Goal: Task Accomplishment & Management: Use online tool/utility

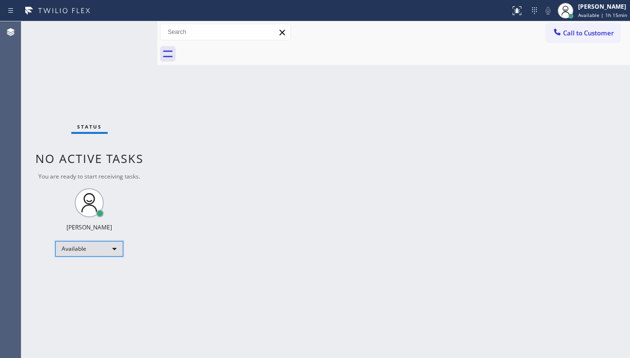
click at [108, 250] on div "Available" at bounding box center [89, 249] width 68 height 16
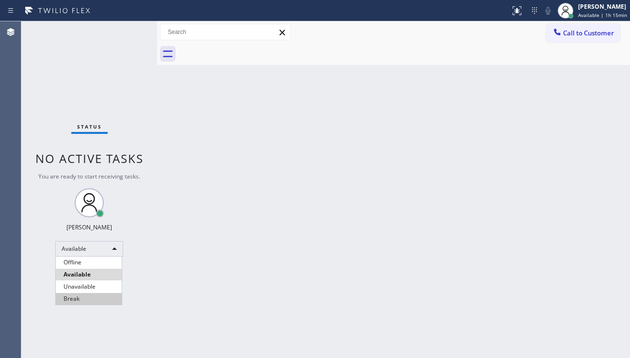
click at [102, 296] on li "Break" at bounding box center [89, 299] width 66 height 12
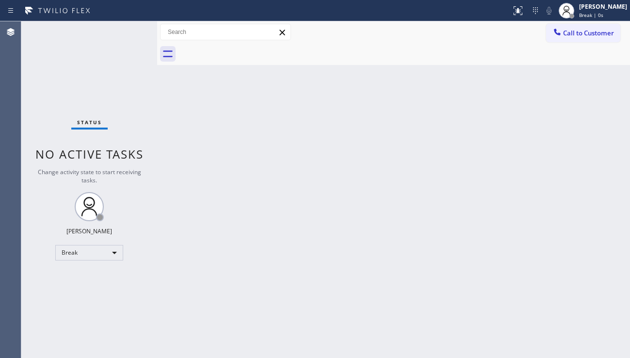
click at [569, 265] on div "Back to Dashboard Change Sender ID Customers Technicians Select a contact Outbo…" at bounding box center [393, 189] width 473 height 337
click at [525, 268] on div "Back to Dashboard Change Sender ID Customers Technicians Select a contact Outbo…" at bounding box center [393, 189] width 473 height 337
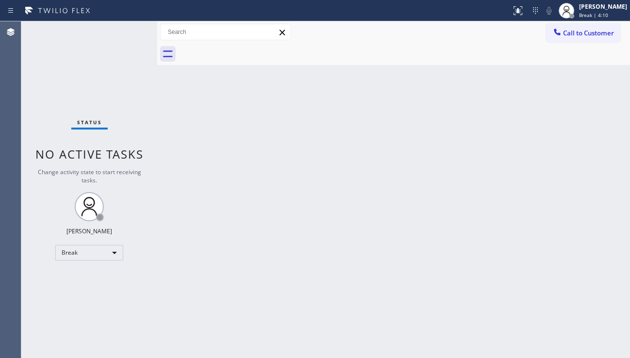
click at [525, 268] on div "Back to Dashboard Change Sender ID Customers Technicians Select a contact Outbo…" at bounding box center [393, 189] width 473 height 337
drag, startPoint x: 524, startPoint y: 217, endPoint x: 520, endPoint y: 186, distance: 31.2
click at [524, 217] on div "Back to Dashboard Change Sender ID Customers Technicians Select a contact Outbo…" at bounding box center [393, 189] width 473 height 337
click at [223, 233] on div "Back to Dashboard Change Sender ID Customers Technicians Select a contact Outbo…" at bounding box center [393, 189] width 473 height 337
click at [421, 150] on div "Back to Dashboard Change Sender ID Customers Technicians Select a contact Outbo…" at bounding box center [393, 189] width 473 height 337
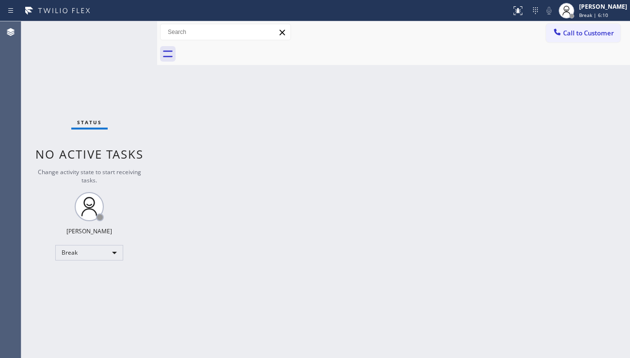
click at [421, 150] on div "Back to Dashboard Change Sender ID Customers Technicians Select a contact Outbo…" at bounding box center [393, 189] width 473 height 337
click at [544, 260] on div "Back to Dashboard Change Sender ID Customers Technicians Select a contact Outbo…" at bounding box center [393, 189] width 473 height 337
click at [577, 273] on div "Back to Dashboard Change Sender ID Customers Technicians Select a contact Outbo…" at bounding box center [393, 189] width 473 height 337
click at [362, 231] on div "Back to Dashboard Change Sender ID Customers Technicians Select a contact Outbo…" at bounding box center [393, 189] width 473 height 337
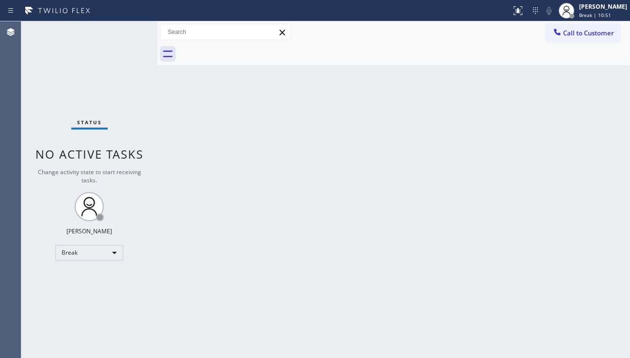
click at [545, 249] on div "Back to Dashboard Change Sender ID Customers Technicians Select a contact Outbo…" at bounding box center [393, 189] width 473 height 337
click at [104, 250] on div "Break" at bounding box center [89, 253] width 68 height 16
click at [99, 289] on li "Unavailable" at bounding box center [89, 291] width 66 height 12
click at [203, 287] on div "Back to Dashboard Change Sender ID Customers Technicians Select a contact Outbo…" at bounding box center [393, 189] width 473 height 337
click at [533, 273] on div "Back to Dashboard Change Sender ID Customers Technicians Select a contact Outbo…" at bounding box center [393, 189] width 473 height 337
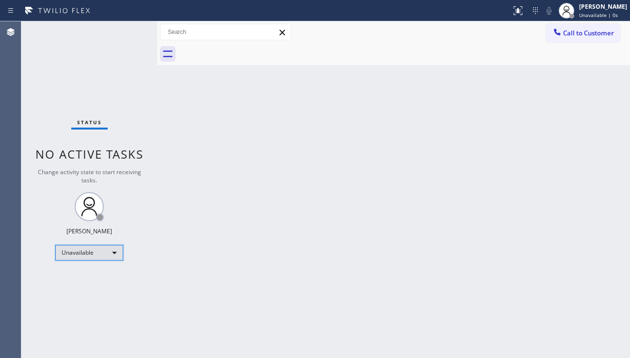
click at [99, 251] on div "Unavailable" at bounding box center [89, 253] width 68 height 16
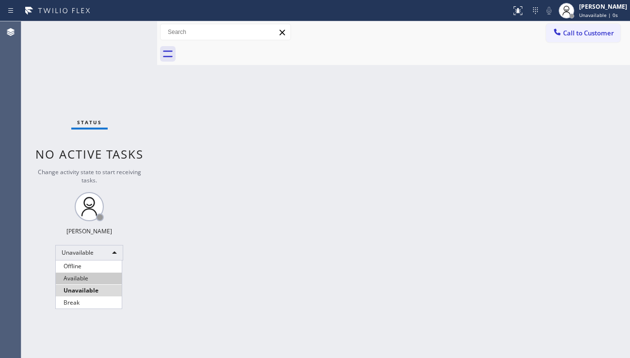
click at [95, 277] on li "Available" at bounding box center [89, 279] width 66 height 12
click at [207, 274] on div "Back to Dashboard Change Sender ID Customers Technicians Select a contact Outbo…" at bounding box center [393, 189] width 473 height 337
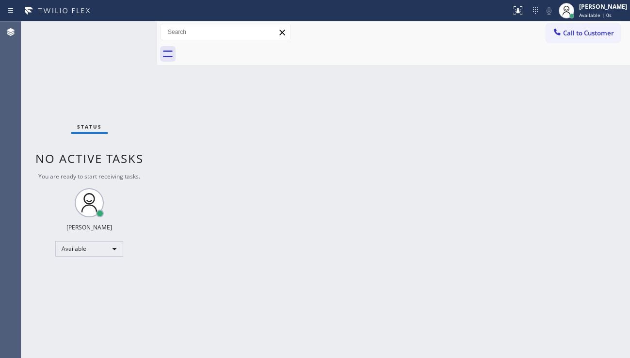
click at [118, 63] on div "Status No active tasks You are ready to start receiving tasks. [PERSON_NAME] Av…" at bounding box center [89, 189] width 136 height 337
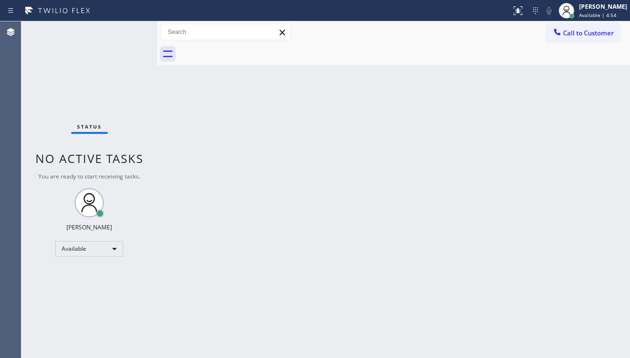
click at [118, 63] on div "Status No active tasks You are ready to start receiving tasks. [PERSON_NAME] Av…" at bounding box center [89, 189] width 136 height 337
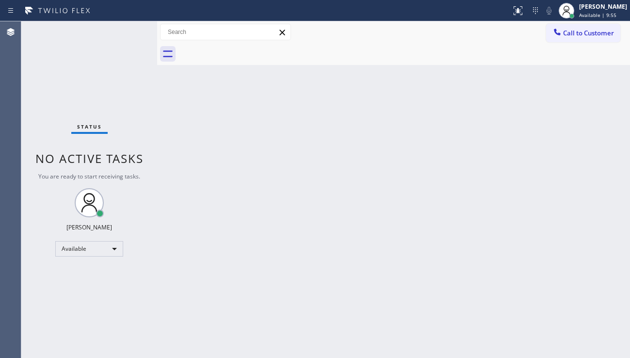
click at [118, 63] on div "Status No active tasks You are ready to start receiving tasks. [PERSON_NAME] Av…" at bounding box center [89, 189] width 136 height 337
click at [240, 271] on div "Back to Dashboard Change Sender ID Customers Technicians Select a contact Outbo…" at bounding box center [393, 189] width 473 height 337
click at [578, 248] on div "Back to Dashboard Change Sender ID Customers Technicians Select a contact Outbo…" at bounding box center [393, 189] width 473 height 337
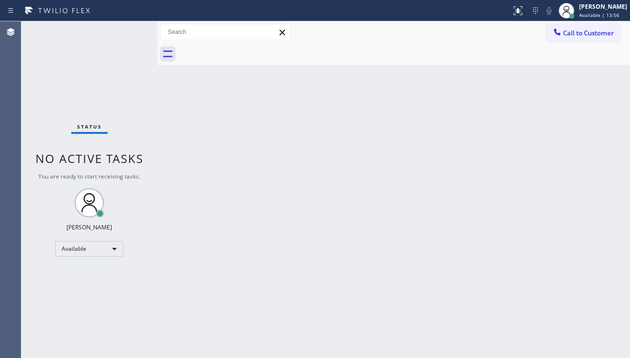
click at [525, 258] on div "Back to Dashboard Change Sender ID Customers Technicians Select a contact Outbo…" at bounding box center [393, 189] width 473 height 337
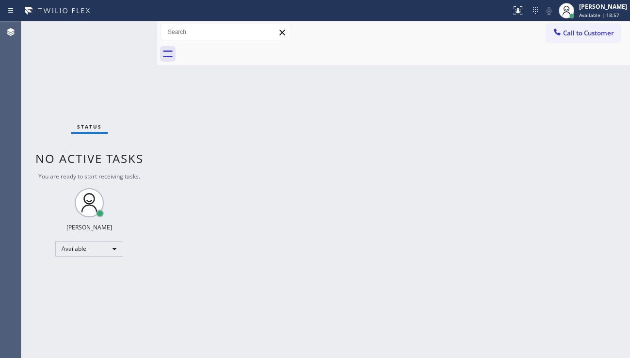
click at [525, 258] on div "Back to Dashboard Change Sender ID Customers Technicians Select a contact Outbo…" at bounding box center [393, 189] width 473 height 337
click at [564, 278] on div "Back to Dashboard Change Sender ID Customers Technicians Select a contact Outbo…" at bounding box center [393, 189] width 473 height 337
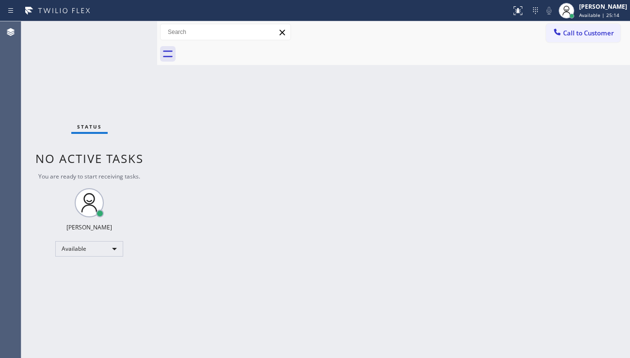
click at [362, 329] on div "Back to Dashboard Change Sender ID Customers Technicians Select a contact Outbo…" at bounding box center [393, 189] width 473 height 337
drag, startPoint x: 560, startPoint y: 262, endPoint x: 561, endPoint y: 254, distance: 8.3
click at [561, 254] on div "Back to Dashboard Change Sender ID Customers Technicians Select a contact Outbo…" at bounding box center [393, 189] width 473 height 337
drag, startPoint x: 531, startPoint y: 234, endPoint x: 292, endPoint y: 68, distance: 290.8
click at [531, 234] on div "Back to Dashboard Change Sender ID Customers Technicians Select a contact Outbo…" at bounding box center [393, 189] width 473 height 337
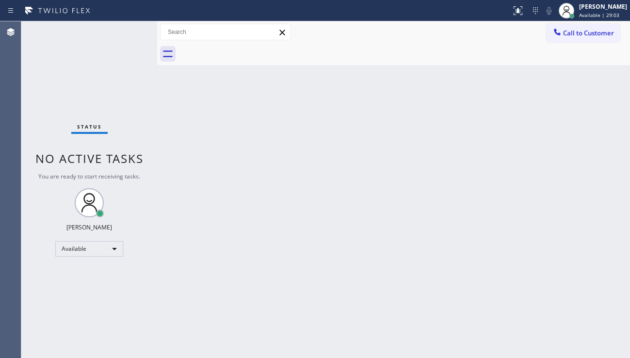
drag, startPoint x: 44, startPoint y: 265, endPoint x: 51, endPoint y: 265, distance: 6.8
click at [44, 265] on div "Status No active tasks You are ready to start receiving tasks. [PERSON_NAME] Av…" at bounding box center [89, 189] width 136 height 337
drag, startPoint x: 564, startPoint y: 33, endPoint x: 527, endPoint y: 52, distance: 41.7
click at [564, 33] on span "Call to Customer" at bounding box center [588, 33] width 51 height 9
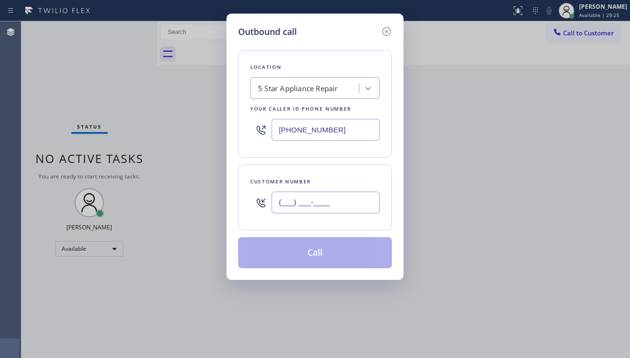
click at [300, 203] on input "(___) ___-____" at bounding box center [326, 203] width 108 height 22
paste input "301) 232-2855"
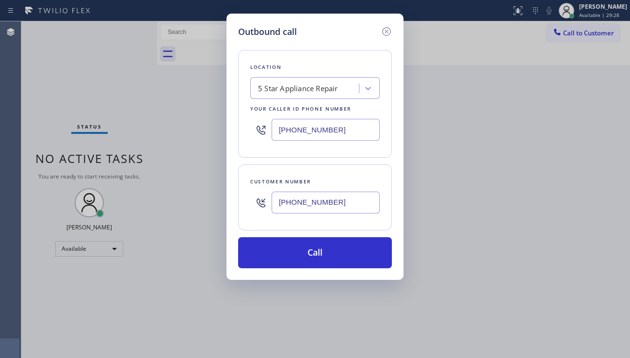
type input "[PHONE_NUMBER]"
drag, startPoint x: 463, startPoint y: 214, endPoint x: 413, endPoint y: 185, distance: 57.6
click at [463, 214] on div "Outbound call Location 5 Star Appliance Repair Your caller id phone number [PHO…" at bounding box center [315, 179] width 630 height 358
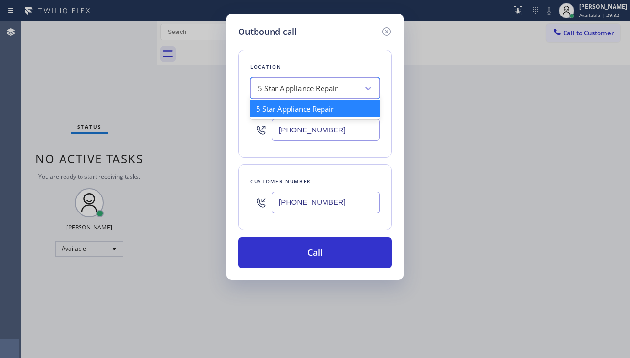
click at [279, 93] on div "5 Star Appliance Repair" at bounding box center [298, 88] width 80 height 11
paste input "[US_STATE] Appliance Repair Yonkers"
type input "[US_STATE] Appliance Repair Yonkers"
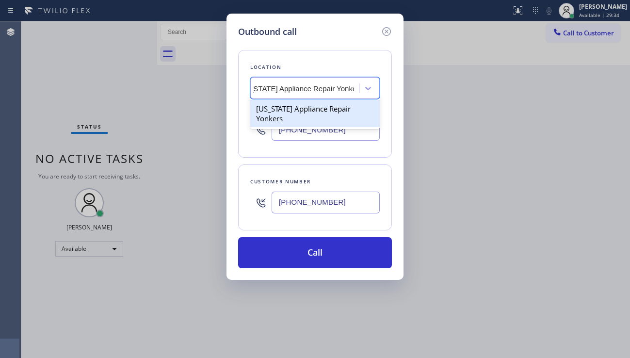
click at [301, 105] on div "[US_STATE] Appliance Repair Yonkers" at bounding box center [315, 113] width 130 height 27
type input "[PHONE_NUMBER]"
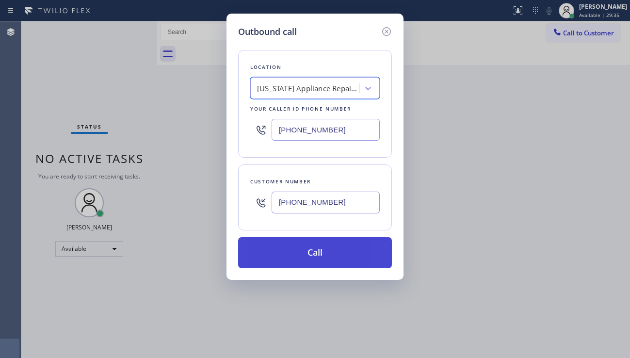
click at [307, 254] on button "Call" at bounding box center [315, 252] width 154 height 31
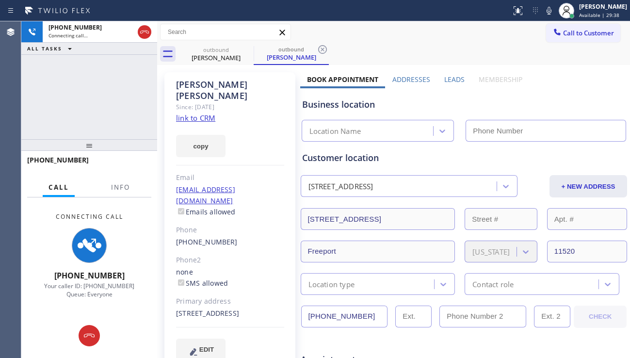
click at [453, 82] on label "Leads" at bounding box center [454, 79] width 20 height 9
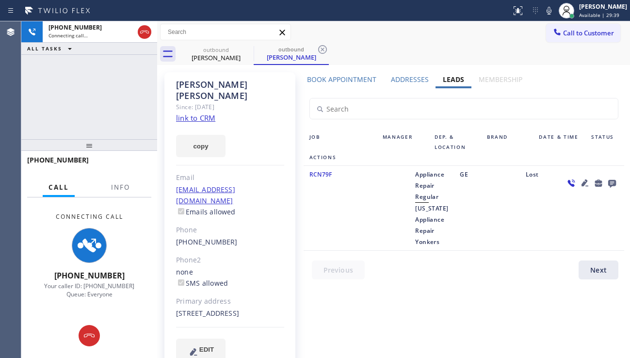
click at [579, 181] on icon at bounding box center [585, 183] width 12 height 12
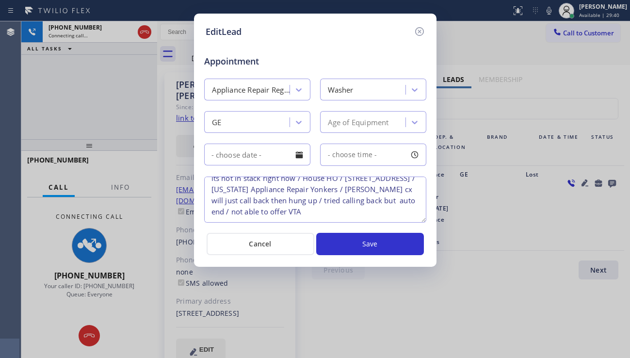
scroll to position [32, 0]
click at [423, 31] on icon at bounding box center [419, 31] width 9 height 9
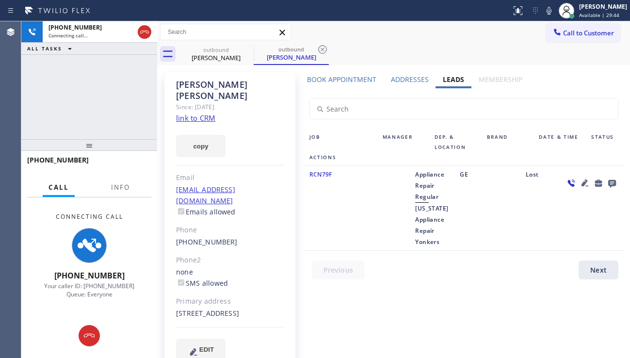
click at [607, 183] on icon at bounding box center [613, 183] width 12 height 12
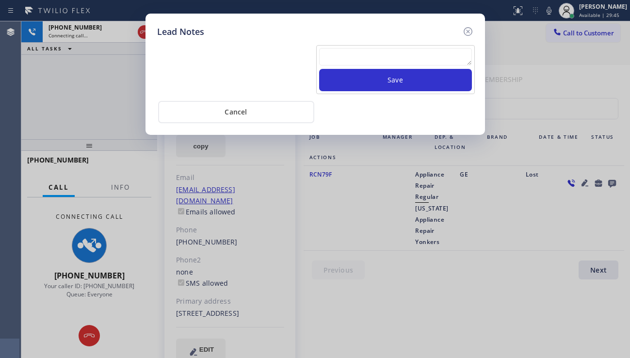
click at [397, 62] on textarea at bounding box center [395, 56] width 153 height 17
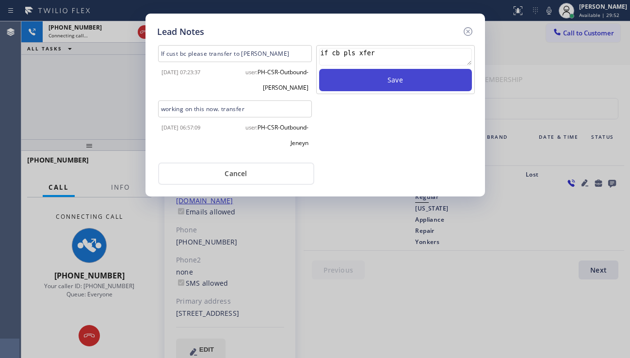
type textarea "if cb pls xfer"
click at [350, 75] on button "Save" at bounding box center [395, 80] width 153 height 22
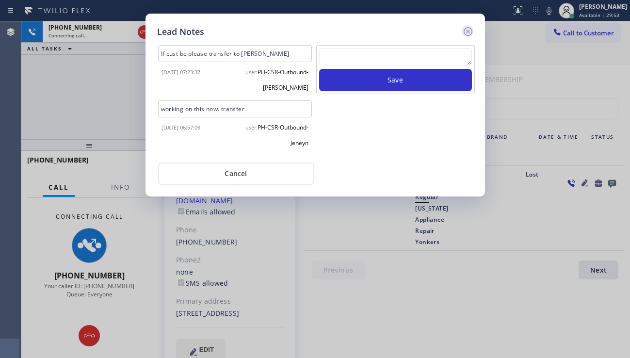
click at [466, 35] on icon at bounding box center [467, 31] width 9 height 9
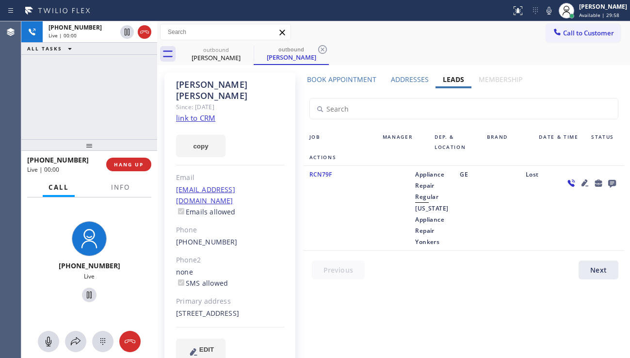
click at [540, 241] on div "Lost" at bounding box center [539, 208] width 39 height 79
click at [579, 184] on icon at bounding box center [585, 183] width 12 height 12
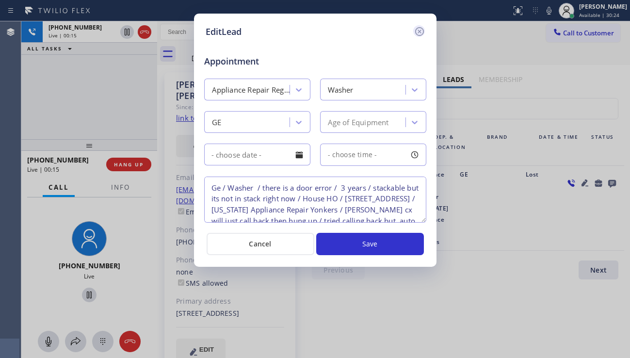
click at [424, 34] on icon at bounding box center [420, 32] width 12 height 12
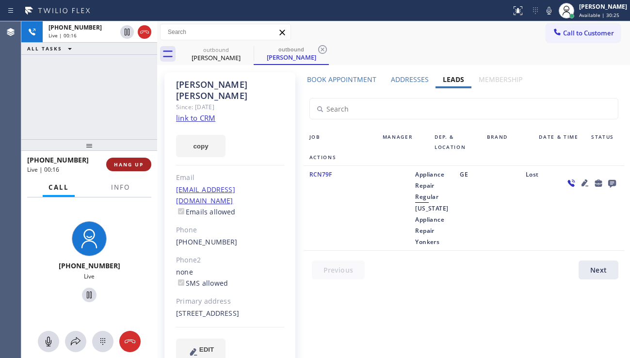
click at [131, 167] on span "HANG UP" at bounding box center [129, 164] width 30 height 7
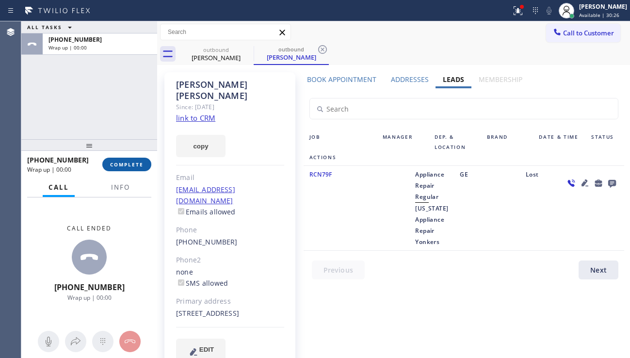
click at [130, 167] on span "COMPLETE" at bounding box center [126, 164] width 33 height 7
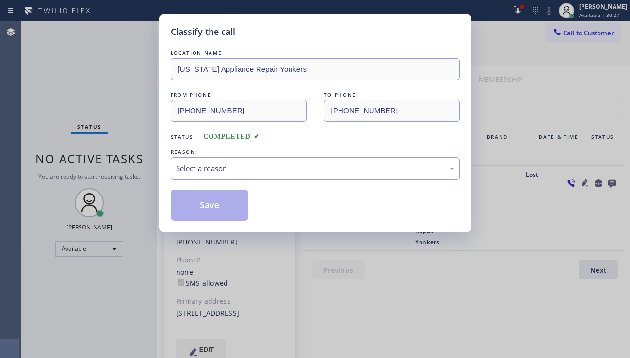
click at [273, 179] on div "Select a reason" at bounding box center [315, 168] width 289 height 23
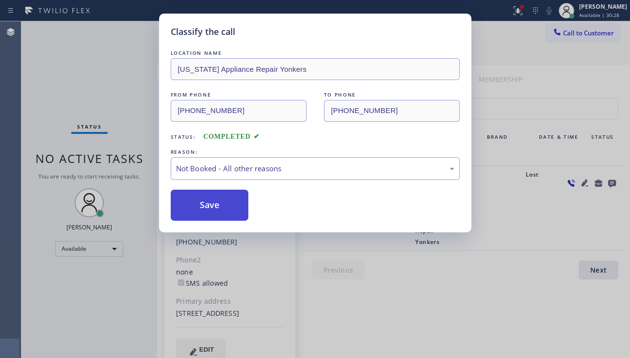
click at [215, 210] on button "Save" at bounding box center [210, 205] width 78 height 31
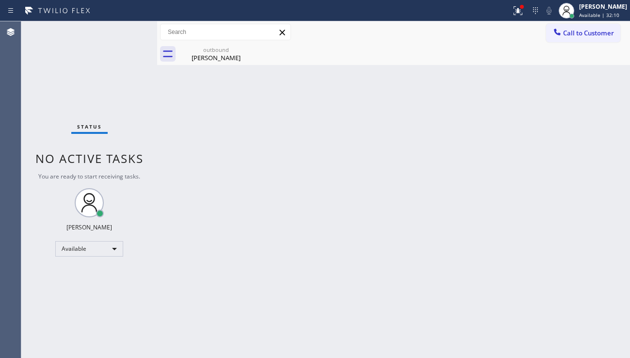
click at [577, 265] on div "Back to Dashboard Change Sender ID Customers Technicians Select a contact Outbo…" at bounding box center [393, 189] width 473 height 337
click at [566, 264] on div "Back to Dashboard Change Sender ID Customers Technicians Select a contact Outbo…" at bounding box center [393, 189] width 473 height 337
drag, startPoint x: 585, startPoint y: 30, endPoint x: 525, endPoint y: 76, distance: 75.5
click at [585, 30] on span "Call to Customer" at bounding box center [588, 33] width 51 height 9
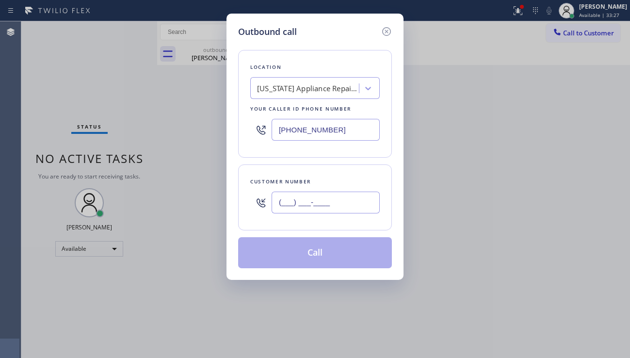
click at [293, 203] on input "(___) ___-____" at bounding box center [326, 203] width 108 height 22
paste input "480) 875-8840"
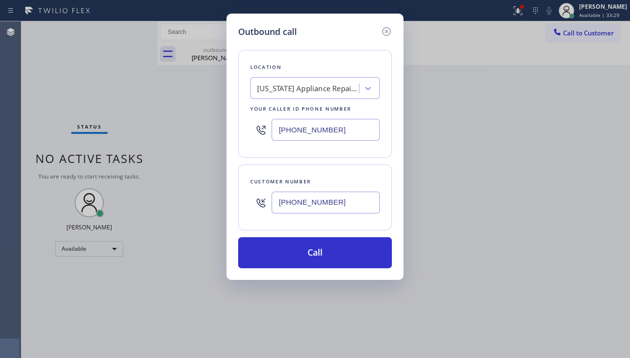
type input "[PHONE_NUMBER]"
drag, startPoint x: 495, startPoint y: 234, endPoint x: 361, endPoint y: 166, distance: 150.8
click at [495, 234] on div "Outbound call Location [US_STATE] Appliance Repair Yonkers Your caller id phone…" at bounding box center [315, 179] width 630 height 358
click at [280, 91] on div "[US_STATE] Appliance Repair Yonkers" at bounding box center [308, 88] width 102 height 11
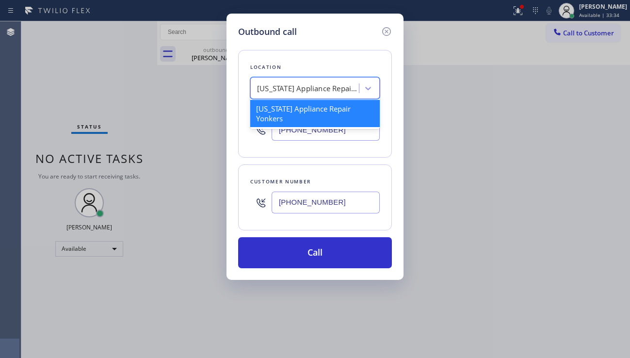
paste input "American Service Alliance Mesa"
type input "American Service Alliance Mesa"
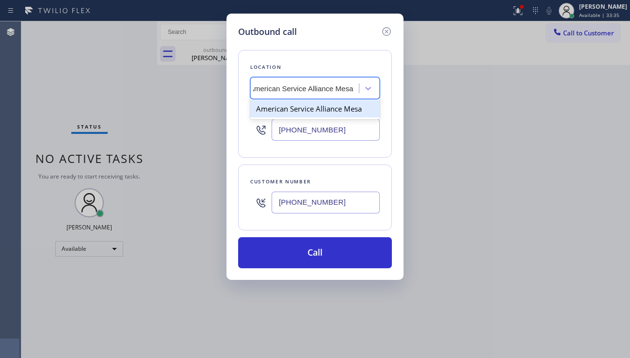
click at [296, 107] on div "American Service Alliance Mesa" at bounding box center [315, 108] width 130 height 17
type input "[PHONE_NUMBER]"
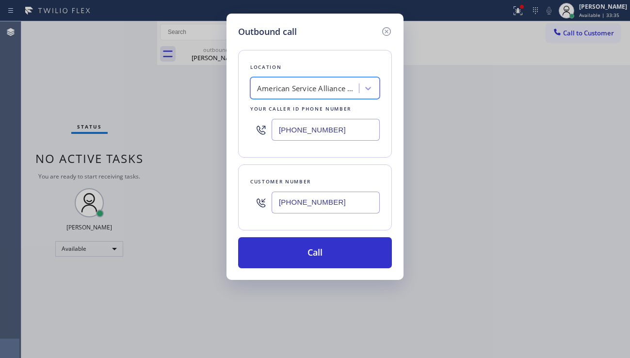
scroll to position [0, 1]
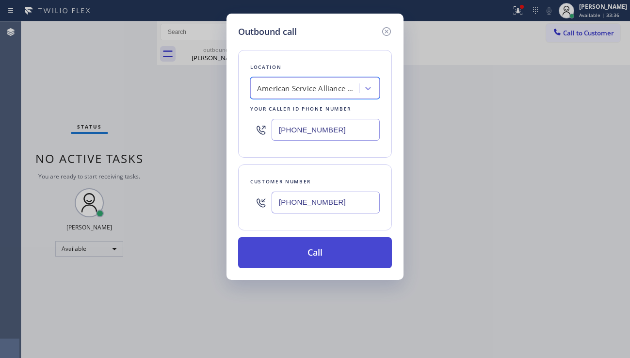
click at [305, 261] on button "Call" at bounding box center [315, 252] width 154 height 31
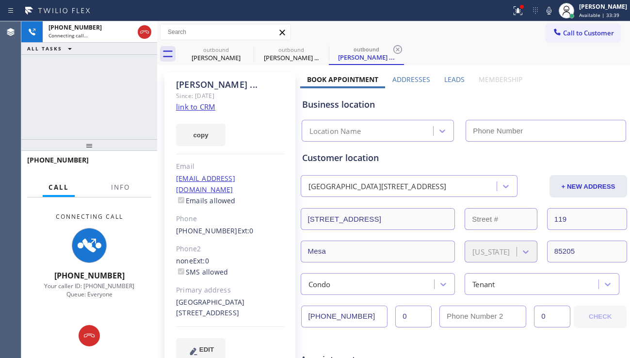
click at [444, 78] on label "Leads" at bounding box center [454, 79] width 20 height 9
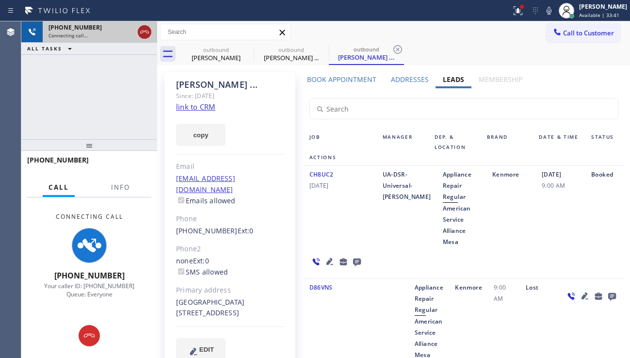
click at [149, 31] on icon at bounding box center [145, 32] width 12 height 12
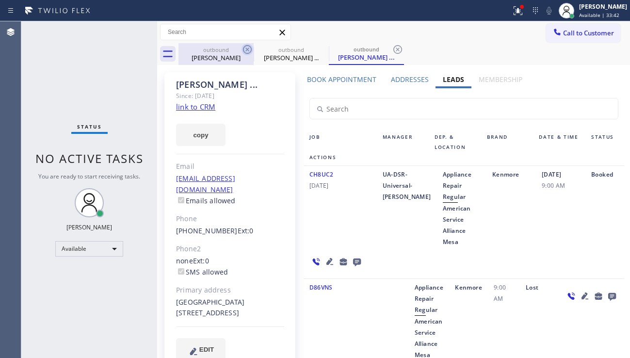
click at [248, 48] on icon at bounding box center [248, 50] width 12 height 12
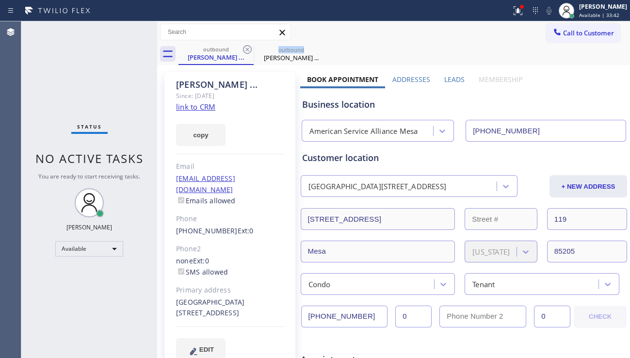
click at [248, 48] on icon at bounding box center [248, 50] width 12 height 12
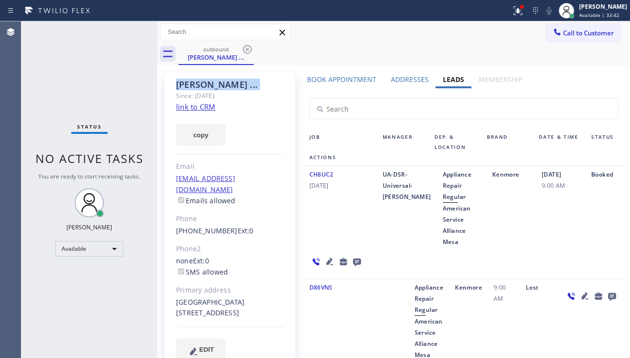
click at [248, 48] on icon at bounding box center [248, 50] width 12 height 12
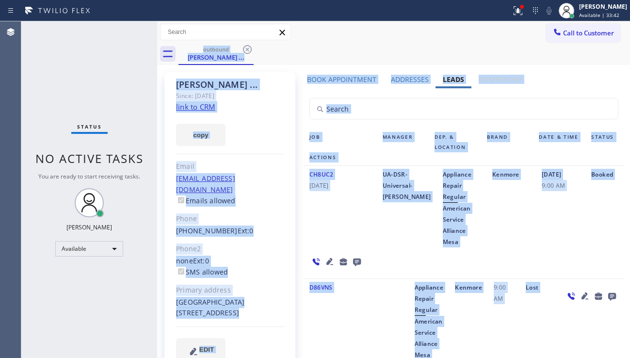
click at [248, 48] on div "outbound [PERSON_NAME] ..." at bounding box center [405, 54] width 452 height 22
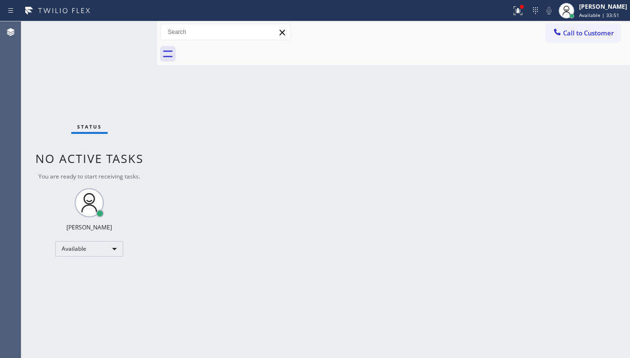
drag, startPoint x: 579, startPoint y: 37, endPoint x: 458, endPoint y: 93, distance: 133.3
click at [579, 37] on button "Call to Customer" at bounding box center [583, 33] width 74 height 18
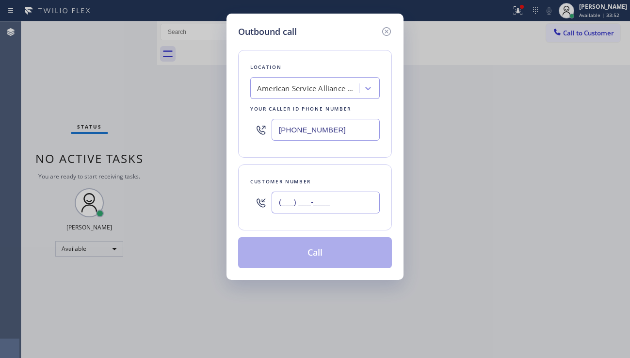
click at [300, 203] on input "(___) ___-____" at bounding box center [326, 203] width 108 height 22
paste input "858) 333-1291"
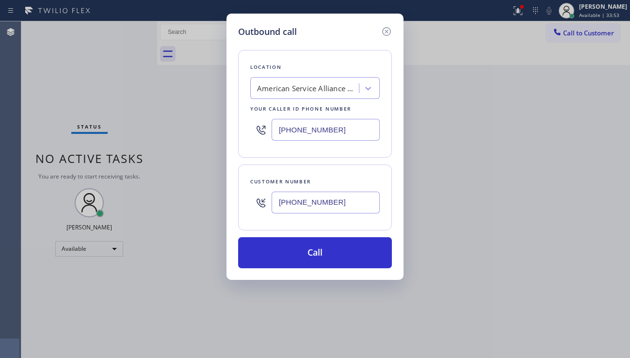
type input "[PHONE_NUMBER]"
click at [297, 347] on div "Outbound call Location American Service Alliance Mesa Your caller id phone numb…" at bounding box center [315, 179] width 630 height 358
drag, startPoint x: 473, startPoint y: 261, endPoint x: 351, endPoint y: 169, distance: 152.2
click at [472, 253] on div "Outbound call Location American Service Alliance Mesa Your caller id phone numb…" at bounding box center [315, 179] width 630 height 358
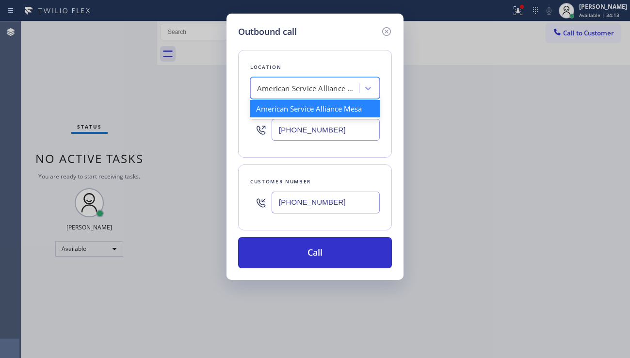
click at [299, 92] on div "American Service Alliance Mesa" at bounding box center [308, 88] width 102 height 11
paste input "KitchenAid Repairs [GEOGRAPHIC_DATA]"
type input "KitchenAid Repairs [GEOGRAPHIC_DATA]"
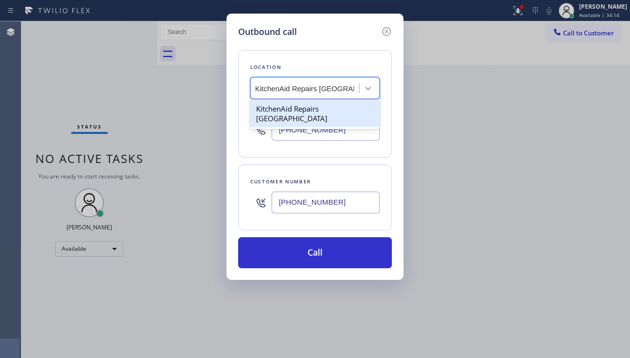
click at [296, 111] on div "KitchenAid Repairs [GEOGRAPHIC_DATA]" at bounding box center [315, 113] width 130 height 27
type input "[PHONE_NUMBER]"
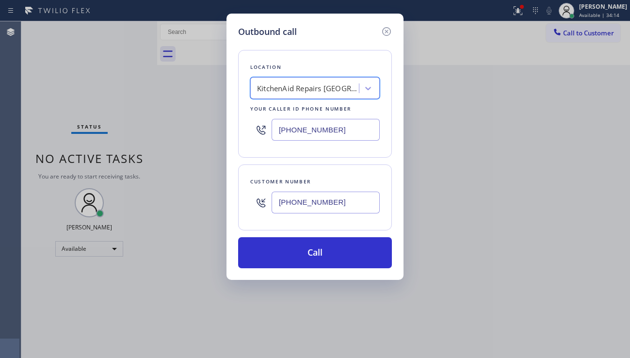
scroll to position [0, 1]
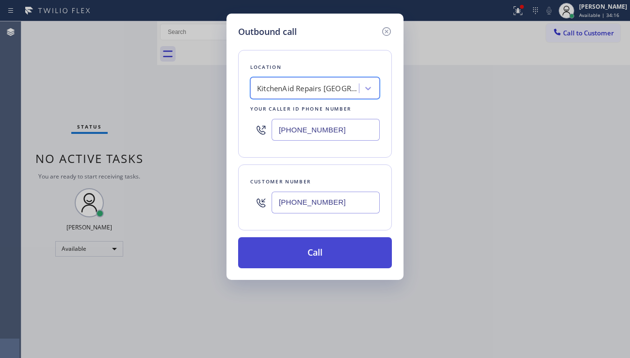
click at [315, 251] on button "Call" at bounding box center [315, 252] width 154 height 31
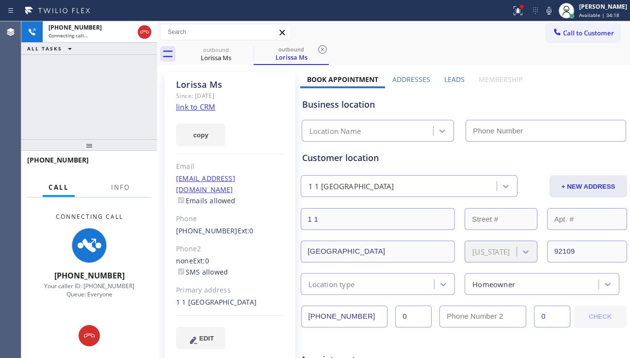
click at [448, 75] on label "Leads" at bounding box center [454, 79] width 20 height 9
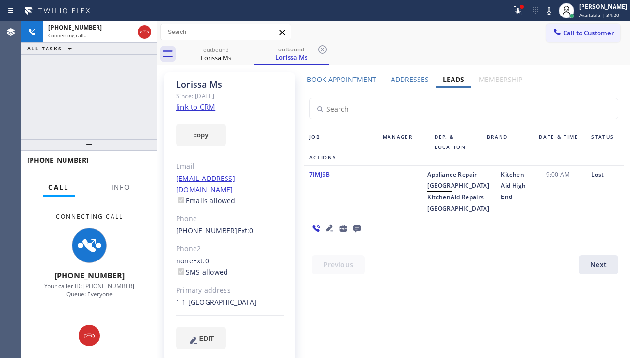
click at [333, 225] on icon at bounding box center [329, 228] width 7 height 7
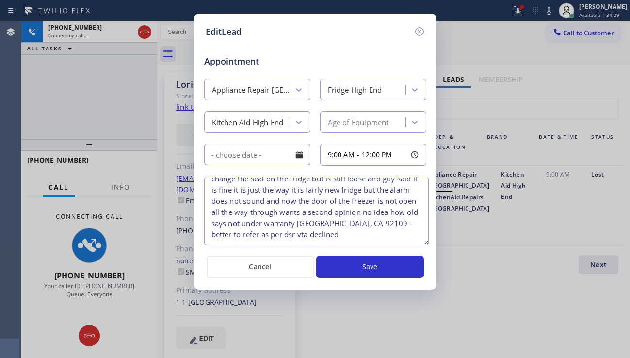
scroll to position [19, 0]
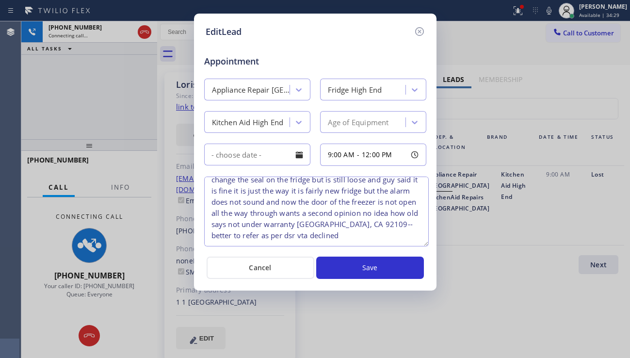
drag, startPoint x: 421, startPoint y: 220, endPoint x: 424, endPoint y: 244, distance: 23.9
click at [424, 244] on textarea "KitchenAid BI Fridge just moved to this house and they change the seal on the f…" at bounding box center [316, 212] width 225 height 70
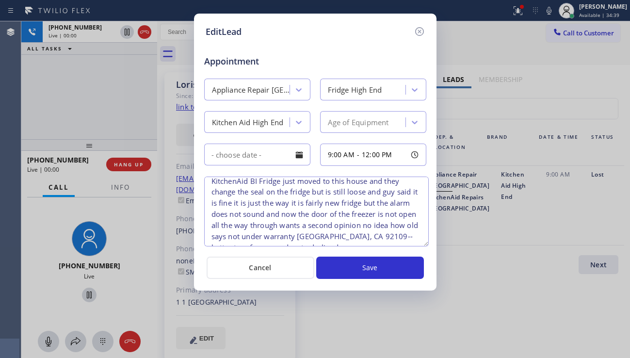
scroll to position [0, 0]
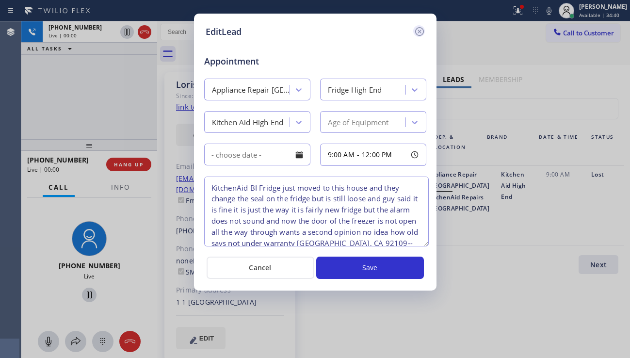
click at [420, 37] on icon at bounding box center [420, 32] width 12 height 12
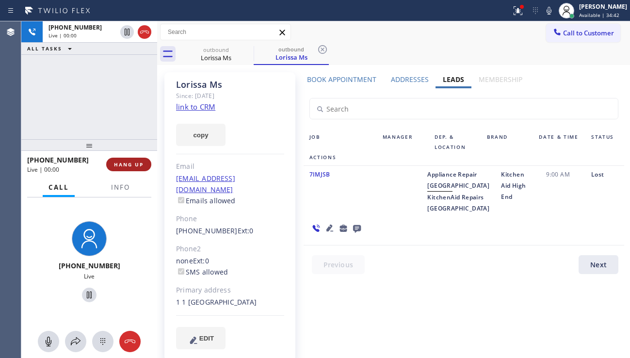
click at [133, 165] on span "HANG UP" at bounding box center [129, 164] width 30 height 7
click at [132, 165] on span "HANG UP" at bounding box center [129, 164] width 30 height 7
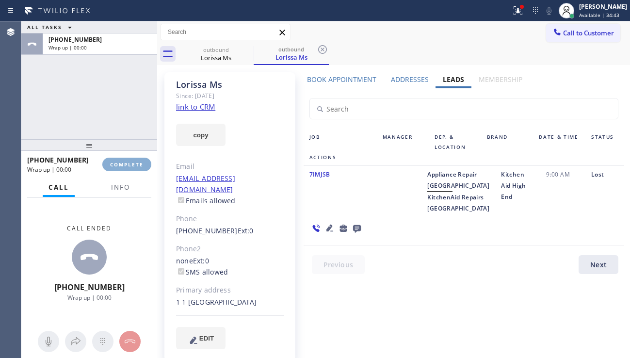
click at [132, 165] on span "COMPLETE" at bounding box center [126, 164] width 33 height 7
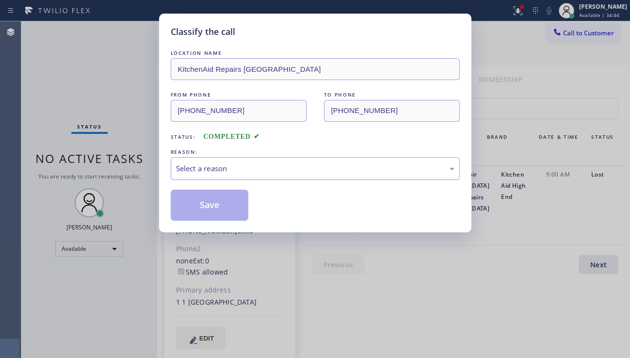
click at [246, 169] on div "Select a reason" at bounding box center [315, 168] width 279 height 11
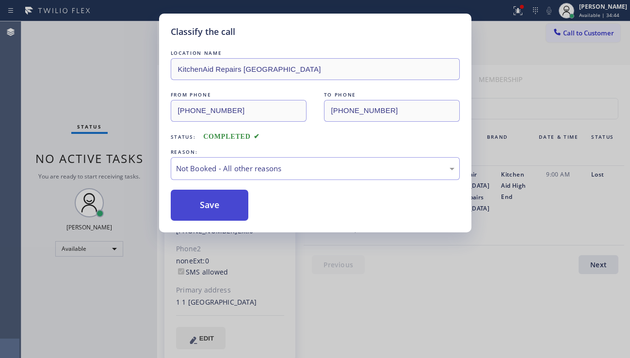
click at [208, 207] on button "Save" at bounding box center [210, 205] width 78 height 31
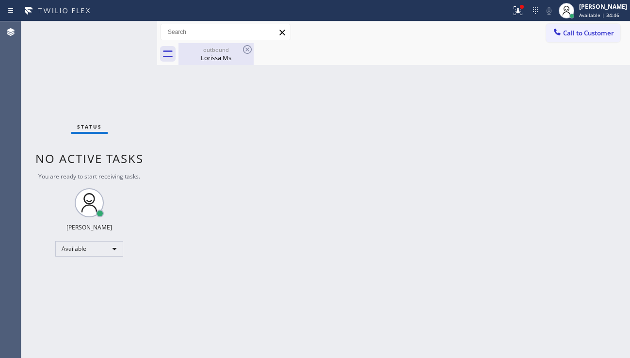
click at [219, 62] on div "outbound Lorissa Ms" at bounding box center [216, 54] width 73 height 22
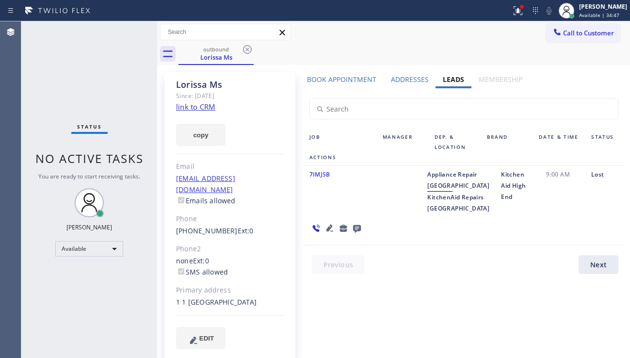
click at [363, 222] on icon at bounding box center [357, 228] width 12 height 12
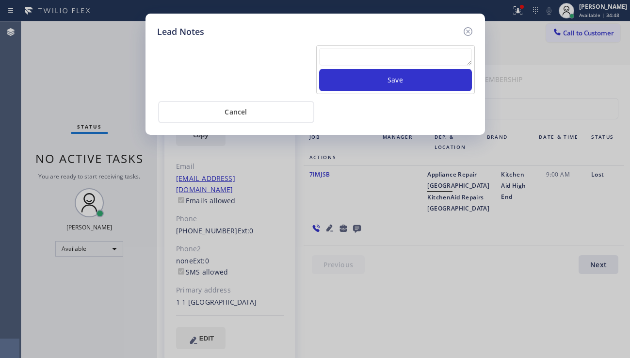
click at [344, 53] on textarea at bounding box center [395, 56] width 153 height 17
click at [336, 58] on textarea at bounding box center [395, 56] width 153 height 17
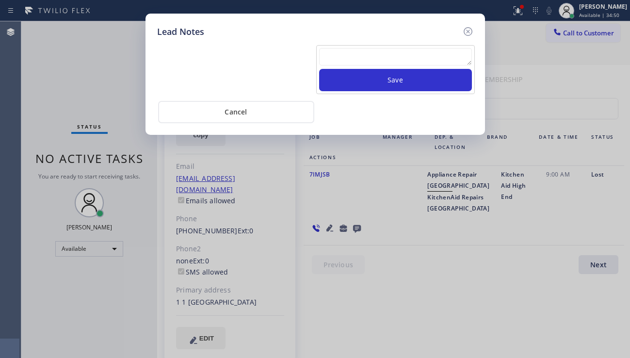
click at [336, 58] on textarea at bounding box center [395, 56] width 153 height 17
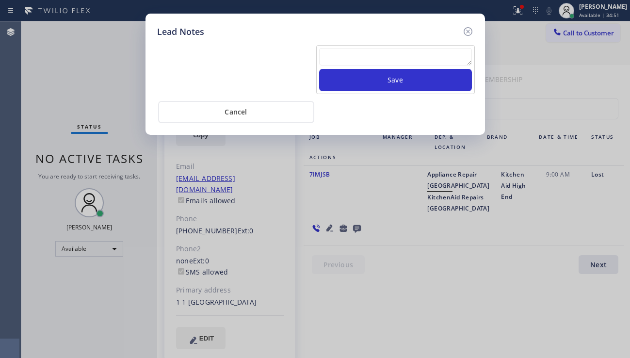
click at [336, 58] on textarea at bounding box center [395, 56] width 153 height 17
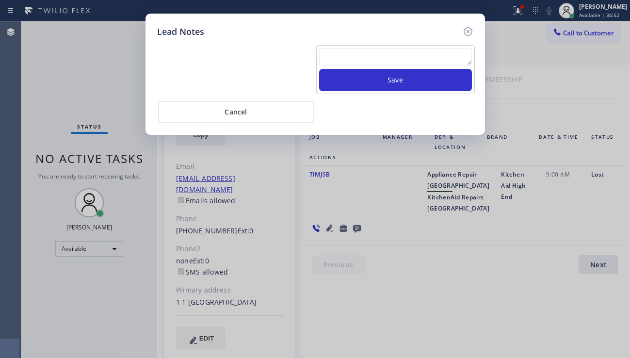
click at [336, 58] on textarea at bounding box center [395, 56] width 153 height 17
click at [467, 32] on icon at bounding box center [467, 31] width 9 height 9
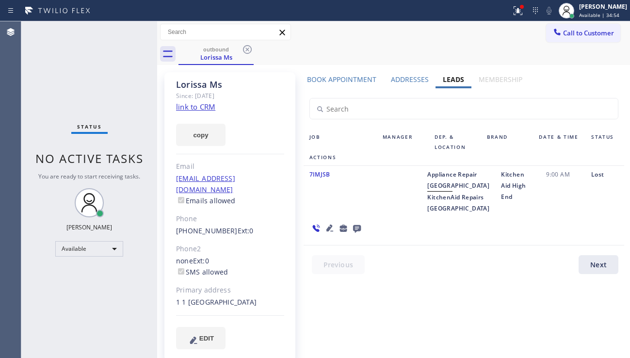
click at [333, 225] on icon at bounding box center [329, 228] width 7 height 7
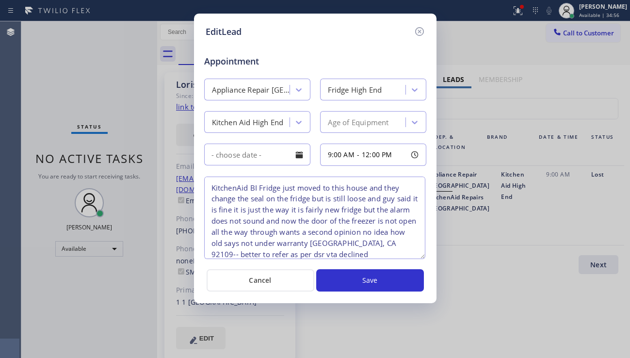
drag, startPoint x: 423, startPoint y: 218, endPoint x: 422, endPoint y: 255, distance: 36.4
click at [422, 255] on textarea "KitchenAid BI Fridge just moved to this house and they change the seal on the f…" at bounding box center [314, 218] width 221 height 82
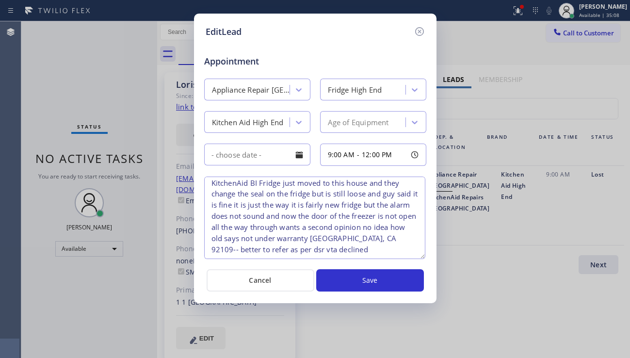
scroll to position [6, 0]
click at [423, 29] on icon at bounding box center [420, 32] width 12 height 12
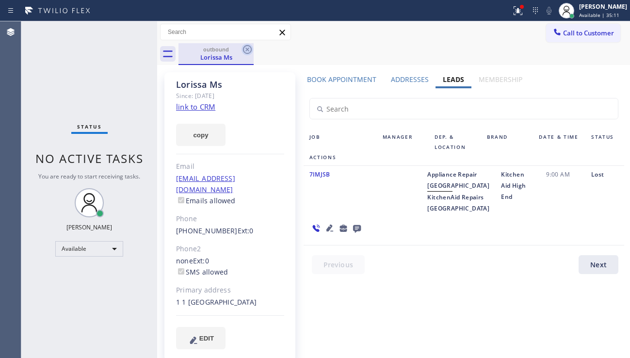
click at [248, 49] on icon at bounding box center [247, 49] width 9 height 9
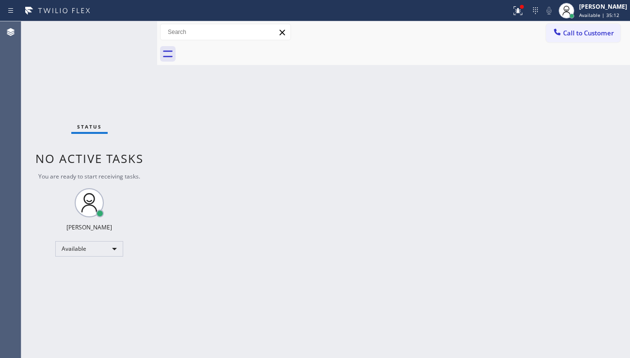
click at [268, 157] on div "Back to Dashboard Change Sender ID Customers Technicians Select a contact Outbo…" at bounding box center [393, 189] width 473 height 337
drag, startPoint x: 567, startPoint y: 230, endPoint x: 542, endPoint y: 215, distance: 29.3
click at [566, 230] on div "Back to Dashboard Change Sender ID Customers Technicians Select a contact Outbo…" at bounding box center [393, 189] width 473 height 337
click at [508, 10] on div at bounding box center [518, 11] width 21 height 12
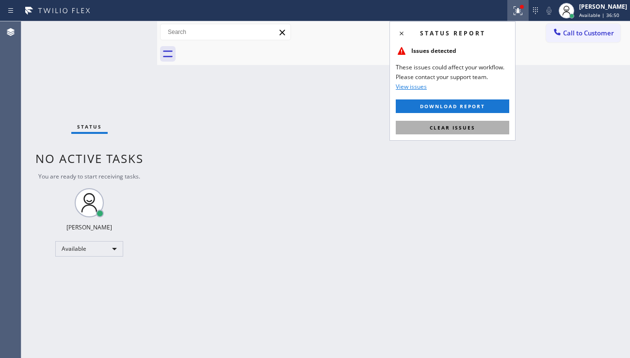
click at [450, 129] on span "Clear issues" at bounding box center [453, 127] width 46 height 7
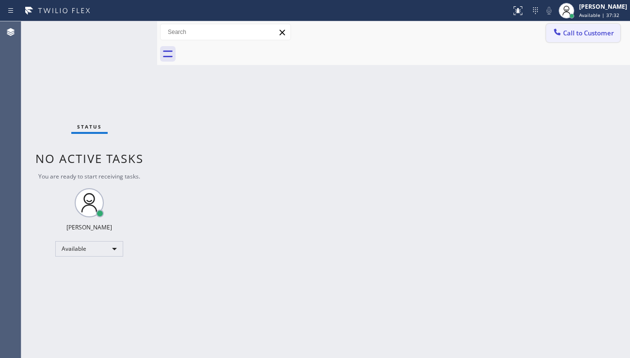
click at [582, 34] on span "Call to Customer" at bounding box center [588, 33] width 51 height 9
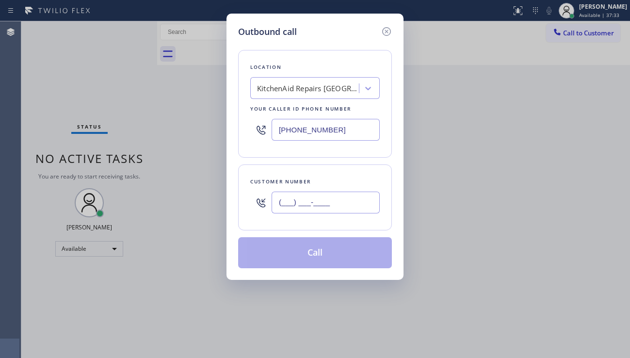
click at [293, 199] on input "(___) ___-____" at bounding box center [326, 203] width 108 height 22
paste input "310) 907-6517"
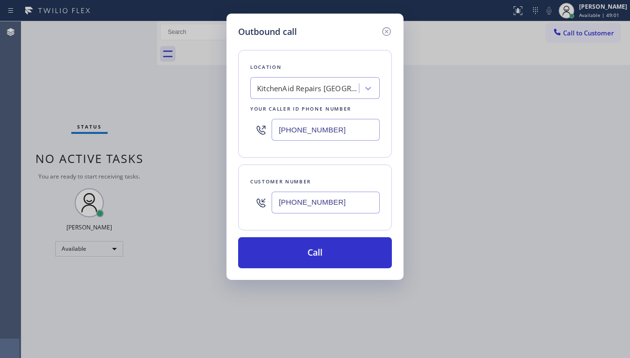
drag, startPoint x: 341, startPoint y: 204, endPoint x: 235, endPoint y: 197, distance: 106.6
click at [235, 197] on div "Outbound call Location KitchenAid Repairs [GEOGRAPHIC_DATA] Your caller id phon…" at bounding box center [315, 147] width 177 height 266
paste input "text"
type input "[PHONE_NUMBER]"
click at [487, 259] on div "Outbound call Location KitchenAid Repairs [GEOGRAPHIC_DATA] Your caller id phon…" at bounding box center [315, 179] width 630 height 358
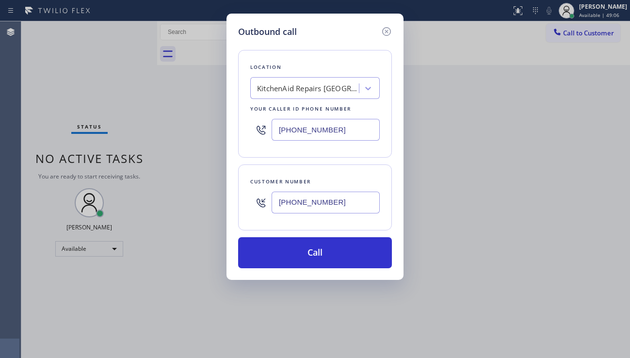
click at [302, 82] on div "KitchenAid Repairs [GEOGRAPHIC_DATA]" at bounding box center [306, 88] width 106 height 17
type input "5 star appliance repair"
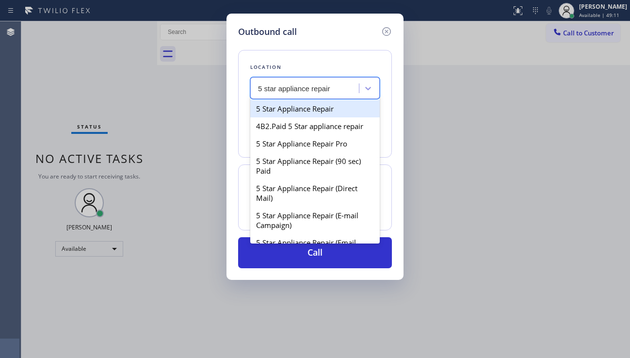
click at [303, 106] on div "5 Star Appliance Repair" at bounding box center [315, 108] width 130 height 17
type input "[PHONE_NUMBER]"
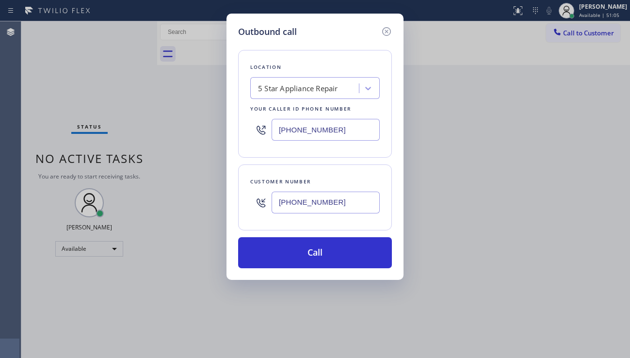
click at [521, 244] on div "Outbound call Location 5 Star Appliance Repair Your caller id phone number [PHO…" at bounding box center [315, 179] width 630 height 358
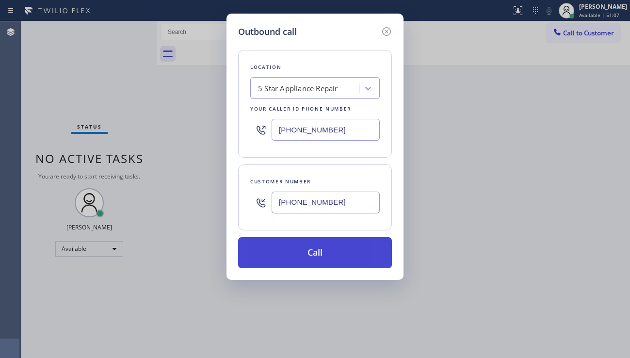
click at [297, 253] on button "Call" at bounding box center [315, 252] width 154 height 31
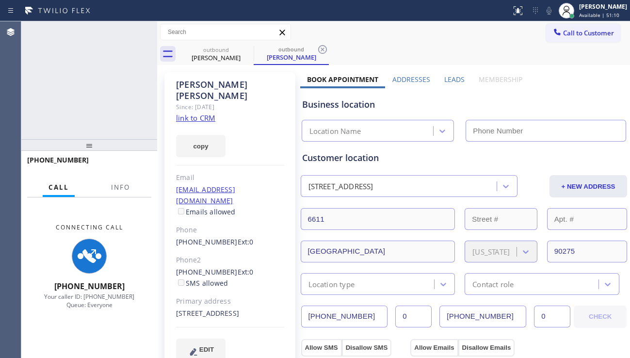
type input "[PHONE_NUMBER]"
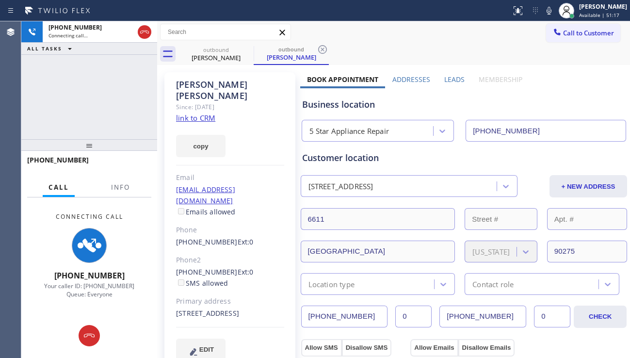
click at [444, 79] on label "Leads" at bounding box center [454, 79] width 20 height 9
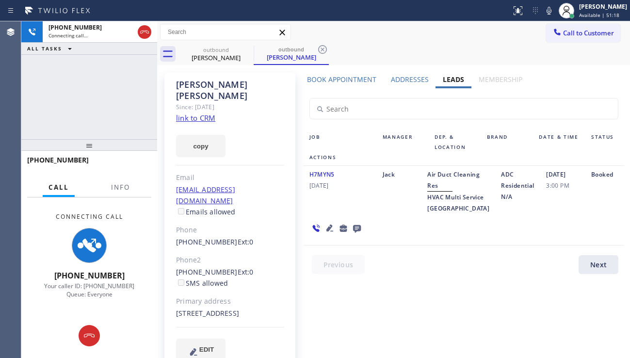
click at [353, 233] on icon at bounding box center [357, 229] width 8 height 8
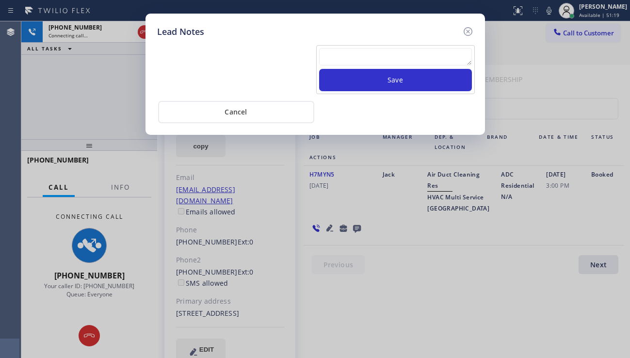
click at [369, 55] on textarea at bounding box center [395, 56] width 153 height 17
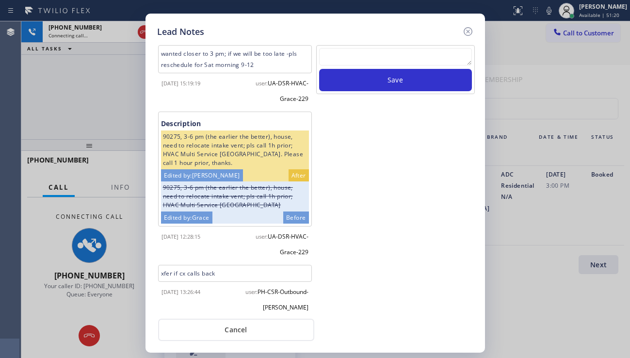
scroll to position [130, 0]
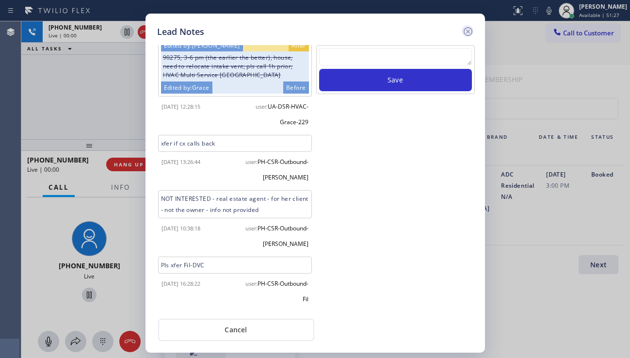
click at [467, 31] on icon at bounding box center [467, 31] width 9 height 9
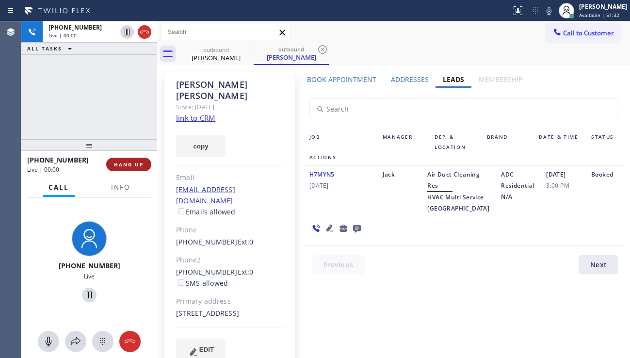
click at [132, 163] on span "HANG UP" at bounding box center [129, 164] width 30 height 7
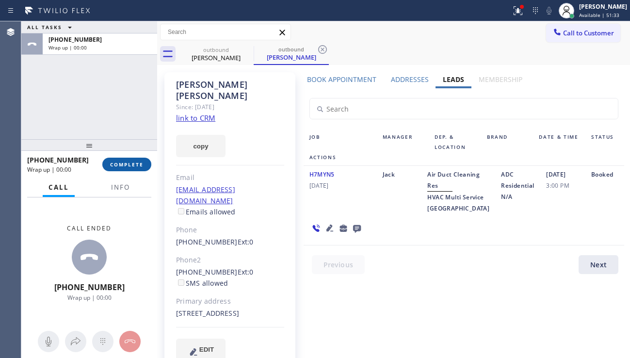
click at [132, 163] on span "COMPLETE" at bounding box center [126, 164] width 33 height 7
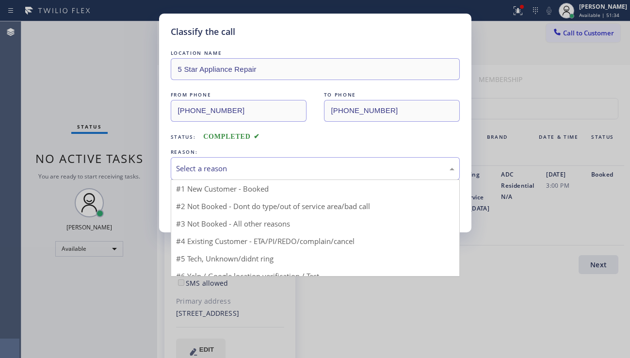
click at [280, 168] on div "Select a reason" at bounding box center [315, 168] width 279 height 11
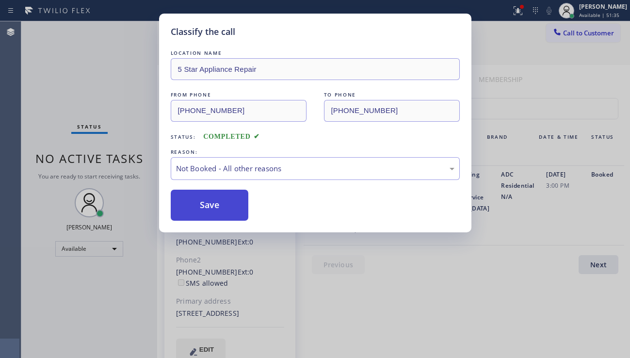
click at [206, 202] on button "Save" at bounding box center [210, 205] width 78 height 31
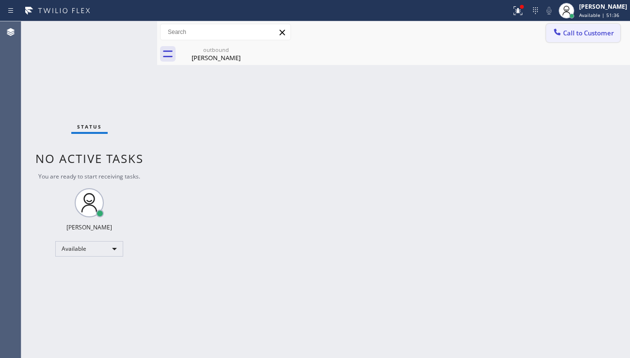
click at [581, 38] on button "Call to Customer" at bounding box center [583, 33] width 74 height 18
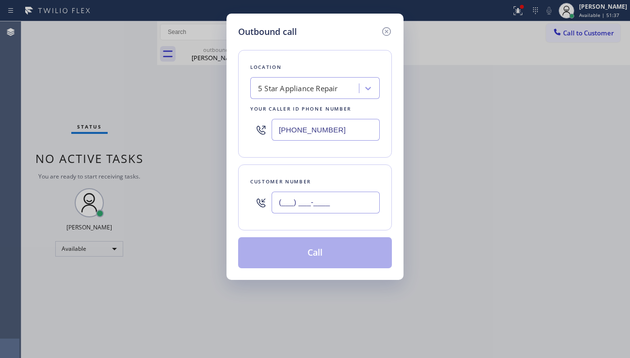
click at [316, 197] on input "(___) ___-____" at bounding box center [326, 203] width 108 height 22
paste input "714) 403-2812"
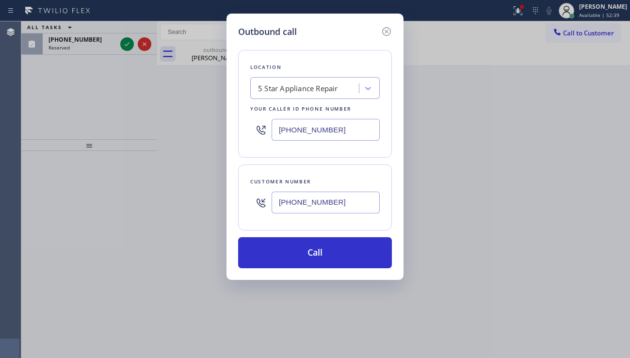
drag, startPoint x: 551, startPoint y: 254, endPoint x: 450, endPoint y: 223, distance: 105.1
click at [551, 253] on div "Outbound call Location 5 Star Appliance Repair Your caller id phone number [PHO…" at bounding box center [315, 179] width 630 height 358
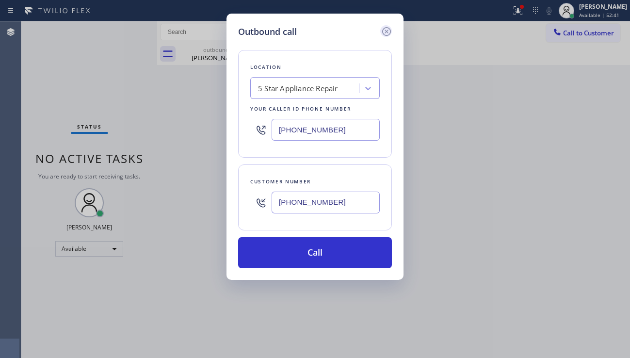
click at [385, 27] on icon at bounding box center [387, 32] width 12 height 12
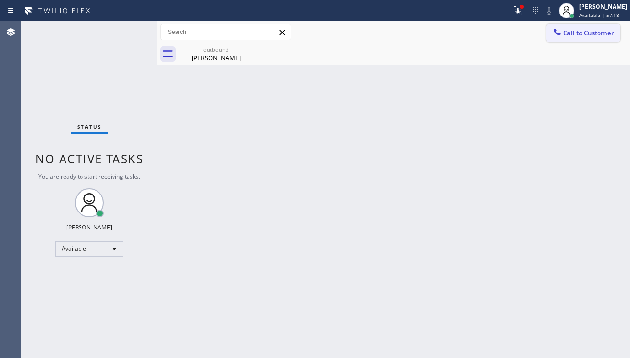
click at [557, 36] on icon at bounding box center [558, 32] width 10 height 10
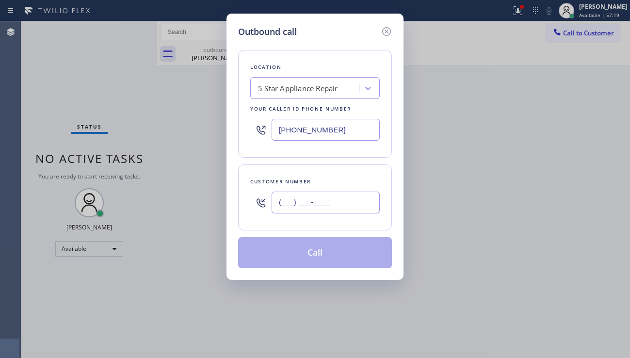
click at [309, 202] on input "(___) ___-____" at bounding box center [326, 203] width 108 height 22
paste input "714) 403-2812"
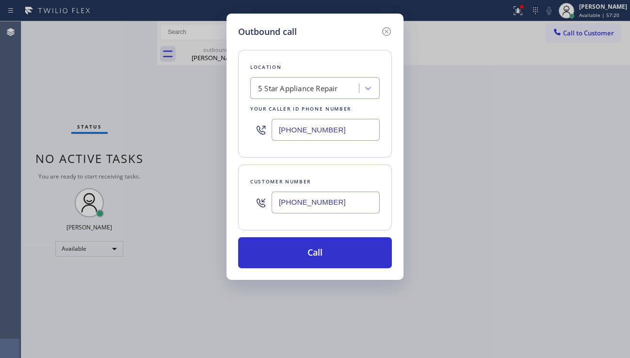
type input "[PHONE_NUMBER]"
click at [566, 279] on div "Outbound call Location 5 Star Appliance Repair Your caller id phone number [PHO…" at bounding box center [315, 179] width 630 height 358
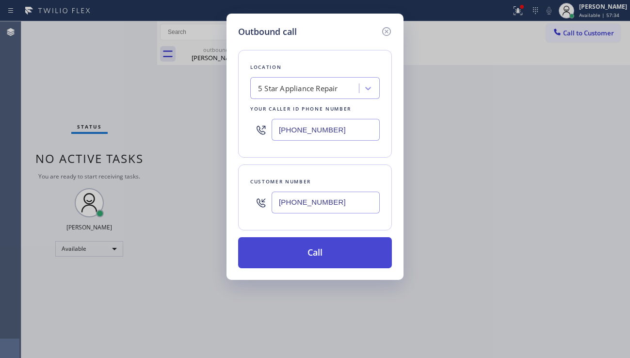
click at [301, 255] on button "Call" at bounding box center [315, 252] width 154 height 31
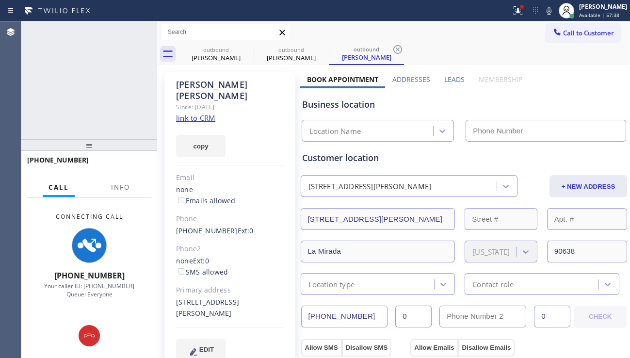
type input "[PHONE_NUMBER]"
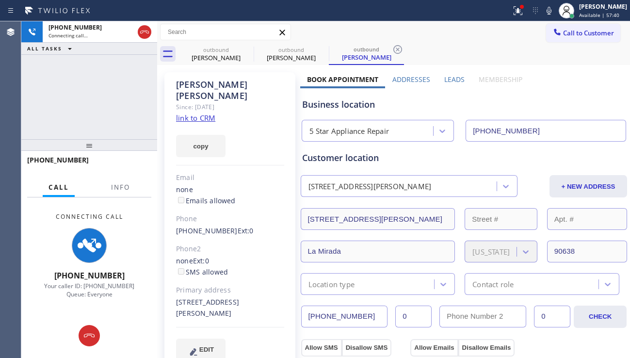
click at [449, 82] on label "Leads" at bounding box center [454, 79] width 20 height 9
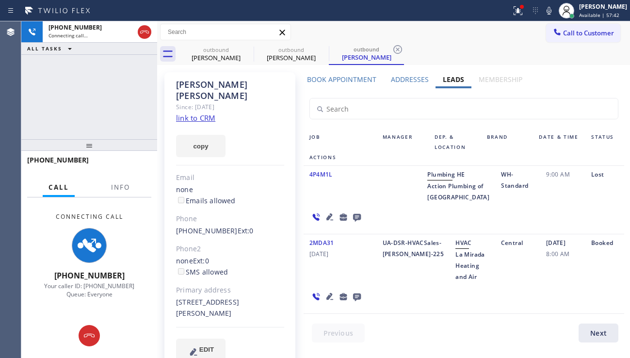
click at [336, 211] on icon at bounding box center [330, 217] width 12 height 12
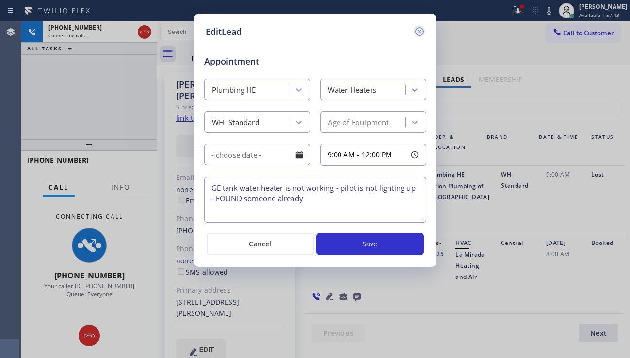
click at [416, 31] on icon at bounding box center [420, 32] width 12 height 12
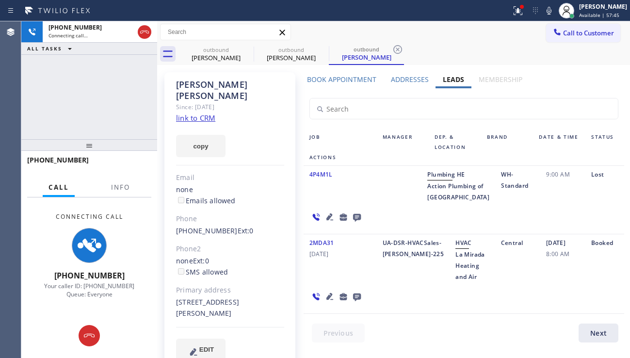
click at [327, 299] on icon at bounding box center [330, 297] width 12 height 12
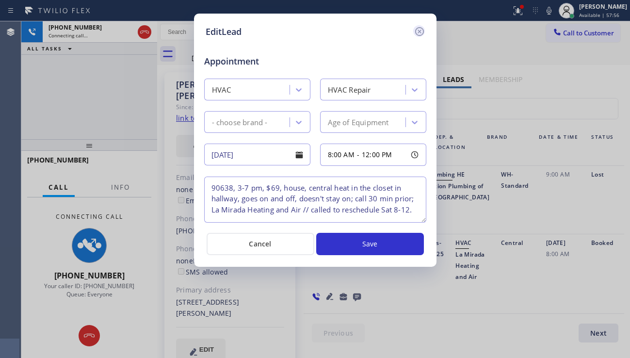
click at [422, 31] on icon at bounding box center [420, 32] width 12 height 12
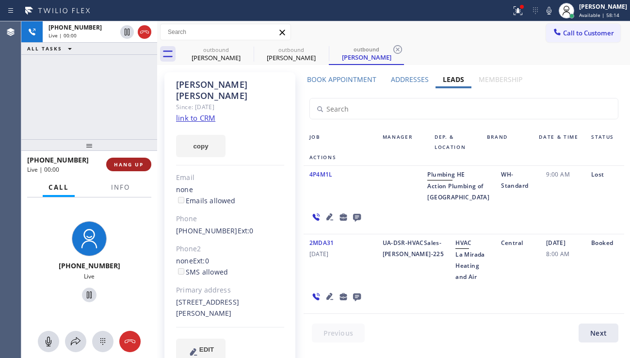
click at [132, 167] on span "HANG UP" at bounding box center [129, 164] width 30 height 7
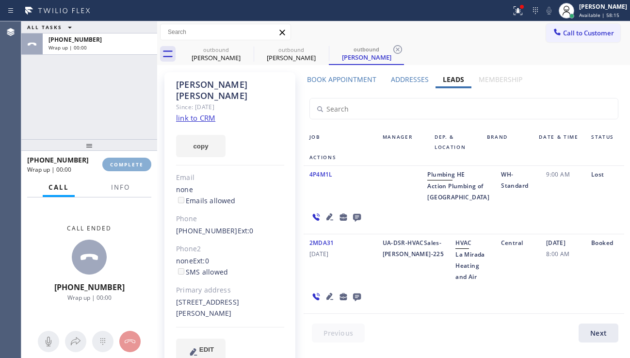
click at [132, 167] on span "COMPLETE" at bounding box center [126, 164] width 33 height 7
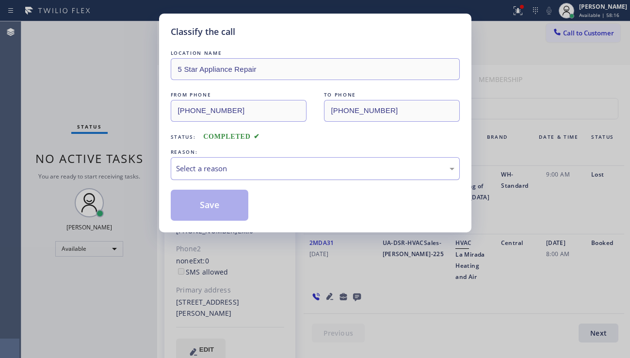
click at [271, 177] on div "Select a reason" at bounding box center [315, 168] width 289 height 23
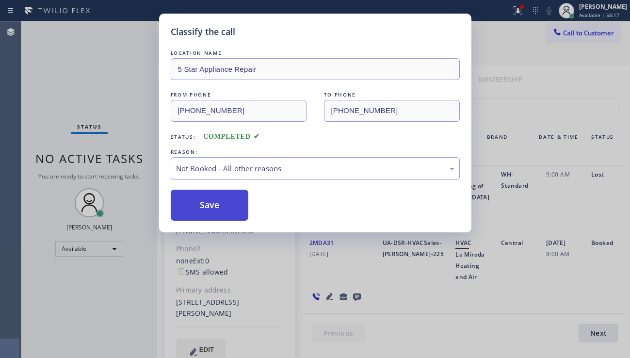
drag, startPoint x: 211, startPoint y: 208, endPoint x: 441, endPoint y: 178, distance: 232.5
click at [212, 208] on button "Save" at bounding box center [210, 205] width 78 height 31
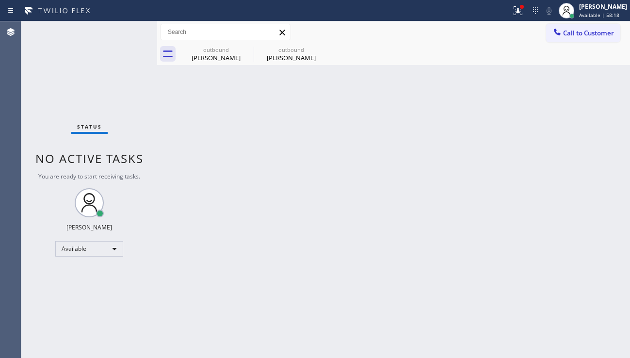
click at [580, 32] on span "Call to Customer" at bounding box center [588, 33] width 51 height 9
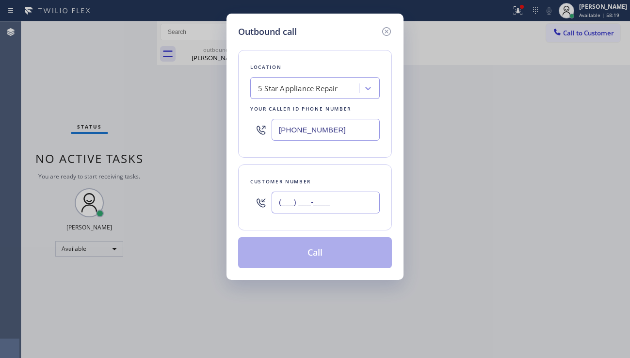
click at [313, 200] on input "(___) ___-____" at bounding box center [326, 203] width 108 height 22
paste input "323) 371-6263"
type input "[PHONE_NUMBER]"
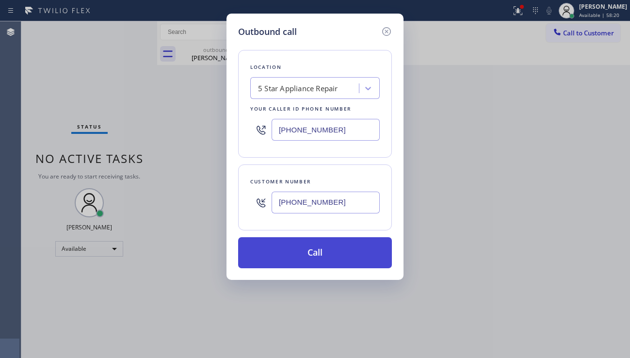
click at [312, 259] on button "Call" at bounding box center [315, 252] width 154 height 31
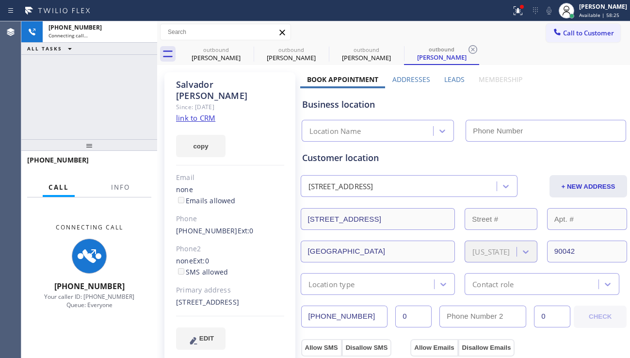
type input "[PHONE_NUMBER]"
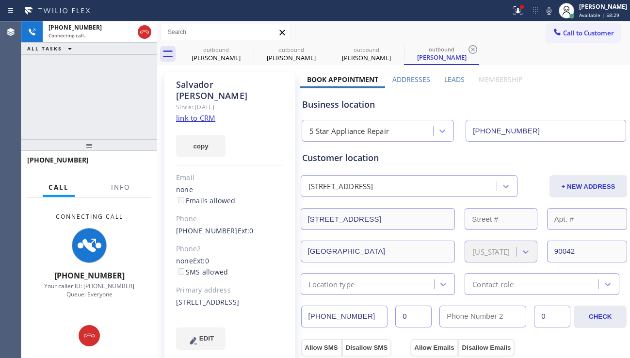
click at [50, 124] on div "[PHONE_NUMBER] Connecting call… ALL TASKS ALL TASKS ACTIVE TASKS TASKS IN WRAP …" at bounding box center [89, 80] width 136 height 118
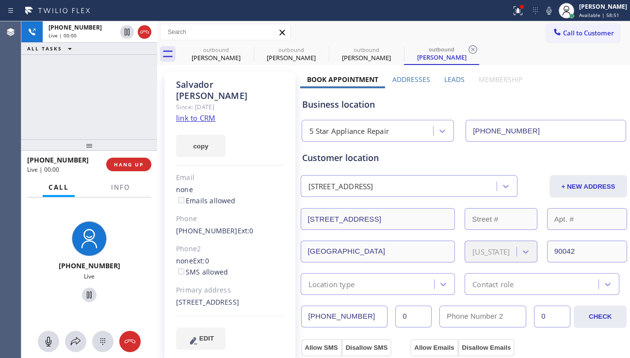
click at [453, 80] on label "Leads" at bounding box center [454, 79] width 20 height 9
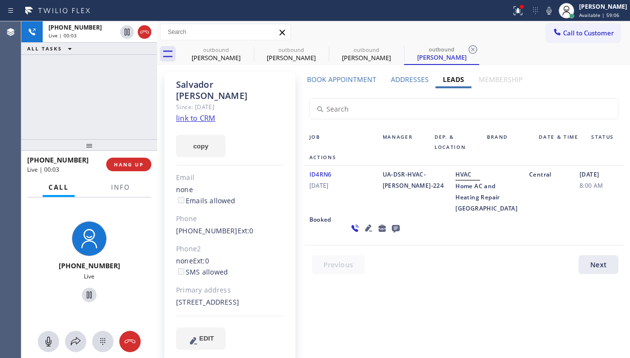
click at [363, 234] on icon at bounding box center [369, 228] width 12 height 12
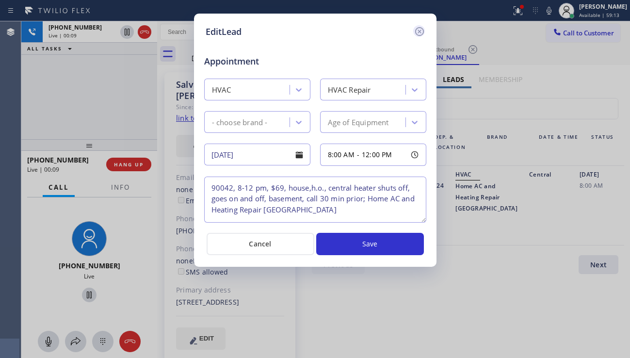
click at [418, 29] on icon at bounding box center [420, 32] width 12 height 12
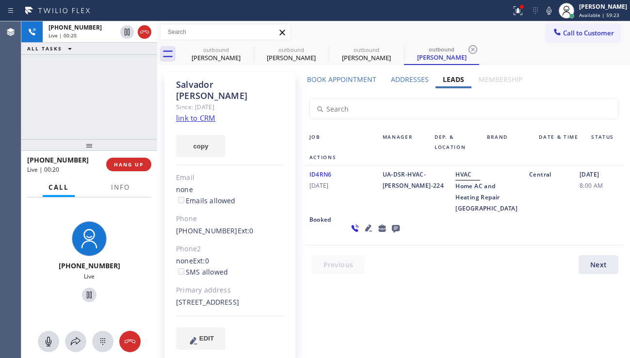
click at [365, 231] on icon at bounding box center [368, 228] width 7 height 7
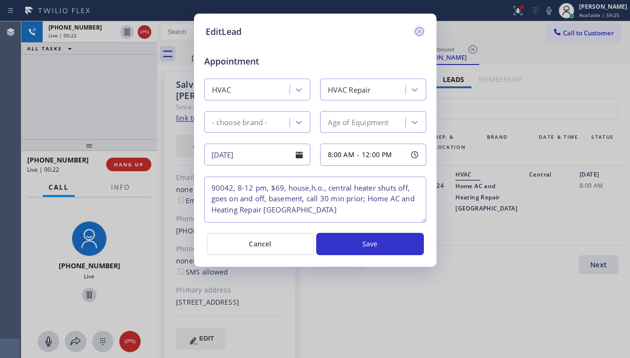
click at [418, 34] on icon at bounding box center [420, 32] width 12 height 12
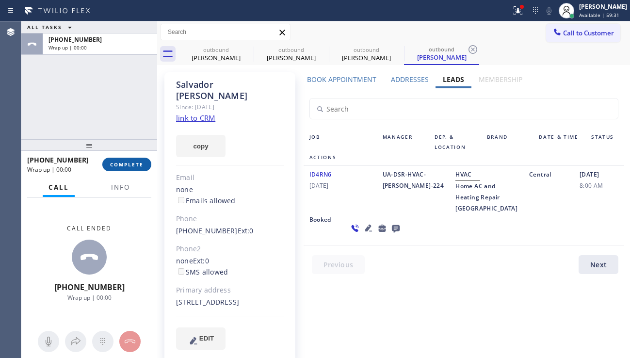
click at [124, 165] on span "COMPLETE" at bounding box center [126, 164] width 33 height 7
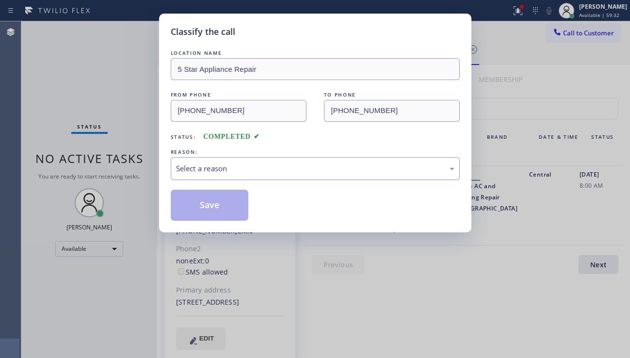
click at [267, 170] on div "Select a reason" at bounding box center [315, 168] width 279 height 11
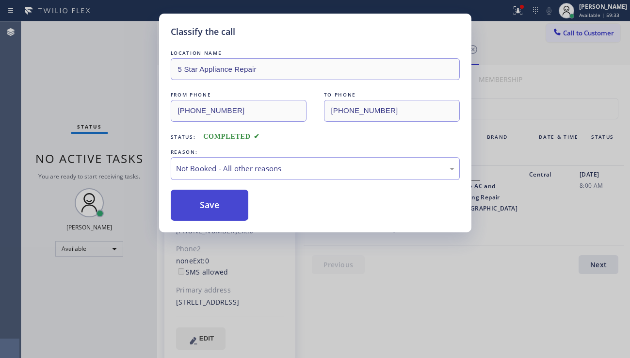
click at [203, 204] on button "Save" at bounding box center [210, 205] width 78 height 31
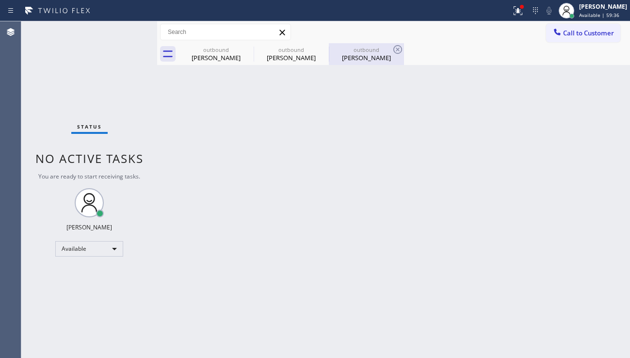
click at [345, 61] on div "[PERSON_NAME]" at bounding box center [366, 57] width 73 height 9
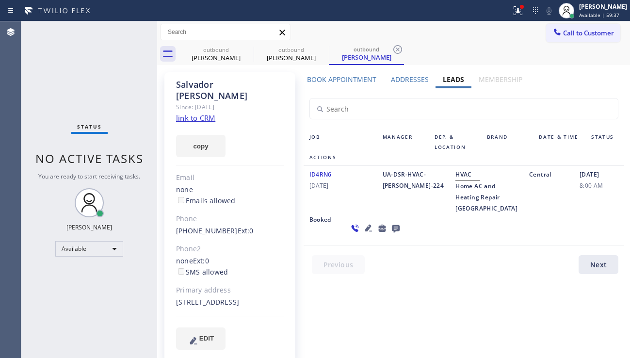
click at [201, 113] on link "link to CRM" at bounding box center [195, 118] width 39 height 10
click at [246, 49] on icon at bounding box center [248, 50] width 12 height 12
click at [318, 49] on icon at bounding box center [322, 49] width 9 height 9
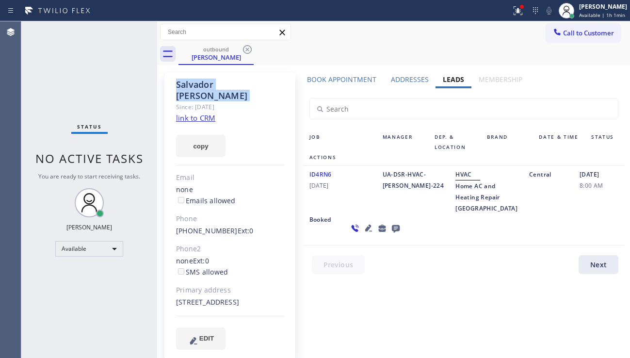
click at [246, 49] on icon at bounding box center [247, 49] width 9 height 9
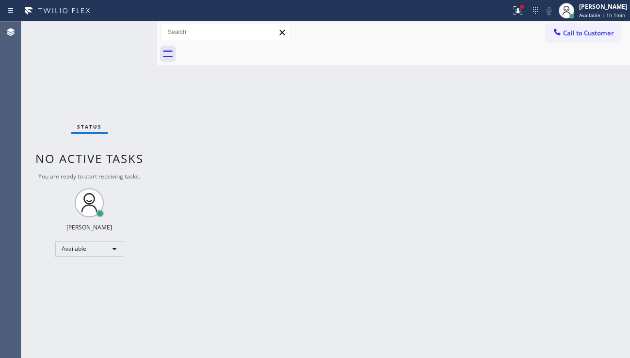
click at [246, 49] on div at bounding box center [405, 54] width 452 height 22
drag, startPoint x: 555, startPoint y: 234, endPoint x: 125, endPoint y: 65, distance: 462.1
click at [555, 232] on div "Back to Dashboard Change Sender ID Customers Technicians Select a contact Outbo…" at bounding box center [393, 189] width 473 height 337
click at [561, 34] on icon at bounding box center [558, 32] width 10 height 10
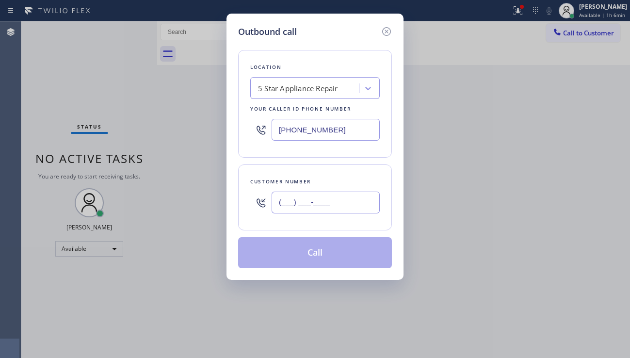
click at [301, 200] on input "(___) ___-____" at bounding box center [326, 203] width 108 height 22
paste input "323) 702-0298"
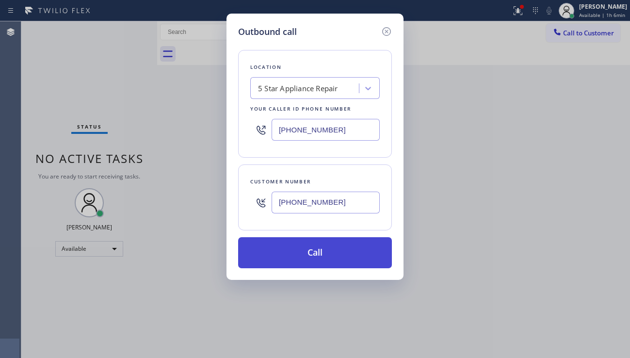
type input "[PHONE_NUMBER]"
click at [299, 255] on button "Call" at bounding box center [315, 252] width 154 height 31
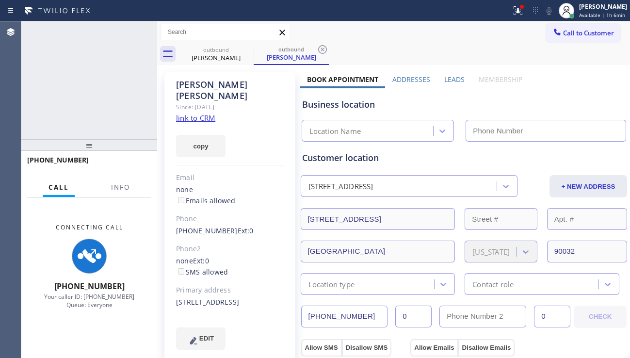
type input "[PHONE_NUMBER]"
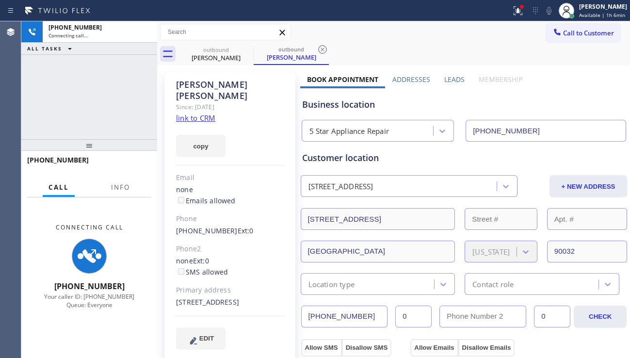
click at [455, 80] on label "Leads" at bounding box center [454, 79] width 20 height 9
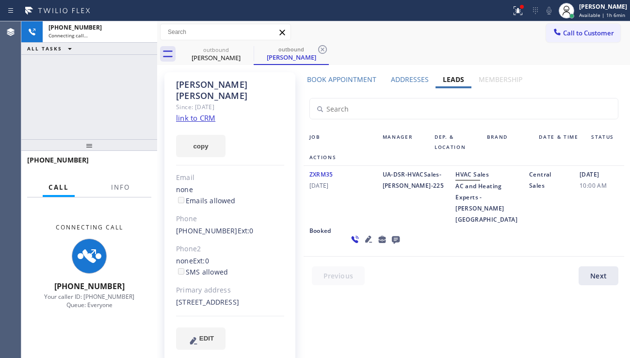
click at [363, 245] on icon at bounding box center [369, 239] width 12 height 12
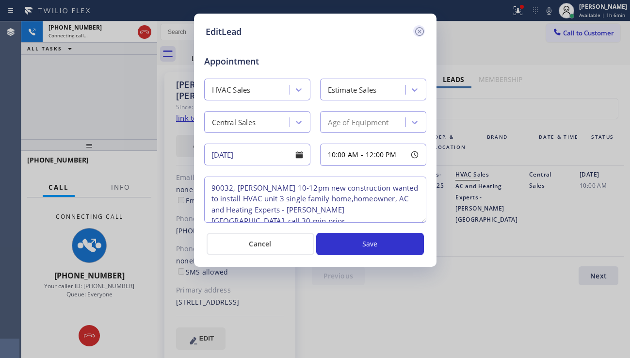
click at [416, 34] on icon at bounding box center [420, 32] width 12 height 12
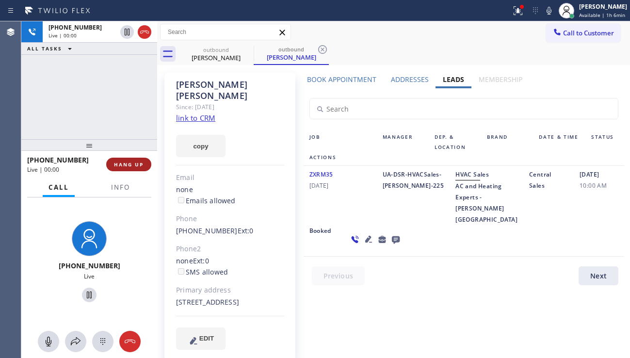
click at [130, 165] on span "HANG UP" at bounding box center [129, 164] width 30 height 7
click at [129, 163] on span "HANG UP" at bounding box center [129, 164] width 30 height 7
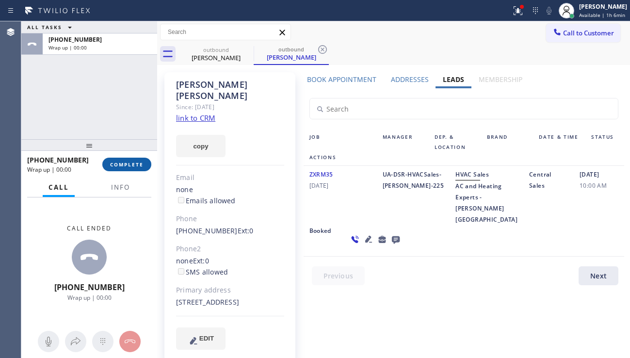
click at [129, 162] on span "COMPLETE" at bounding box center [126, 164] width 33 height 7
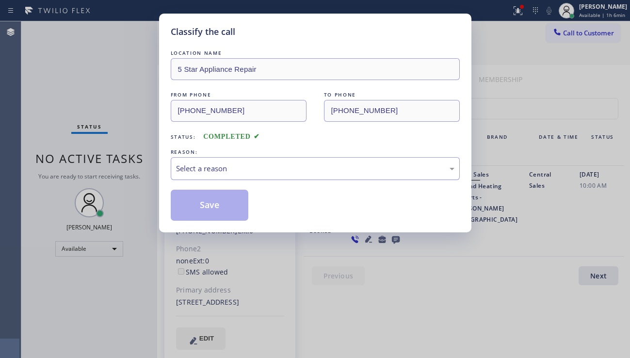
click at [240, 176] on div "Select a reason" at bounding box center [315, 168] width 289 height 23
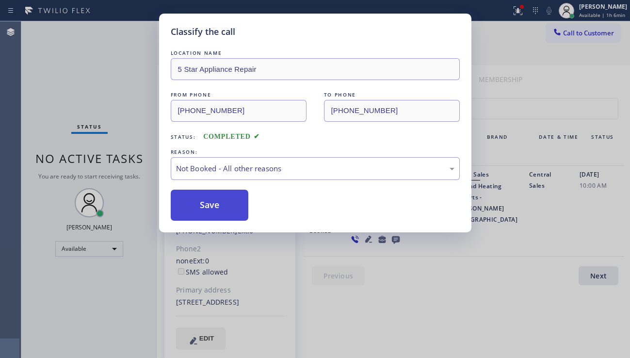
click at [215, 204] on button "Save" at bounding box center [210, 205] width 78 height 31
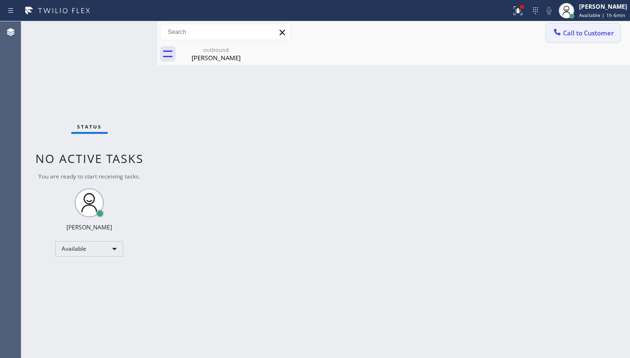
click at [576, 35] on span "Call to Customer" at bounding box center [588, 33] width 51 height 9
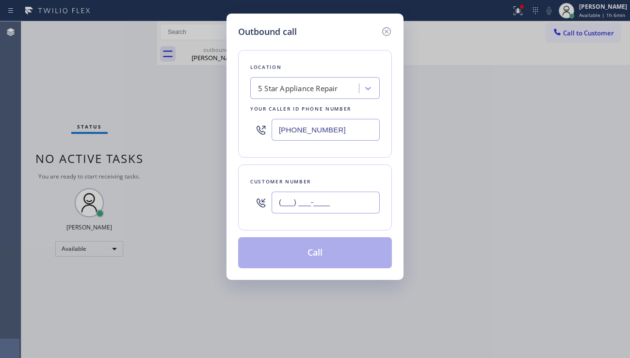
click at [294, 194] on input "(___) ___-____" at bounding box center [326, 203] width 108 height 22
paste input "402) 708-0443"
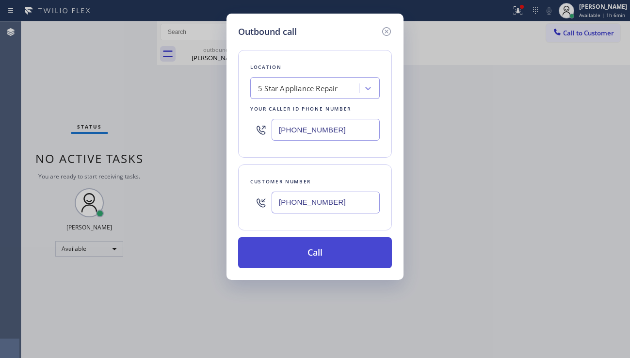
type input "[PHONE_NUMBER]"
click at [323, 244] on button "Call" at bounding box center [315, 252] width 154 height 31
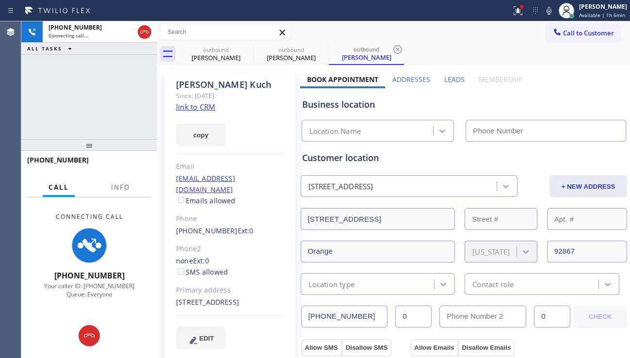
type input "[PHONE_NUMBER]"
drag, startPoint x: 32, startPoint y: 123, endPoint x: 45, endPoint y: 123, distance: 13.1
click at [32, 123] on div "[PHONE_NUMBER] Connecting call… ALL TASKS ALL TASKS ACTIVE TASKS TASKS IN WRAP …" at bounding box center [89, 80] width 136 height 118
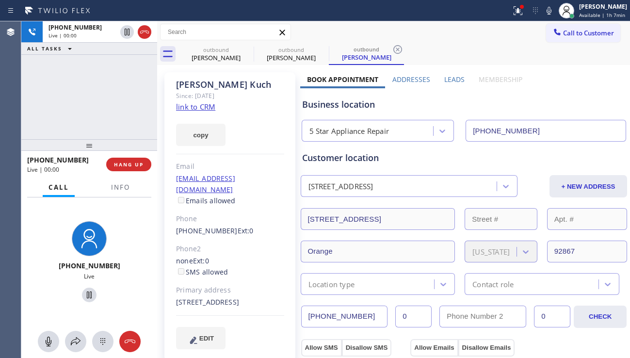
click at [444, 79] on label "Leads" at bounding box center [454, 79] width 20 height 9
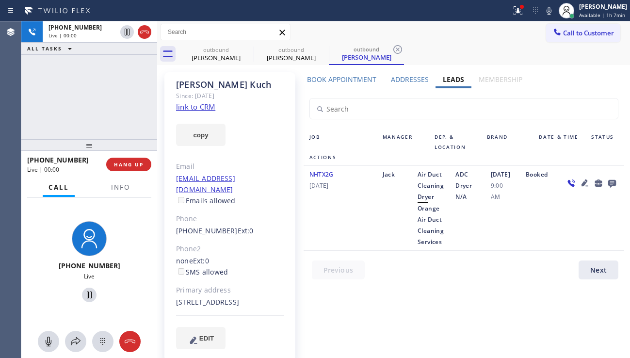
click at [579, 184] on icon at bounding box center [585, 183] width 12 height 12
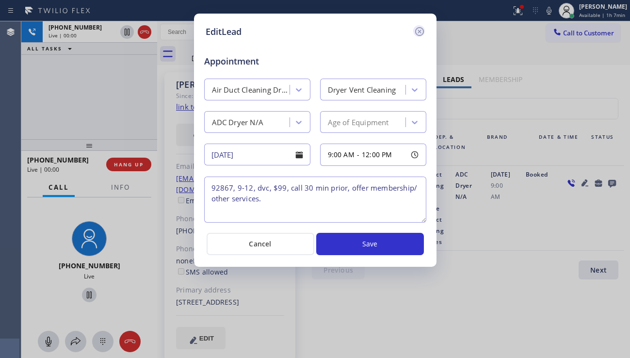
click at [422, 32] on icon at bounding box center [420, 32] width 12 height 12
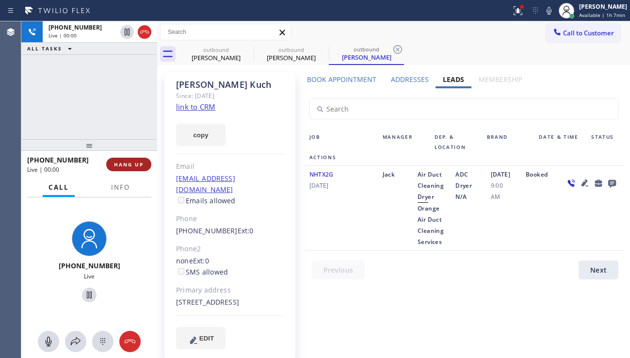
click at [129, 164] on span "HANG UP" at bounding box center [129, 164] width 30 height 7
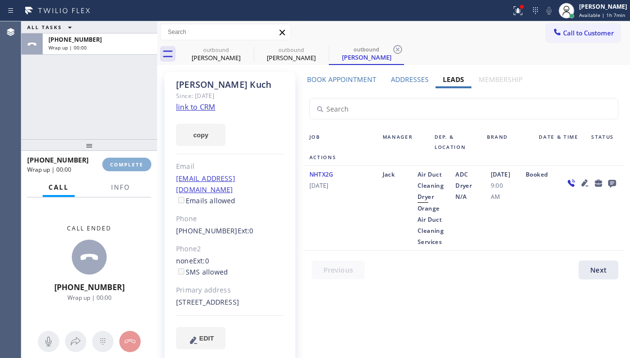
click at [129, 164] on span "COMPLETE" at bounding box center [126, 164] width 33 height 7
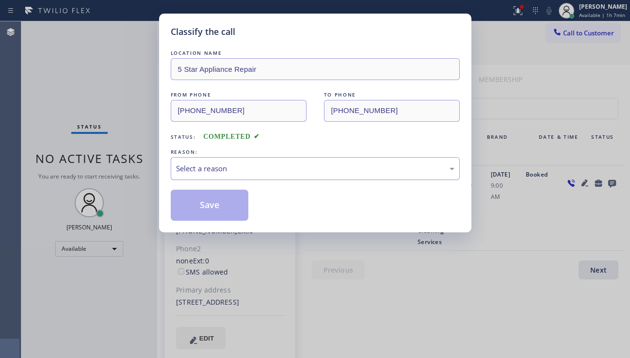
click at [300, 171] on div "Select a reason" at bounding box center [315, 168] width 279 height 11
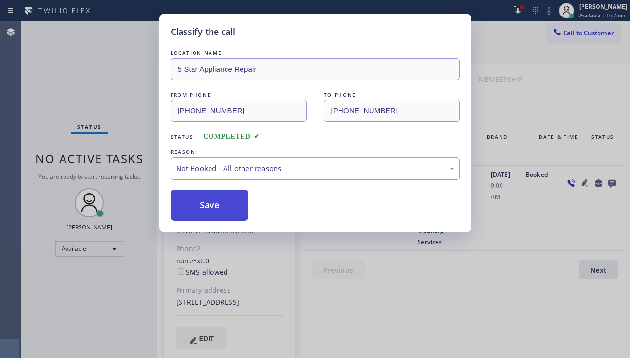
click at [213, 206] on button "Save" at bounding box center [210, 205] width 78 height 31
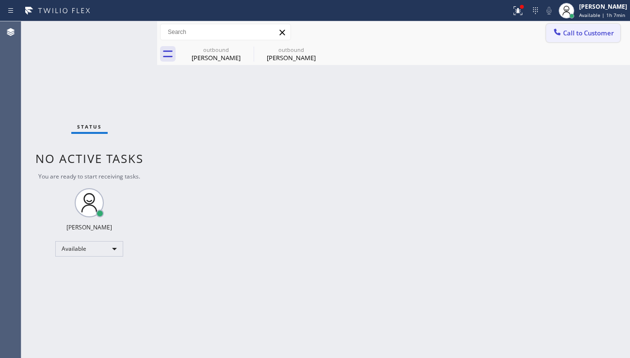
click at [571, 31] on span "Call to Customer" at bounding box center [588, 33] width 51 height 9
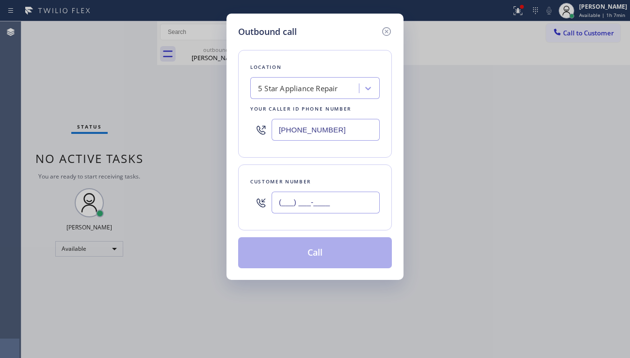
click at [324, 204] on input "(___) ___-____" at bounding box center [326, 203] width 108 height 22
paste input "310) 210-0396"
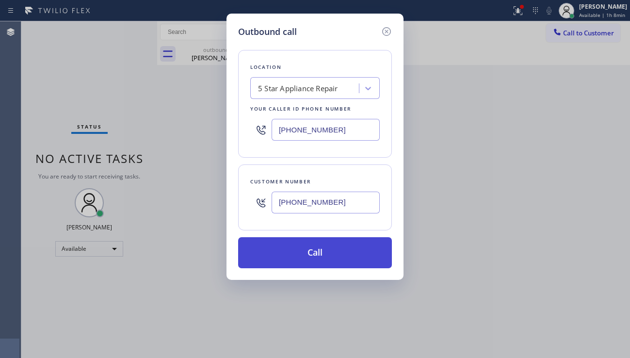
type input "[PHONE_NUMBER]"
click at [323, 261] on button "Call" at bounding box center [315, 252] width 154 height 31
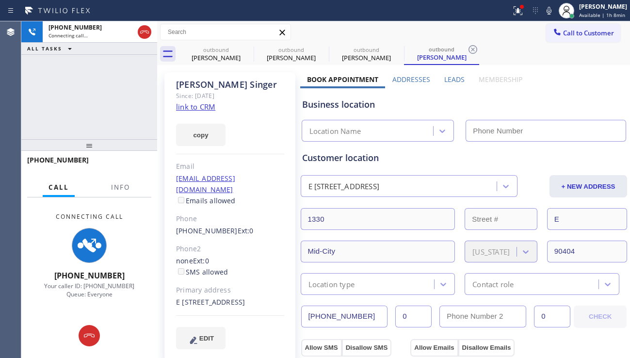
type input "[PHONE_NUMBER]"
click at [447, 79] on label "Leads" at bounding box center [454, 79] width 20 height 9
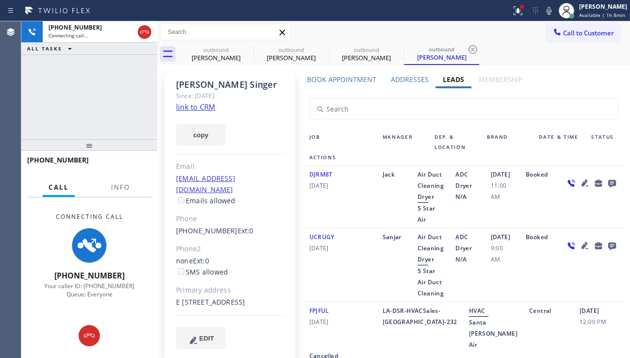
click at [579, 181] on icon at bounding box center [585, 183] width 12 height 12
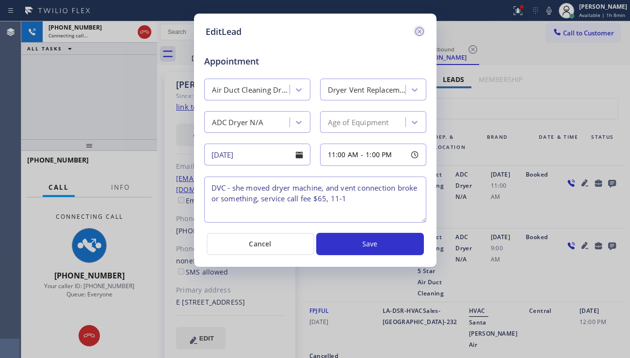
click at [419, 36] on icon at bounding box center [420, 32] width 12 height 12
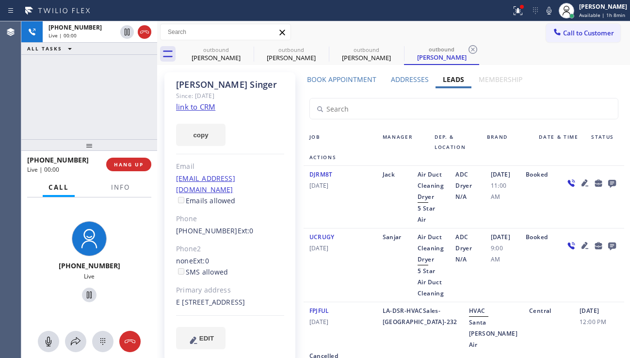
click at [520, 260] on div "[DATE] 9:00 AM" at bounding box center [502, 264] width 35 height 67
click at [130, 166] on span "HANG UP" at bounding box center [129, 164] width 30 height 7
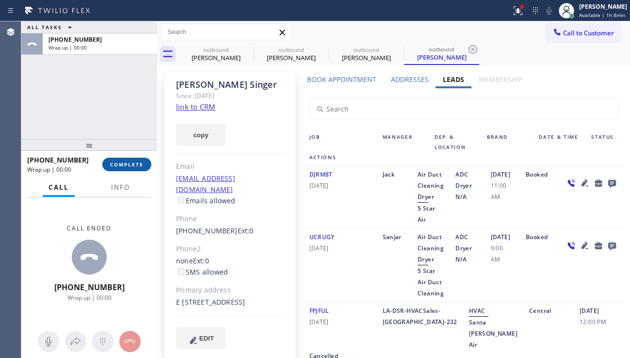
click at [130, 165] on span "COMPLETE" at bounding box center [126, 164] width 33 height 7
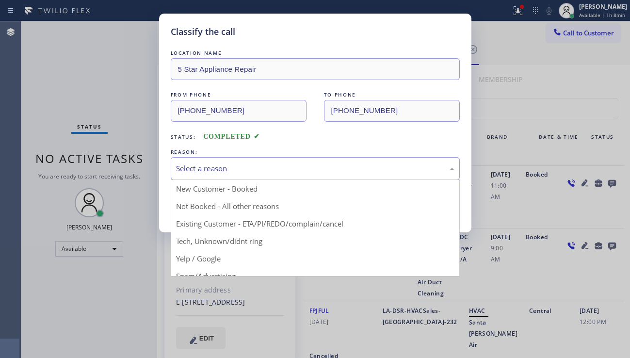
click at [238, 173] on div "Select a reason" at bounding box center [315, 168] width 279 height 11
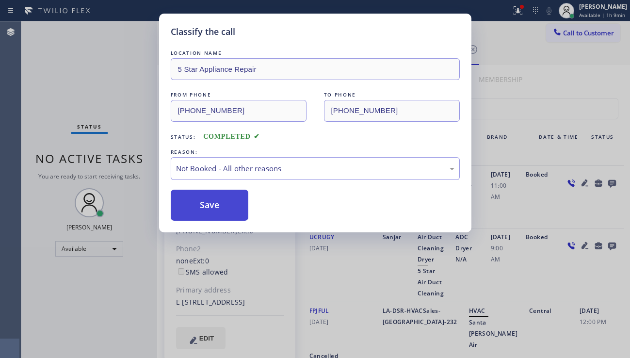
click at [210, 206] on button "Save" at bounding box center [210, 205] width 78 height 31
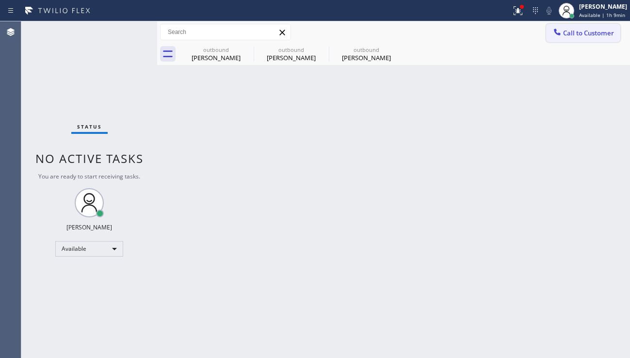
click at [557, 33] on icon at bounding box center [557, 32] width 6 height 6
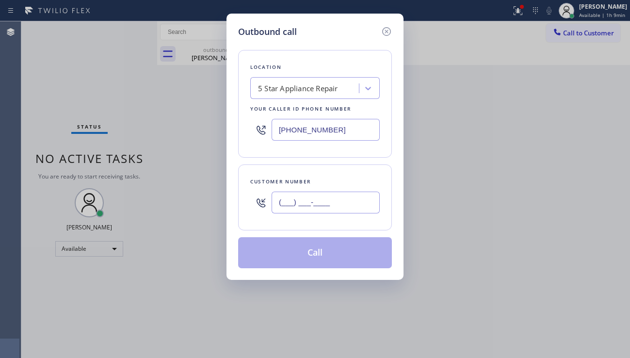
click at [290, 198] on input "(___) ___-____" at bounding box center [326, 203] width 108 height 22
paste input "714) 824-7126"
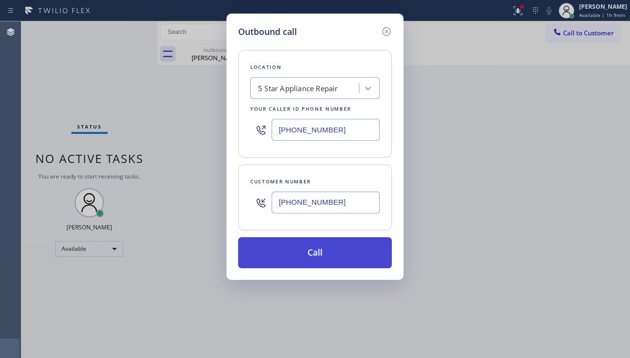
type input "[PHONE_NUMBER]"
click at [322, 250] on button "Call" at bounding box center [315, 252] width 154 height 31
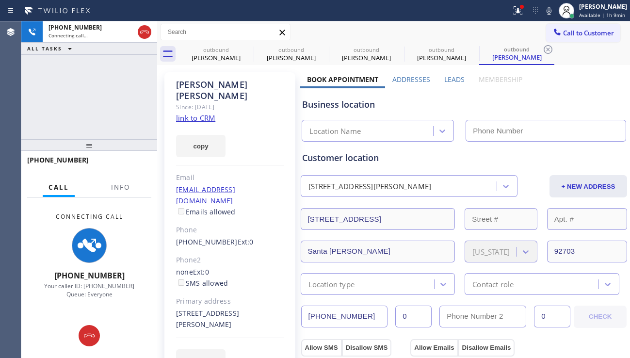
type input "[PHONE_NUMBER]"
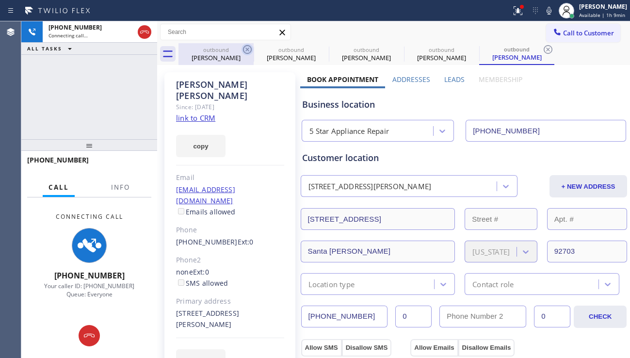
click at [245, 47] on icon at bounding box center [247, 49] width 9 height 9
click at [0, 0] on icon at bounding box center [0, 0] width 0 height 0
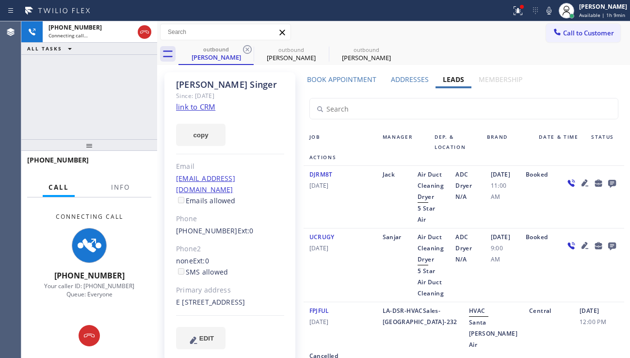
click at [245, 47] on icon at bounding box center [247, 49] width 9 height 9
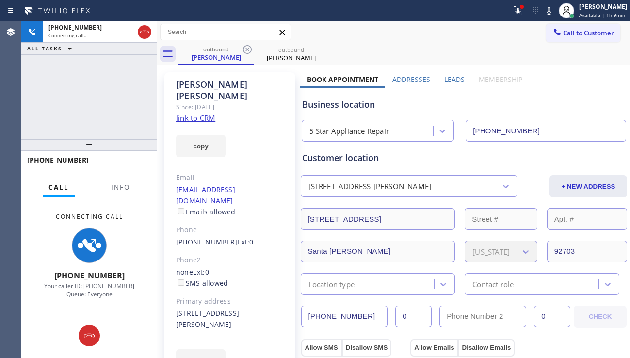
click at [445, 78] on label "Leads" at bounding box center [454, 79] width 20 height 9
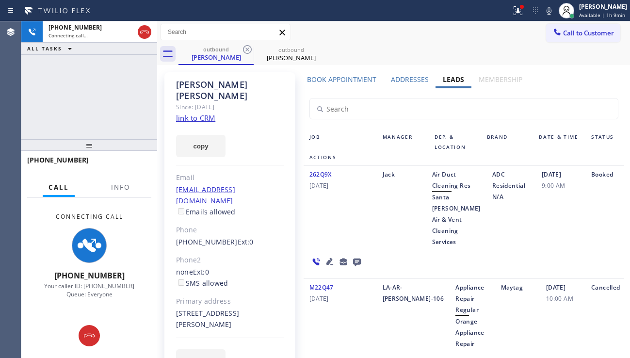
click at [407, 80] on label "Addresses" at bounding box center [410, 79] width 38 height 9
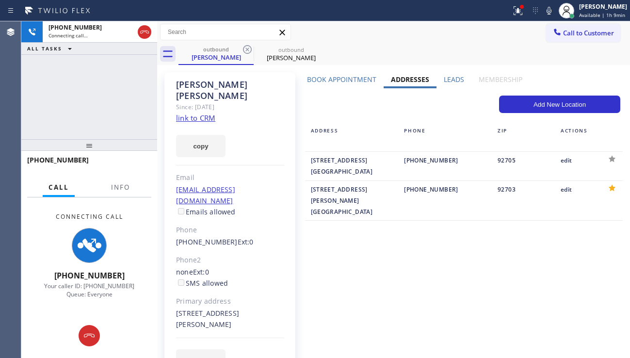
click at [342, 77] on label "Book Appointment" at bounding box center [341, 79] width 69 height 9
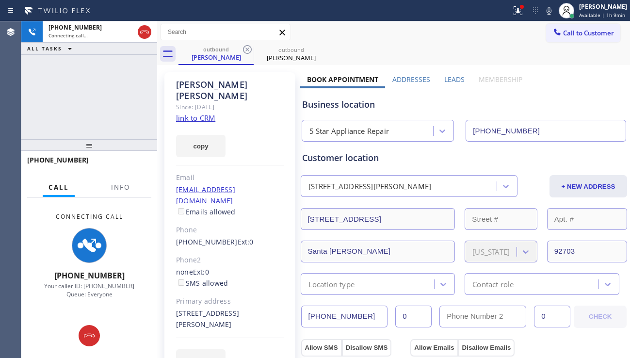
click at [438, 76] on div "Leads" at bounding box center [454, 82] width 34 height 14
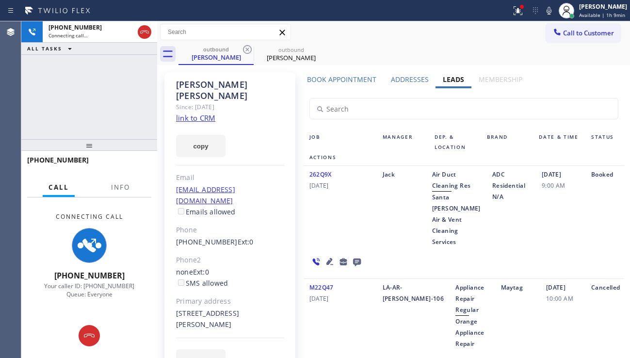
click at [411, 80] on label "Addresses" at bounding box center [410, 79] width 38 height 9
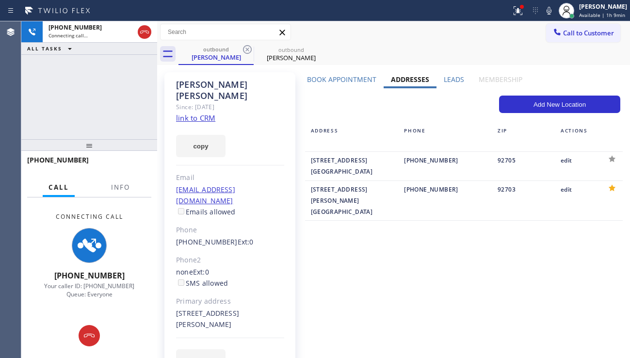
click at [347, 76] on label "Book Appointment" at bounding box center [341, 79] width 69 height 9
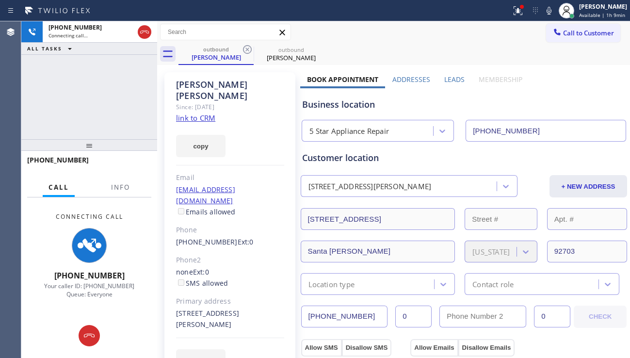
click at [453, 75] on label "Leads" at bounding box center [454, 79] width 20 height 9
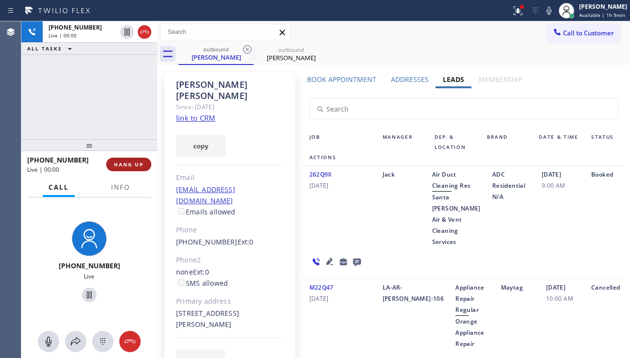
click at [125, 160] on button "HANG UP" at bounding box center [128, 165] width 45 height 14
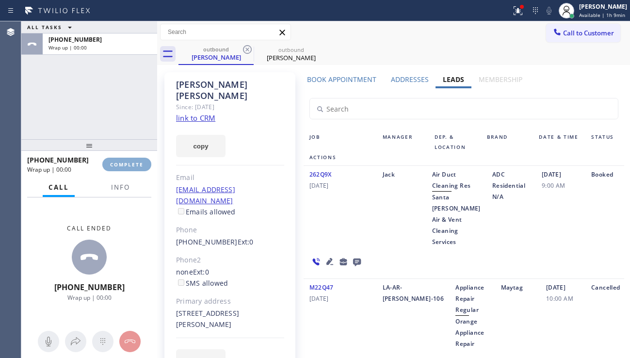
click at [125, 160] on button "COMPLETE" at bounding box center [126, 165] width 49 height 14
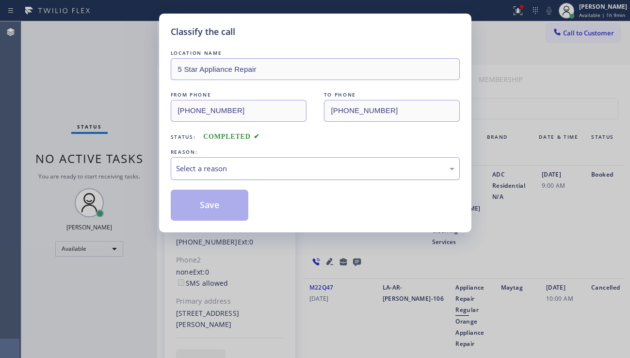
click at [265, 162] on div "Select a reason" at bounding box center [315, 168] width 289 height 23
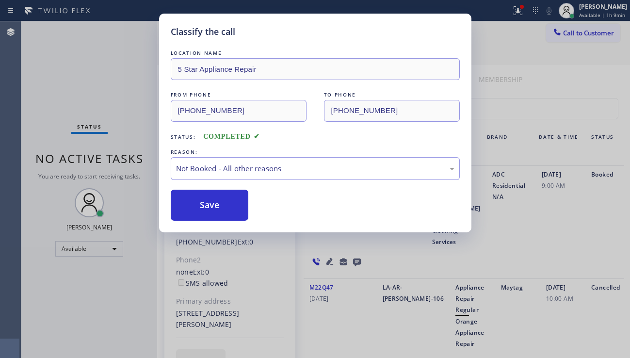
drag, startPoint x: 221, startPoint y: 205, endPoint x: 457, endPoint y: 152, distance: 242.2
click at [220, 205] on button "Save" at bounding box center [210, 205] width 78 height 31
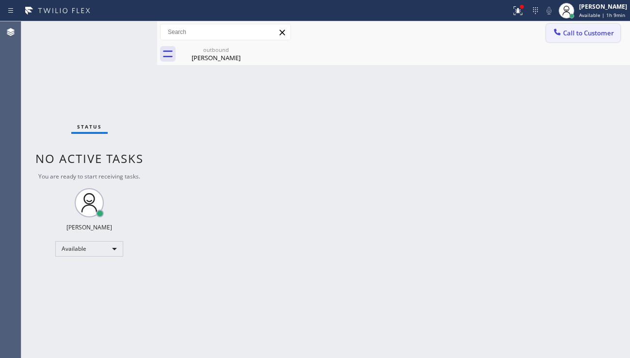
click at [580, 35] on span "Call to Customer" at bounding box center [588, 33] width 51 height 9
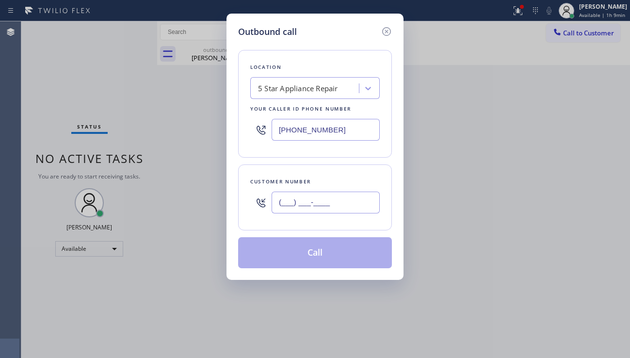
click at [314, 202] on input "(___) ___-____" at bounding box center [326, 203] width 108 height 22
paste input "909) 634-7936"
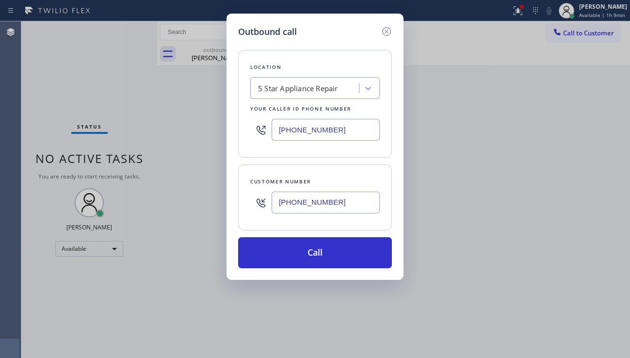
type input "[PHONE_NUMBER]"
click at [328, 249] on button "Call" at bounding box center [315, 252] width 154 height 31
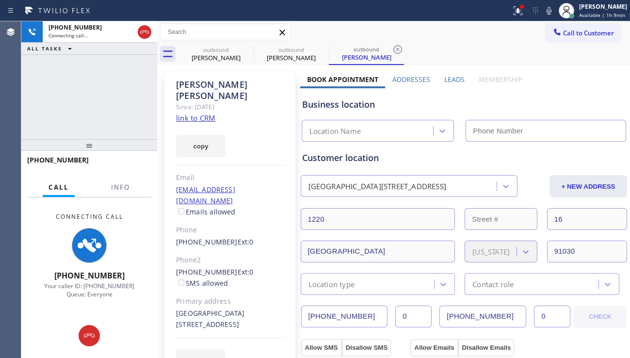
type input "[PHONE_NUMBER]"
click at [29, 132] on div "[PHONE_NUMBER] Connecting call… ALL TASKS ALL TASKS ACTIVE TASKS TASKS IN WRAP …" at bounding box center [89, 80] width 136 height 118
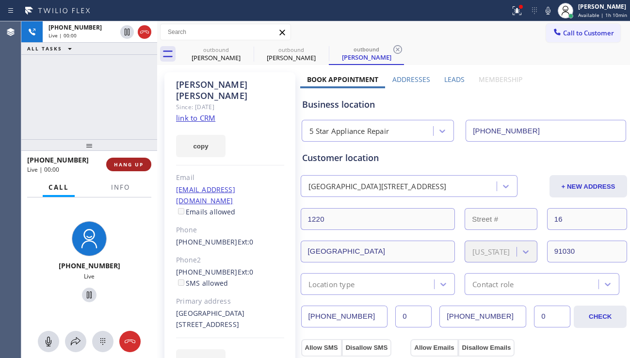
click at [127, 164] on span "HANG UP" at bounding box center [129, 164] width 30 height 7
click at [128, 163] on span "HANG UP" at bounding box center [129, 164] width 30 height 7
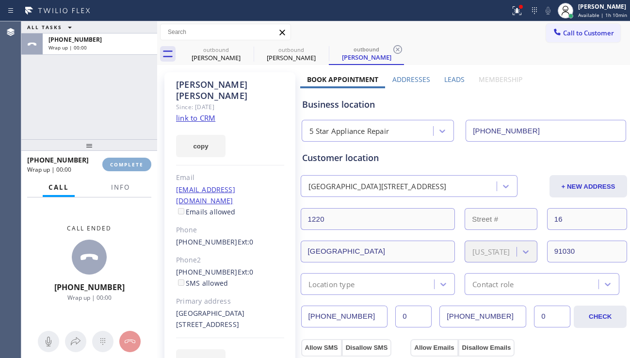
click at [128, 164] on span "COMPLETE" at bounding box center [126, 164] width 33 height 7
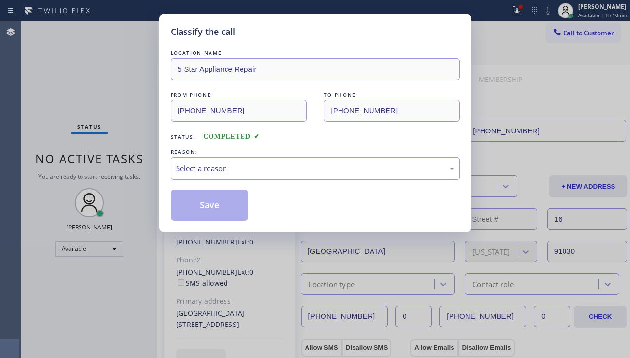
click at [214, 172] on div "Select a reason" at bounding box center [315, 168] width 279 height 11
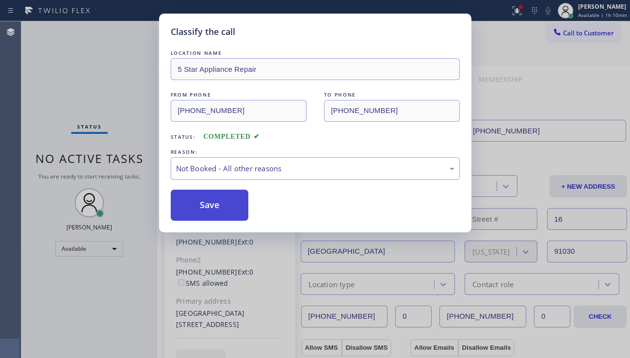
click at [200, 206] on button "Save" at bounding box center [210, 205] width 78 height 31
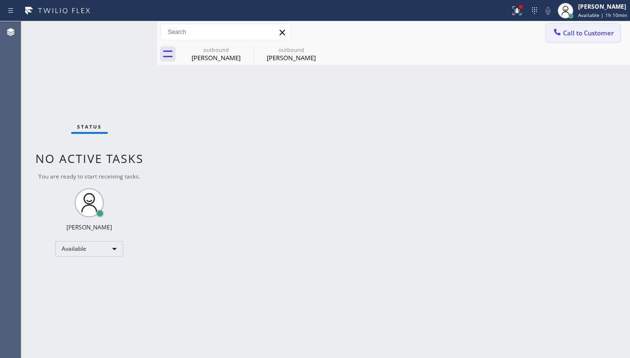
click at [580, 36] on span "Call to Customer" at bounding box center [588, 33] width 51 height 9
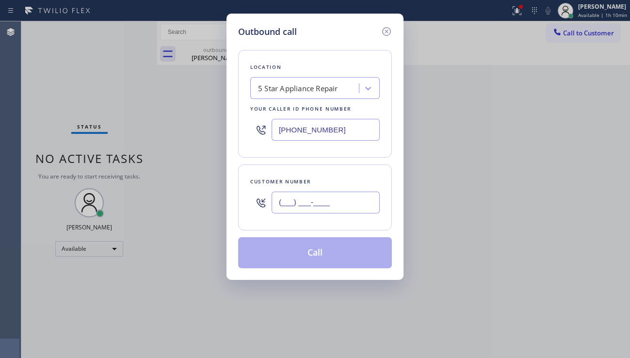
click at [322, 196] on input "(___) ___-____" at bounding box center [326, 203] width 108 height 22
paste input "626) 284-2223"
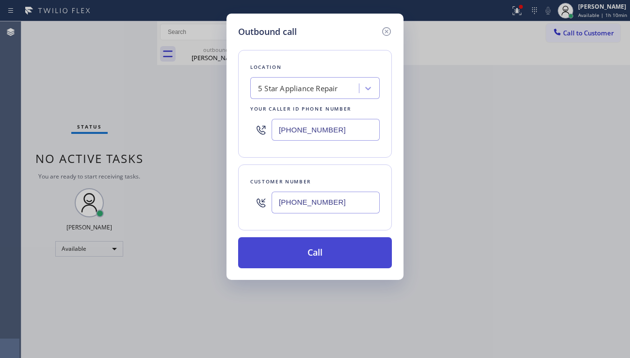
type input "[PHONE_NUMBER]"
click at [313, 253] on button "Call" at bounding box center [315, 252] width 154 height 31
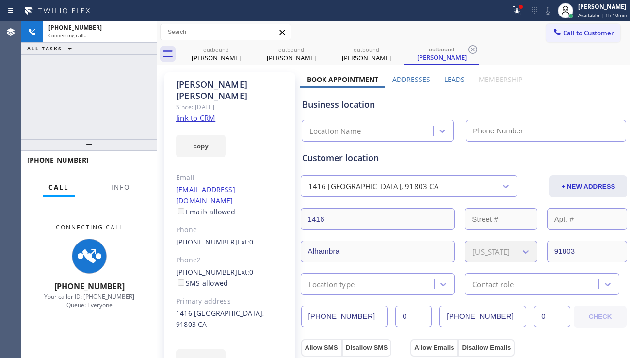
type input "[PHONE_NUMBER]"
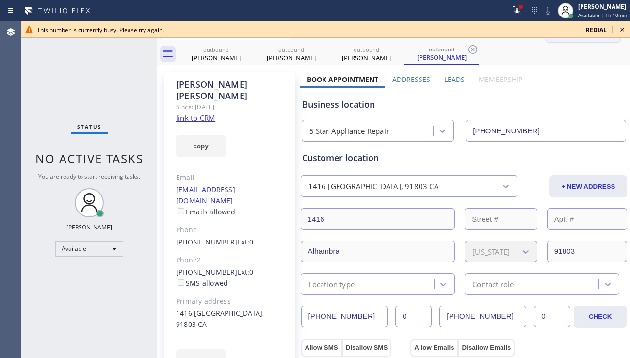
click at [580, 38] on button "Call to Customer" at bounding box center [583, 33] width 74 height 18
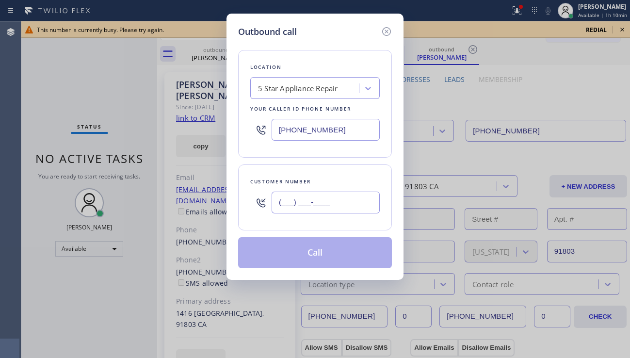
click at [351, 199] on input "(___) ___-____" at bounding box center [326, 203] width 108 height 22
paste input "323) 299-7571"
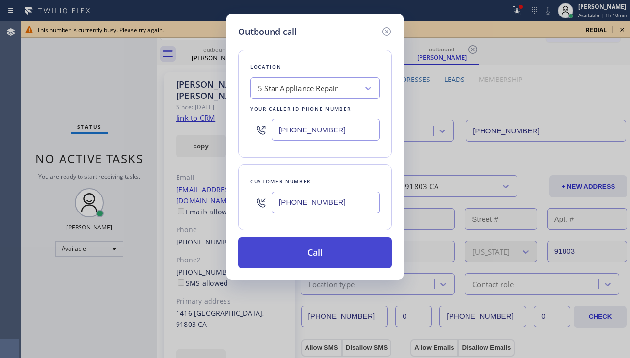
type input "[PHONE_NUMBER]"
click at [323, 254] on button "Call" at bounding box center [315, 252] width 154 height 31
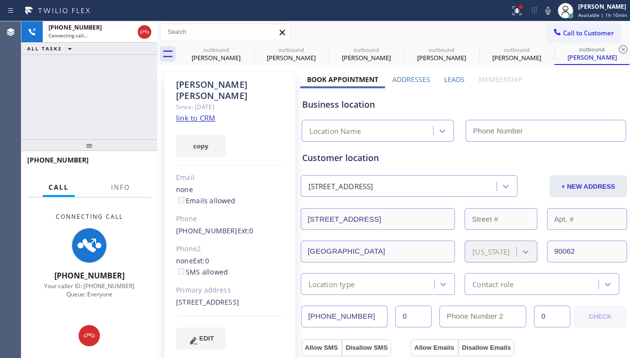
type input "[PHONE_NUMBER]"
click at [50, 120] on div "[PHONE_NUMBER] Connecting call… ALL TASKS ALL TASKS ACTIVE TASKS TASKS IN WRAP …" at bounding box center [89, 80] width 136 height 118
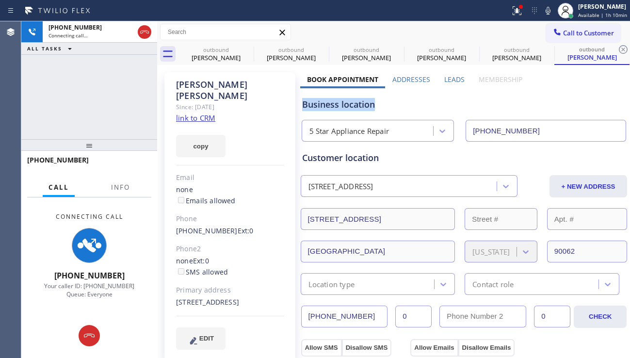
drag, startPoint x: 300, startPoint y: 106, endPoint x: 371, endPoint y: 110, distance: 71.0
click at [371, 110] on div "Business location" at bounding box center [464, 104] width 324 height 13
click at [365, 107] on div "Business location" at bounding box center [464, 104] width 324 height 13
click at [363, 106] on div "Business location" at bounding box center [464, 104] width 324 height 13
click at [357, 106] on div "Business location" at bounding box center [464, 104] width 324 height 13
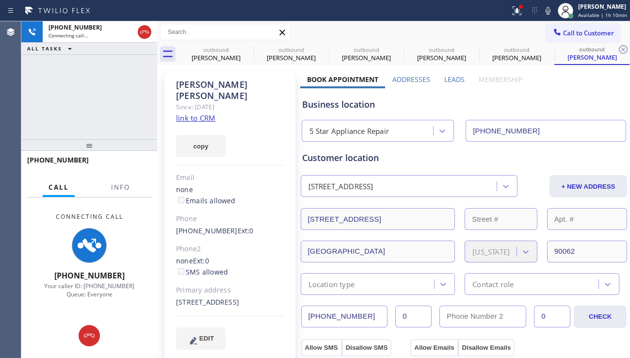
click at [348, 106] on div "Business location" at bounding box center [464, 104] width 324 height 13
click at [339, 107] on div "Business location" at bounding box center [464, 104] width 324 height 13
click at [329, 107] on div "Business location" at bounding box center [464, 104] width 324 height 13
click at [317, 106] on div "Business location" at bounding box center [464, 104] width 324 height 13
click at [312, 106] on div "Business location" at bounding box center [464, 104] width 324 height 13
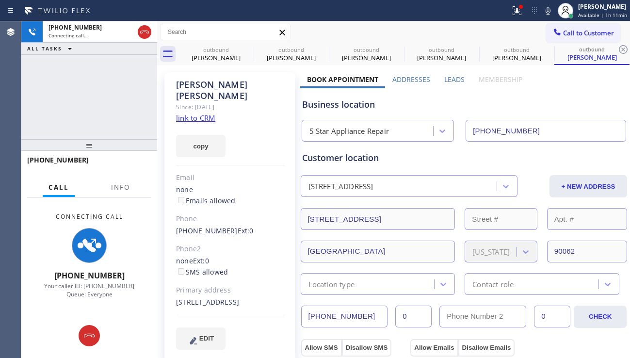
click at [302, 105] on div "Business location" at bounding box center [464, 104] width 324 height 13
click at [312, 105] on div "Business location" at bounding box center [464, 104] width 324 height 13
click at [318, 105] on div "Business location" at bounding box center [464, 104] width 324 height 13
click at [329, 105] on div "Business location" at bounding box center [464, 104] width 324 height 13
click at [337, 105] on div "Business location" at bounding box center [464, 104] width 324 height 13
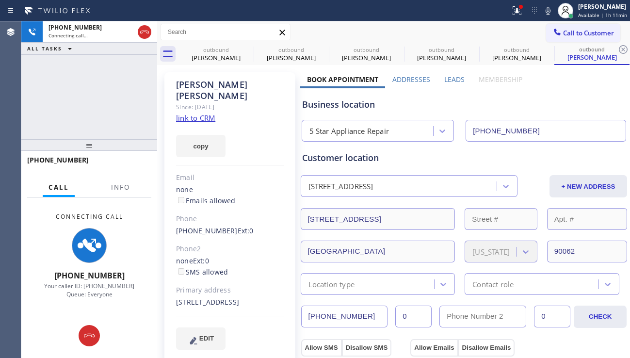
click at [341, 105] on div "Business location" at bounding box center [464, 104] width 324 height 13
click at [340, 105] on div "Business location" at bounding box center [464, 104] width 324 height 13
click at [346, 105] on div "Business location" at bounding box center [464, 104] width 324 height 13
click at [355, 104] on div "Business location" at bounding box center [464, 104] width 324 height 13
click at [363, 105] on div "Business location" at bounding box center [464, 104] width 324 height 13
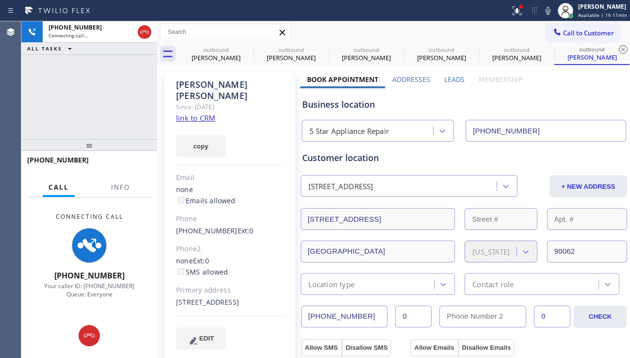
click at [373, 106] on div "Business location" at bounding box center [464, 104] width 324 height 13
click at [363, 106] on div "Business location" at bounding box center [464, 104] width 324 height 13
click at [357, 106] on div "Business location" at bounding box center [464, 104] width 324 height 13
click at [348, 107] on div "Business location" at bounding box center [464, 104] width 324 height 13
click at [339, 106] on div "Business location" at bounding box center [464, 104] width 324 height 13
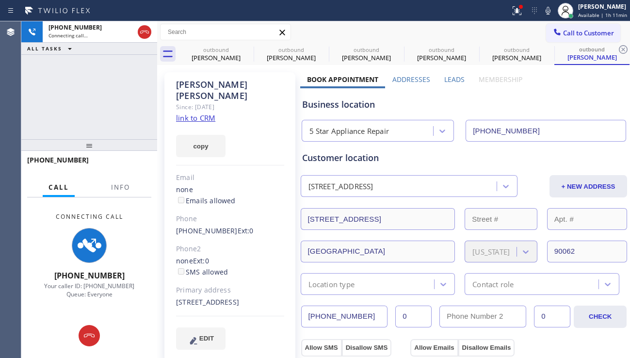
click at [336, 105] on div "Business location" at bounding box center [464, 104] width 324 height 13
click at [329, 105] on div "Business location" at bounding box center [464, 104] width 324 height 13
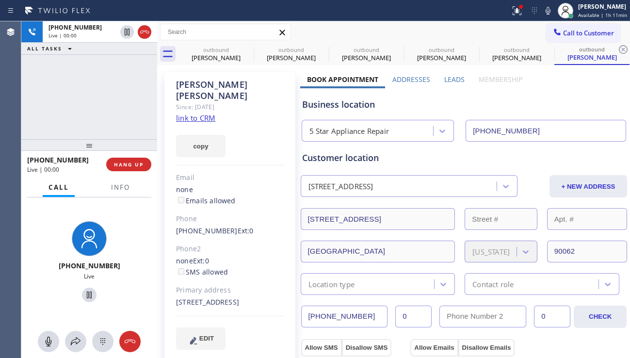
click at [319, 106] on div "Business location" at bounding box center [464, 104] width 324 height 13
click at [124, 164] on span "HANG UP" at bounding box center [129, 164] width 30 height 7
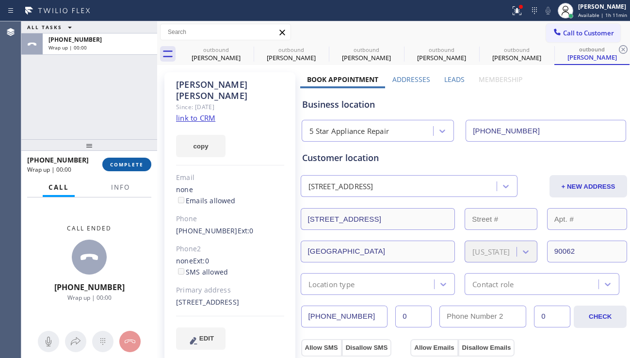
click at [124, 164] on span "COMPLETE" at bounding box center [126, 164] width 33 height 7
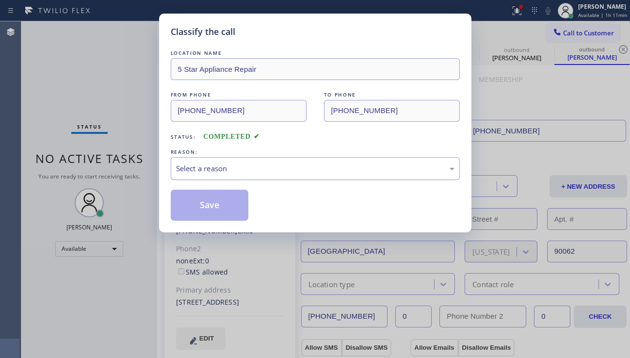
click at [216, 165] on div "Select a reason" at bounding box center [315, 168] width 279 height 11
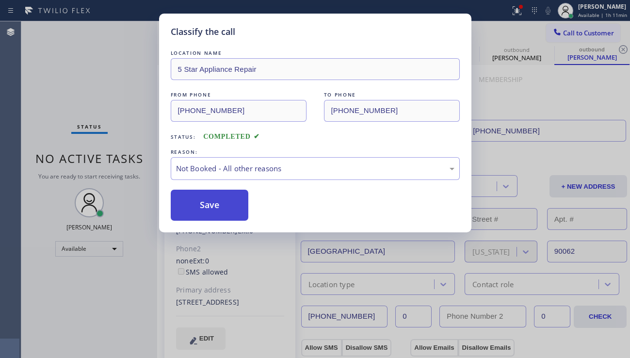
click at [206, 203] on button "Save" at bounding box center [210, 205] width 78 height 31
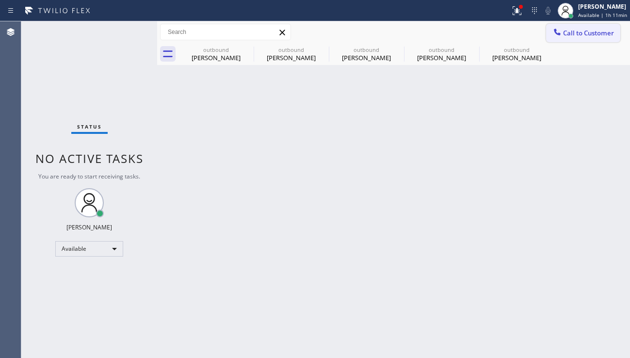
click at [574, 35] on span "Call to Customer" at bounding box center [588, 33] width 51 height 9
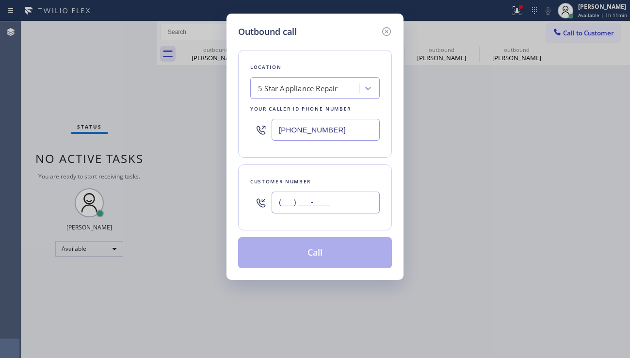
click at [307, 197] on input "(___) ___-____" at bounding box center [326, 203] width 108 height 22
paste input "424) 268-7419"
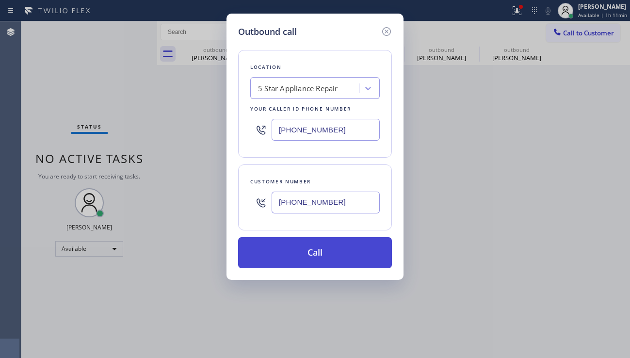
type input "[PHONE_NUMBER]"
click at [312, 254] on button "Call" at bounding box center [315, 252] width 154 height 31
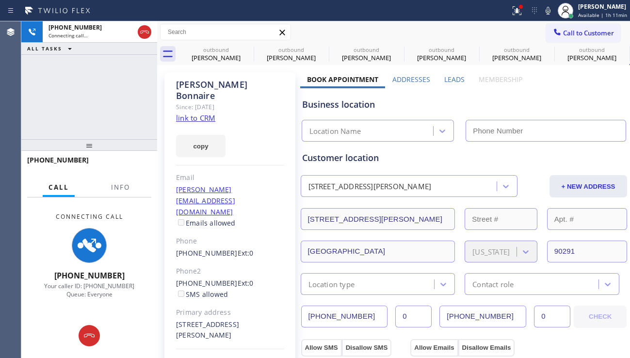
type input "[PHONE_NUMBER]"
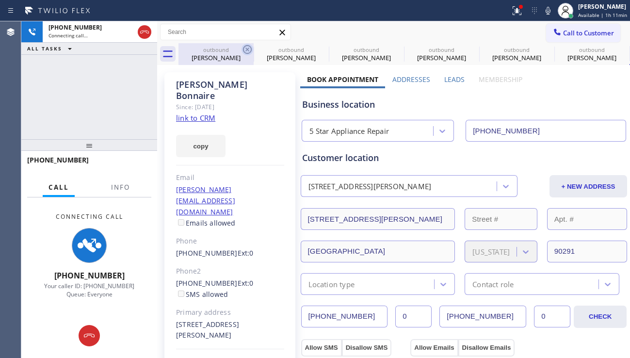
click at [244, 49] on icon at bounding box center [248, 50] width 12 height 12
click at [0, 0] on icon at bounding box center [0, 0] width 0 height 0
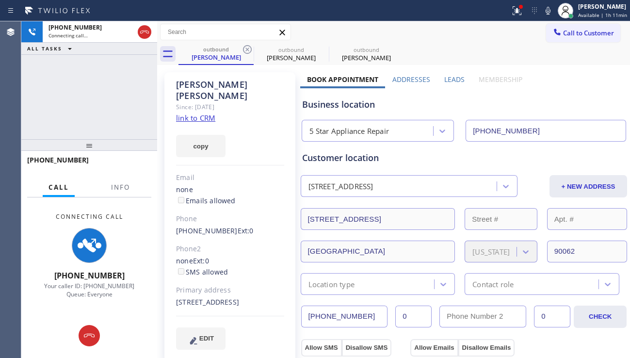
click at [244, 49] on icon at bounding box center [248, 50] width 12 height 12
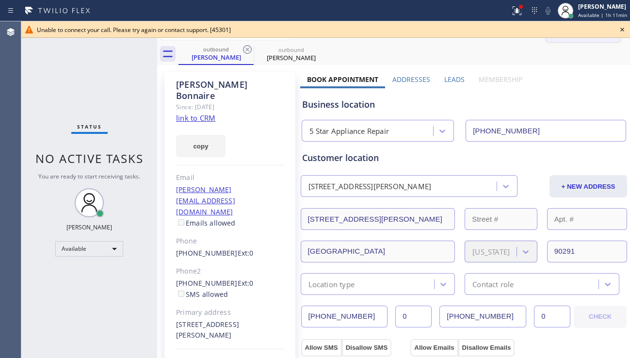
click at [574, 40] on button "Call to Customer" at bounding box center [583, 33] width 74 height 18
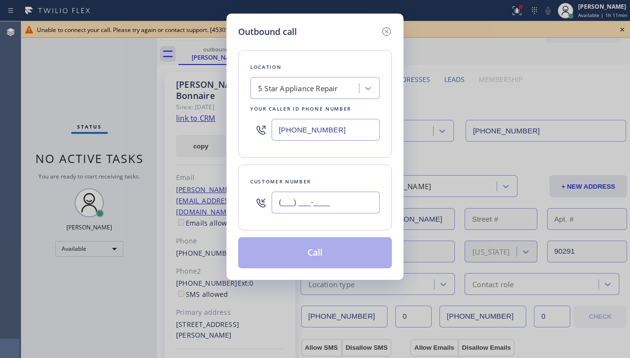
click at [316, 207] on input "(___) ___-____" at bounding box center [326, 203] width 108 height 22
paste input "310) 612-3694"
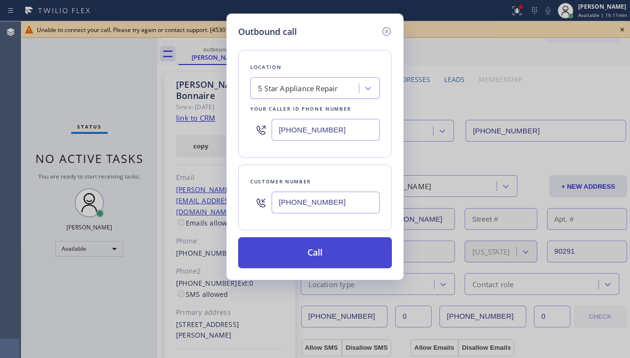
type input "[PHONE_NUMBER]"
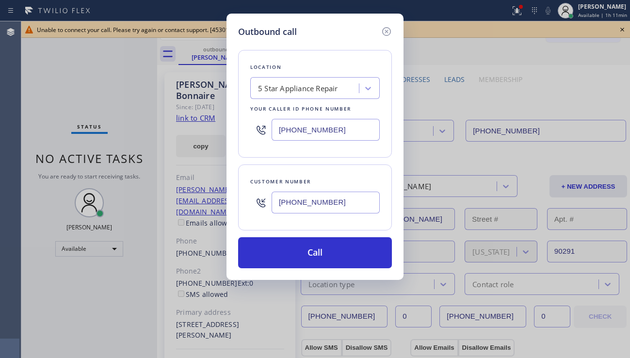
drag, startPoint x: 310, startPoint y: 252, endPoint x: 211, endPoint y: 165, distance: 132.1
click at [310, 252] on button "Call" at bounding box center [315, 252] width 154 height 31
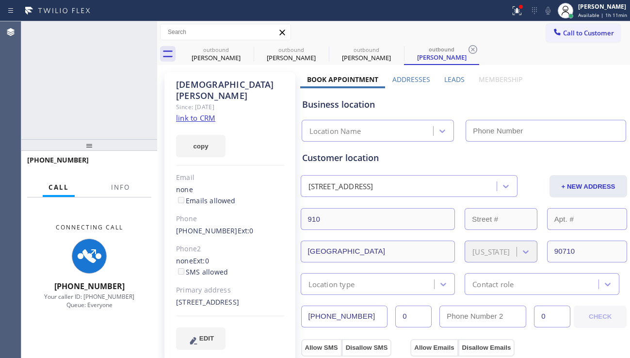
type input "[PHONE_NUMBER]"
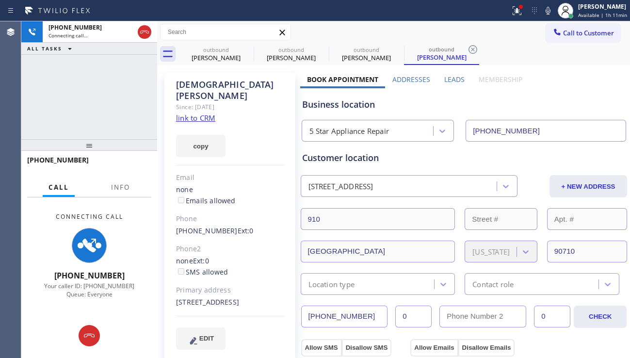
click at [33, 97] on div "[PHONE_NUMBER] Connecting call… ALL TASKS ALL TASKS ACTIVE TASKS TASKS IN WRAP …" at bounding box center [89, 80] width 136 height 118
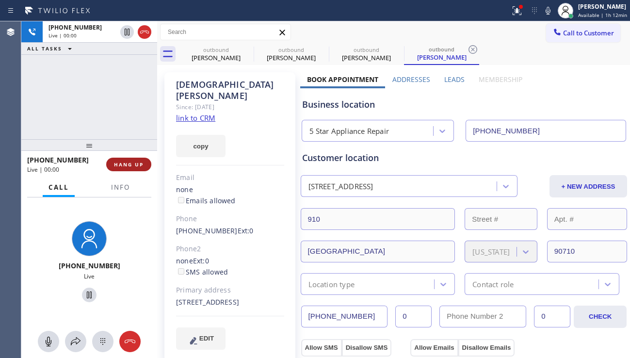
click at [133, 163] on span "HANG UP" at bounding box center [129, 164] width 30 height 7
click at [133, 162] on span "HANG UP" at bounding box center [129, 164] width 30 height 7
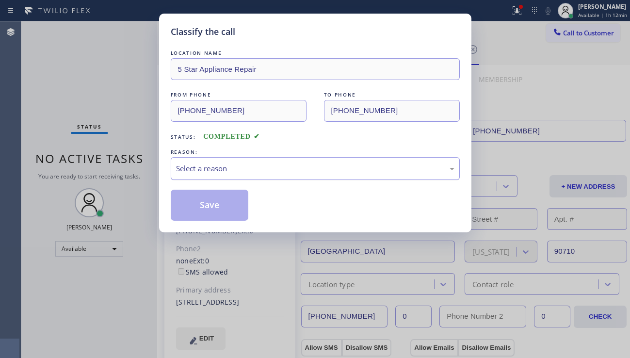
click at [271, 173] on div "Select a reason" at bounding box center [315, 168] width 279 height 11
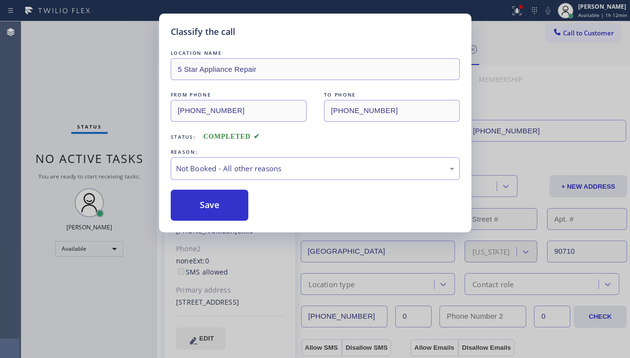
drag, startPoint x: 225, startPoint y: 208, endPoint x: 297, endPoint y: 209, distance: 72.3
click at [225, 208] on button "Save" at bounding box center [210, 205] width 78 height 31
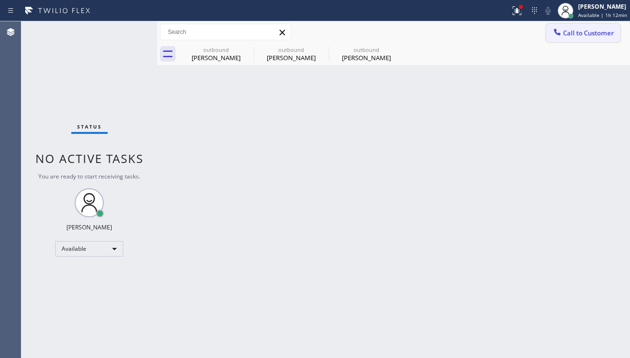
click at [568, 34] on span "Call to Customer" at bounding box center [588, 33] width 51 height 9
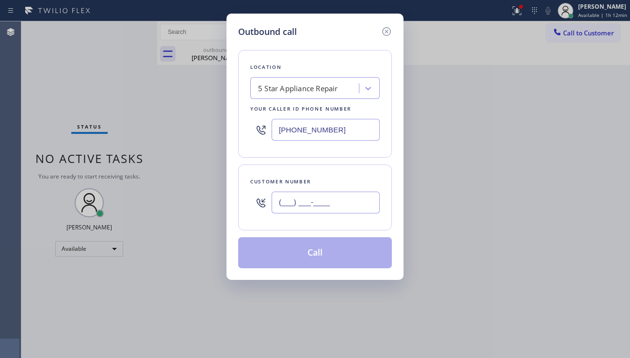
click at [308, 209] on input "(___) ___-____" at bounding box center [326, 203] width 108 height 22
paste input "818) 726-1960"
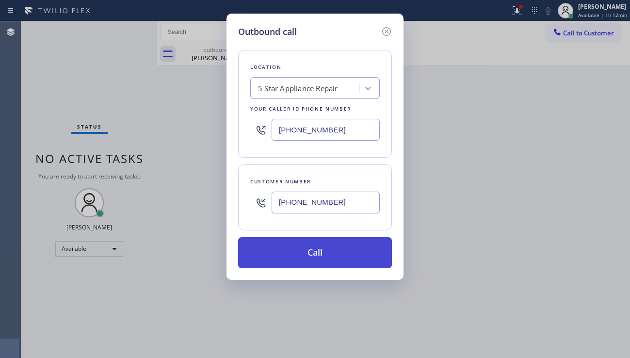
type input "[PHONE_NUMBER]"
click at [312, 256] on button "Call" at bounding box center [315, 252] width 154 height 31
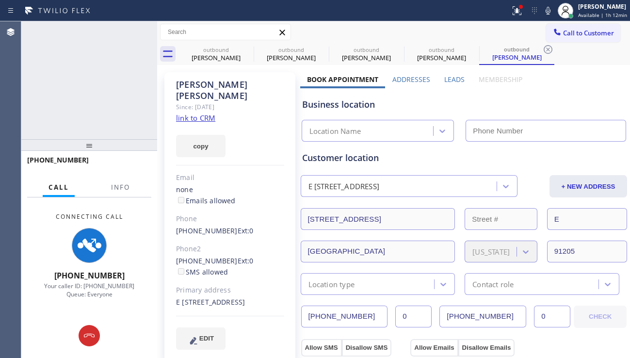
type input "[PHONE_NUMBER]"
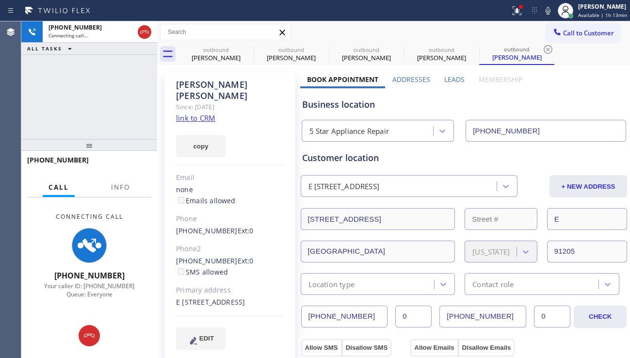
click at [34, 91] on div "[PHONE_NUMBER] Connecting call… ALL TASKS ALL TASKS ACTIVE TASKS TASKS IN WRAP …" at bounding box center [89, 80] width 136 height 118
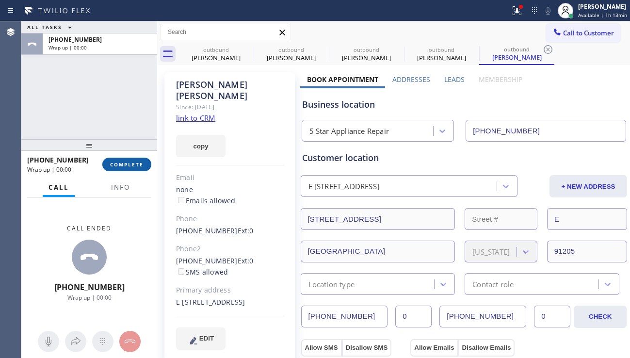
click at [106, 162] on button "COMPLETE" at bounding box center [126, 165] width 49 height 14
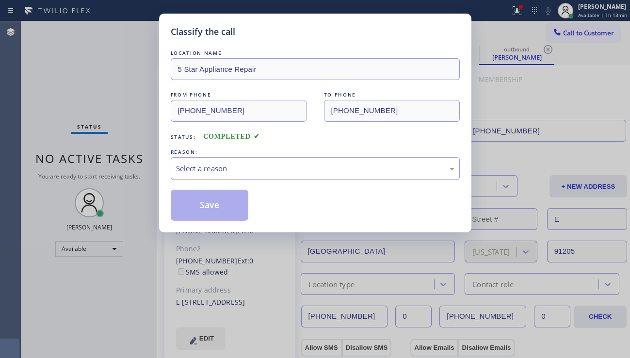
click at [232, 170] on div "Select a reason" at bounding box center [315, 168] width 279 height 11
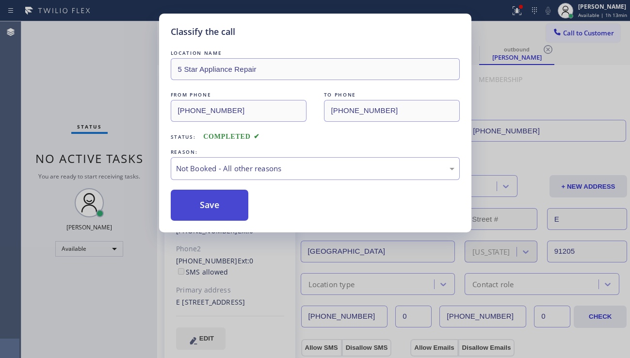
click at [208, 206] on button "Save" at bounding box center [210, 205] width 78 height 31
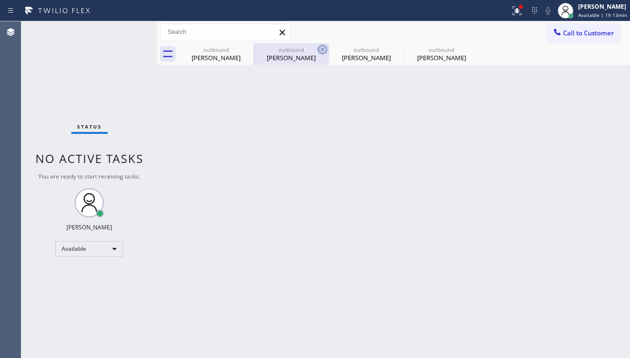
click at [0, 0] on icon at bounding box center [0, 0] width 0 height 0
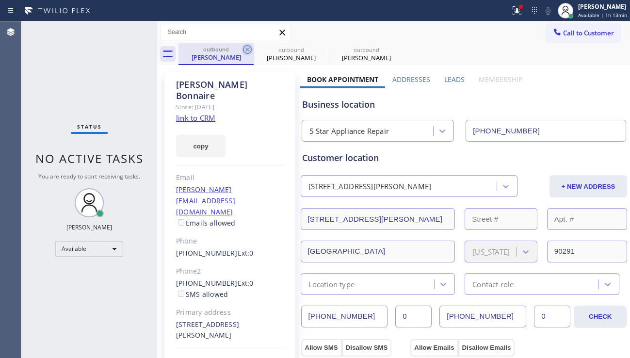
click at [244, 48] on icon at bounding box center [247, 49] width 9 height 9
click at [0, 0] on icon at bounding box center [0, 0] width 0 height 0
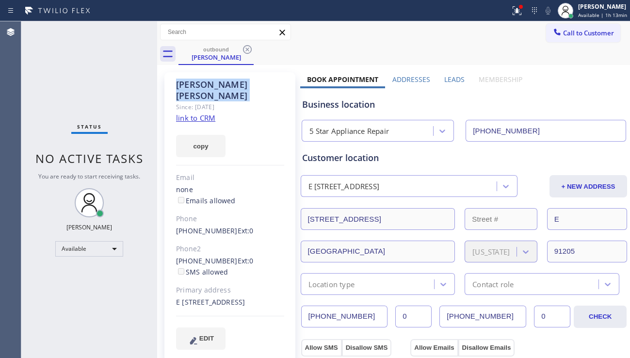
click at [244, 48] on icon at bounding box center [247, 49] width 9 height 9
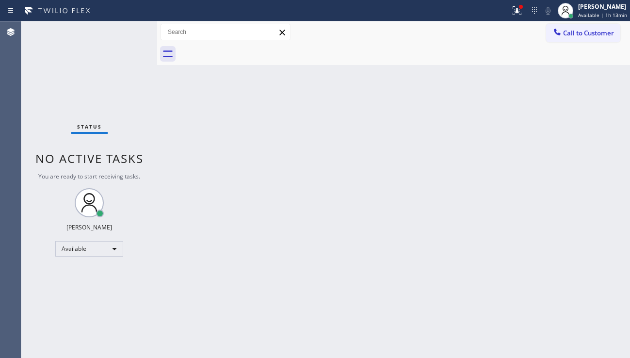
click at [244, 48] on div at bounding box center [405, 54] width 452 height 22
click at [577, 33] on span "Call to Customer" at bounding box center [588, 33] width 51 height 9
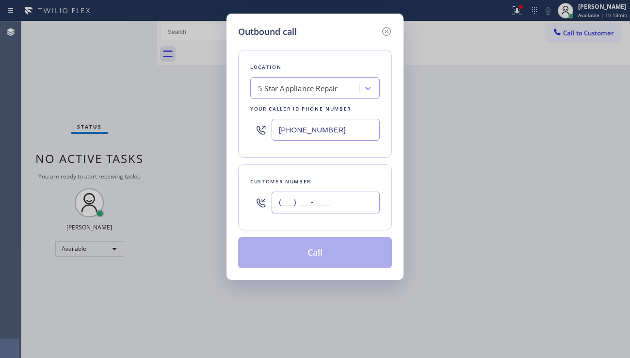
click at [296, 205] on input "(___) ___-____" at bounding box center [326, 203] width 108 height 22
paste input "805) 844-1899"
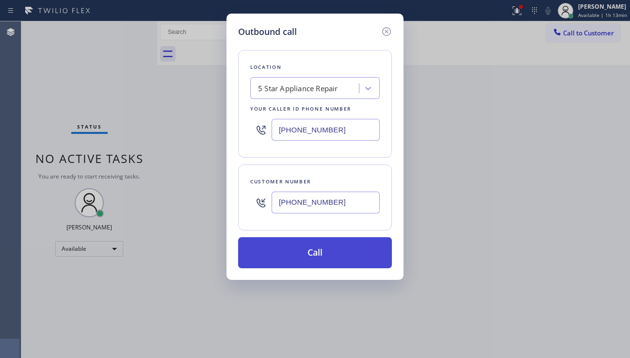
type input "[PHONE_NUMBER]"
click at [306, 253] on button "Call" at bounding box center [315, 252] width 154 height 31
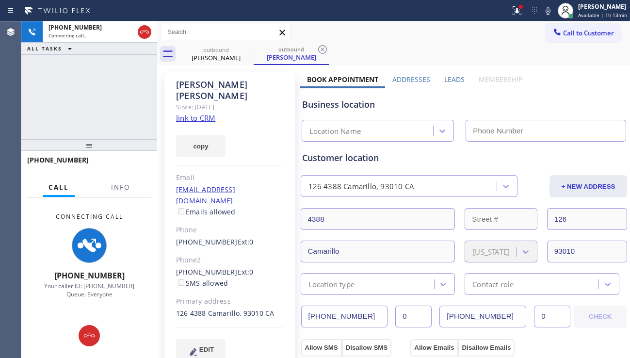
type input "[PHONE_NUMBER]"
click at [64, 202] on div "Connecting Call [PHONE_NUMBER] Your caller ID: [PHONE_NUMBER] Queue: Everyone" at bounding box center [89, 256] width 136 height 116
click at [258, 343] on div "[PERSON_NAME] Since: [DATE] link to CRM copy Email [EMAIL_ADDRESS][DOMAIN_NAME]…" at bounding box center [230, 222] width 131 height 300
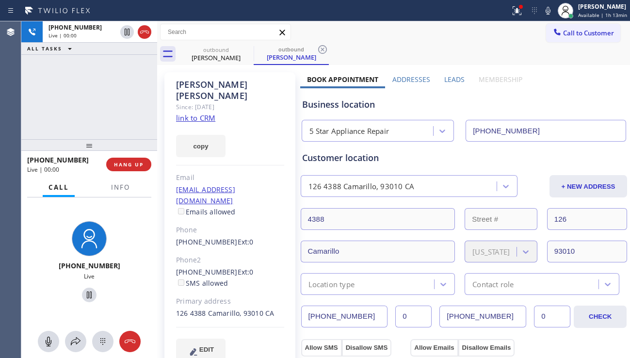
click at [444, 82] on label "Leads" at bounding box center [454, 79] width 20 height 9
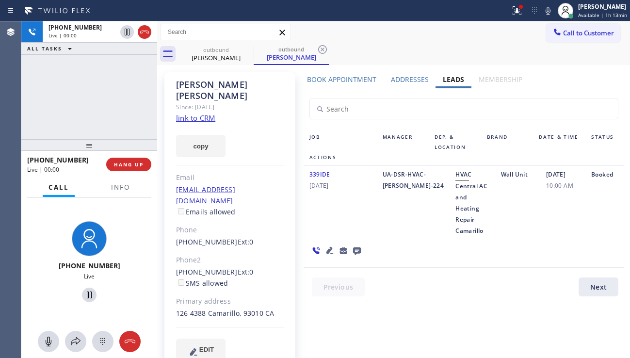
click at [330, 245] on icon at bounding box center [330, 251] width 12 height 12
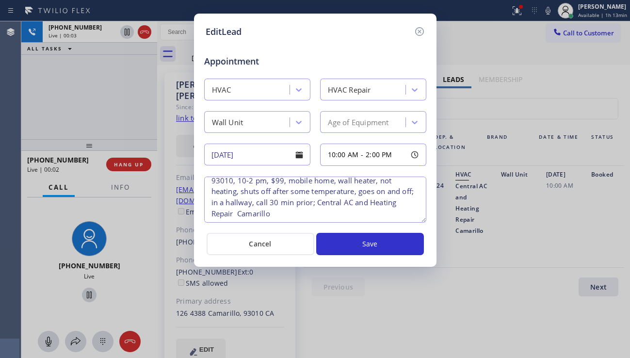
scroll to position [9, 0]
click at [422, 34] on icon at bounding box center [420, 32] width 12 height 12
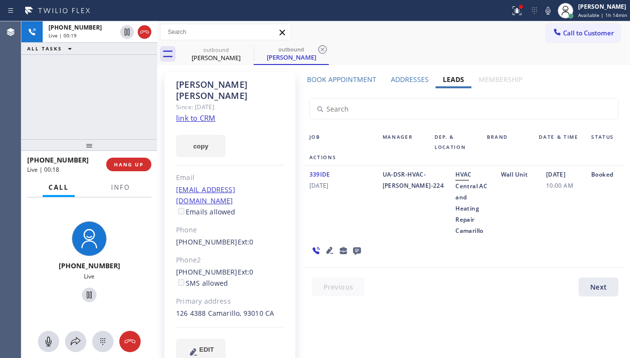
click at [392, 262] on div "Job Manager Dep. & Location Brand Date & Time Status Actions 339IDE [DATE] UA-D…" at bounding box center [464, 194] width 328 height 213
click at [311, 201] on div "339IDE [DATE]" at bounding box center [340, 202] width 73 height 67
click at [343, 185] on span "[DATE]" at bounding box center [341, 185] width 62 height 11
click at [336, 187] on span "[DATE]" at bounding box center [341, 185] width 62 height 11
click at [328, 188] on span "[DATE]" at bounding box center [341, 185] width 62 height 11
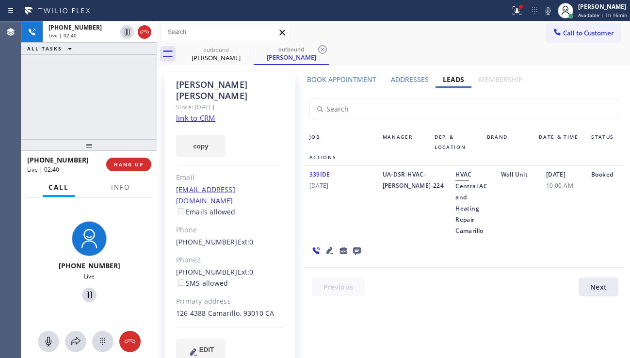
click at [324, 187] on span "[DATE]" at bounding box center [341, 185] width 62 height 11
click at [319, 187] on span "[DATE]" at bounding box center [341, 185] width 62 height 11
click at [315, 187] on span "[DATE]" at bounding box center [341, 185] width 62 height 11
click at [310, 186] on span "[DATE]" at bounding box center [341, 185] width 62 height 11
click at [316, 186] on span "[DATE]" at bounding box center [341, 185] width 62 height 11
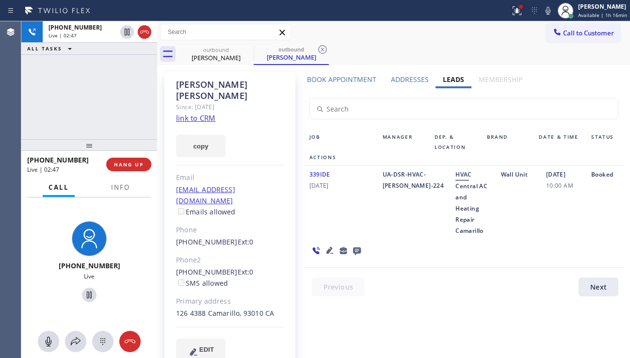
click at [318, 186] on span "[DATE]" at bounding box center [341, 185] width 62 height 11
click at [326, 186] on span "[DATE]" at bounding box center [341, 185] width 62 height 11
click at [329, 185] on span "[DATE]" at bounding box center [341, 185] width 62 height 11
click at [335, 184] on span "[DATE]" at bounding box center [341, 185] width 62 height 11
click at [341, 184] on span "[DATE]" at bounding box center [341, 185] width 62 height 11
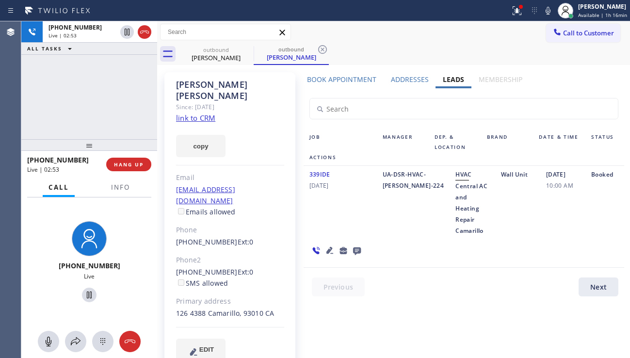
click at [195, 113] on link "link to CRM" at bounding box center [195, 118] width 39 height 10
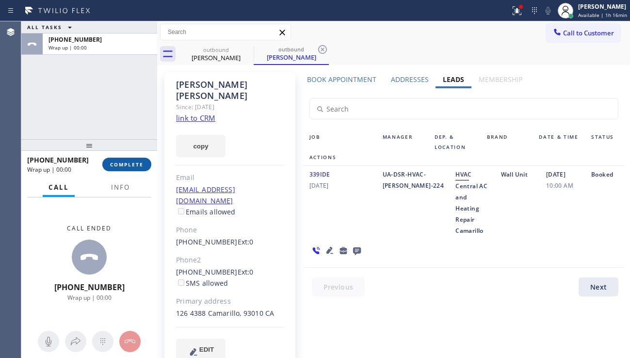
click at [143, 161] on span "COMPLETE" at bounding box center [126, 164] width 33 height 7
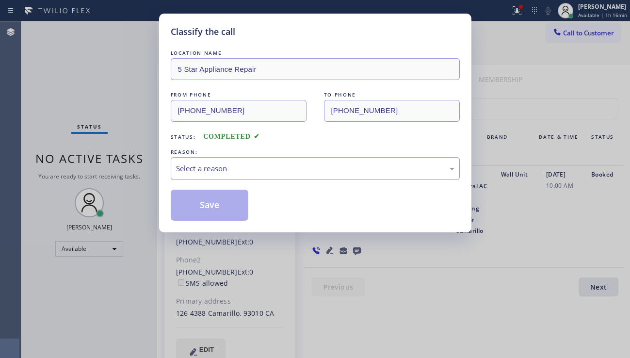
click at [256, 165] on div "Select a reason" at bounding box center [315, 168] width 279 height 11
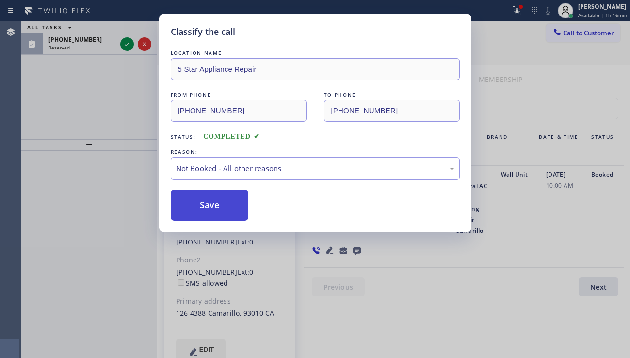
click at [208, 209] on button "Save" at bounding box center [210, 205] width 78 height 31
click at [123, 100] on div "Classify the call LOCATION NAME 5 Star Appliance Repair FROM PHONE [PHONE_NUMBE…" at bounding box center [315, 179] width 630 height 358
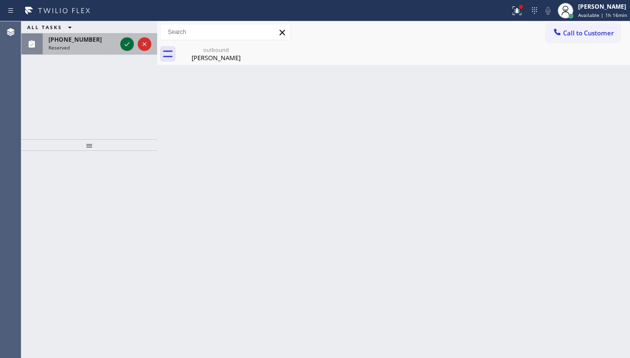
click at [125, 44] on icon at bounding box center [127, 44] width 12 height 12
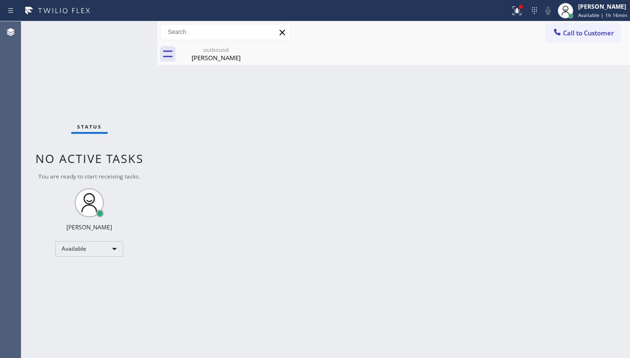
drag, startPoint x: 248, startPoint y: 49, endPoint x: 181, endPoint y: 40, distance: 67.5
click at [0, 0] on icon at bounding box center [0, 0] width 0 height 0
click at [530, 218] on div "Back to Dashboard Change Sender ID Customers Technicians Select a contact Outbo…" at bounding box center [393, 189] width 473 height 337
click at [582, 31] on span "Call to Customer" at bounding box center [588, 33] width 51 height 9
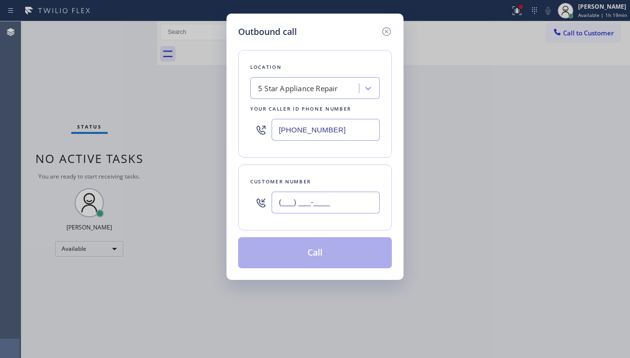
click at [313, 208] on input "(___) ___-____" at bounding box center [326, 203] width 108 height 22
paste input "310) 488-8641"
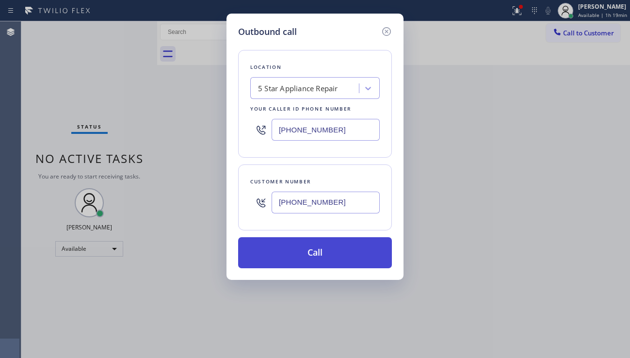
type input "[PHONE_NUMBER]"
click at [331, 251] on button "Call" at bounding box center [315, 252] width 154 height 31
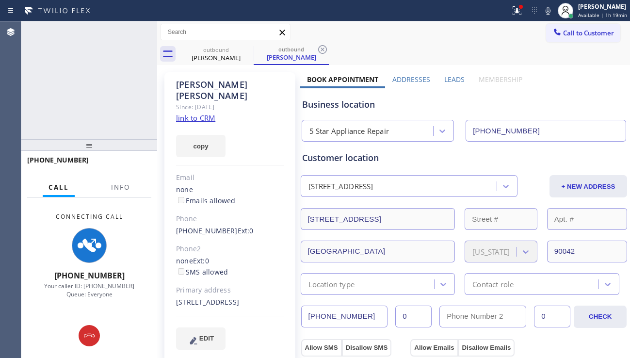
type input "[PHONE_NUMBER]"
click at [452, 81] on label "Leads" at bounding box center [454, 79] width 20 height 9
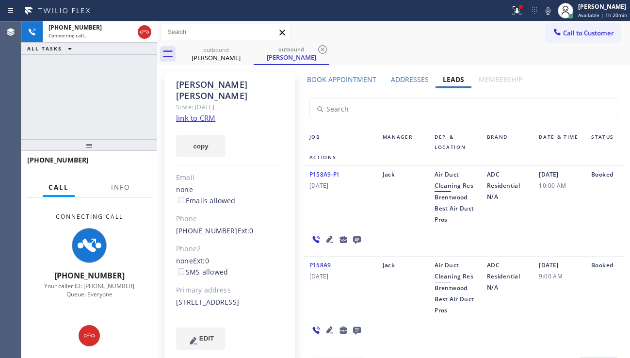
click at [329, 236] on icon at bounding box center [330, 239] width 12 height 12
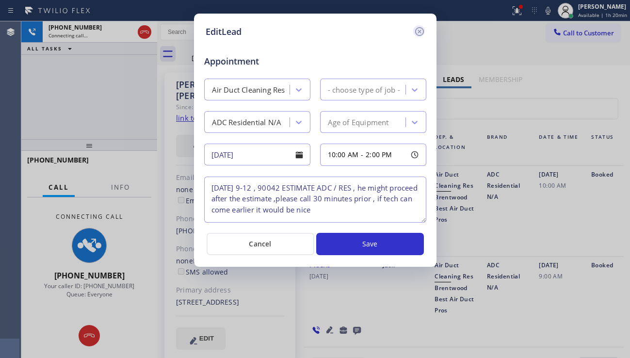
click at [418, 31] on icon at bounding box center [420, 32] width 12 height 12
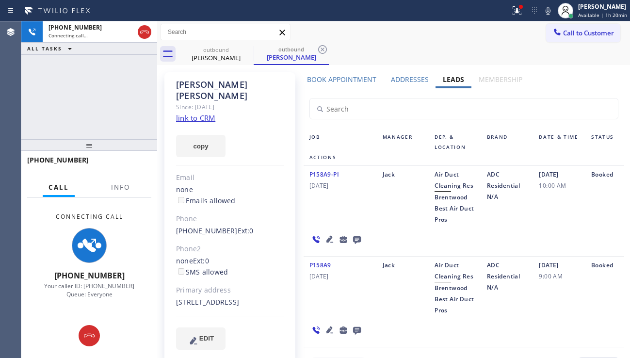
click at [327, 239] on icon at bounding box center [329, 239] width 7 height 7
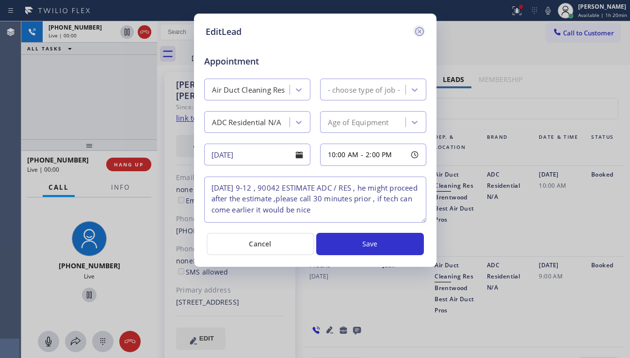
click at [418, 37] on icon at bounding box center [420, 32] width 12 height 12
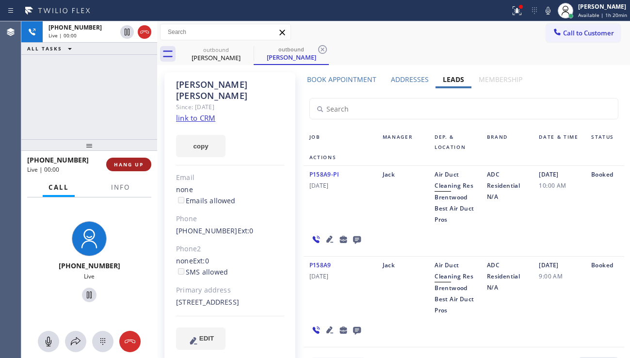
click at [128, 167] on span "HANG UP" at bounding box center [129, 164] width 30 height 7
click at [128, 165] on span "HANG UP" at bounding box center [129, 164] width 30 height 7
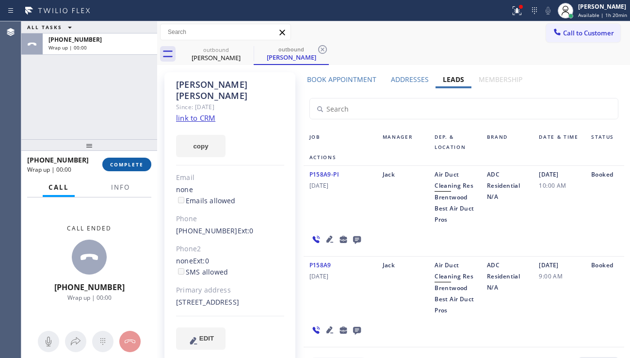
click at [128, 165] on span "COMPLETE" at bounding box center [126, 164] width 33 height 7
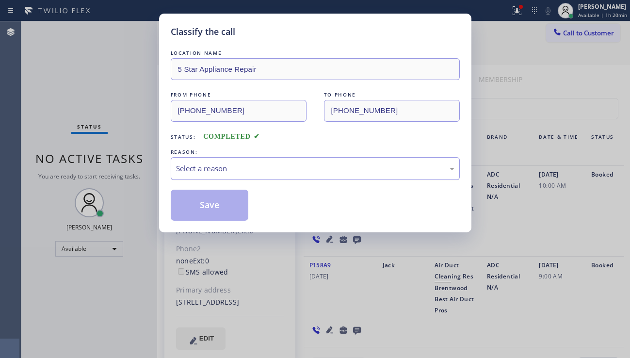
click at [281, 163] on div "Select a reason" at bounding box center [315, 168] width 279 height 11
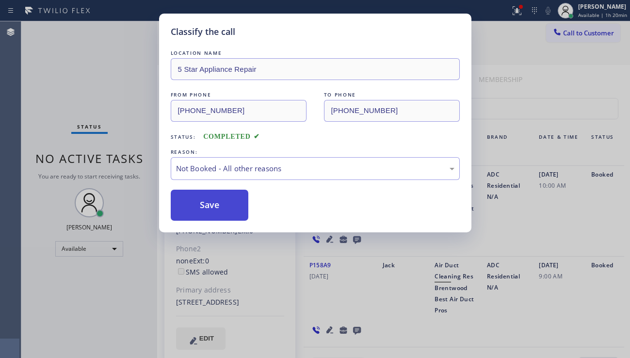
click at [222, 207] on button "Save" at bounding box center [210, 205] width 78 height 31
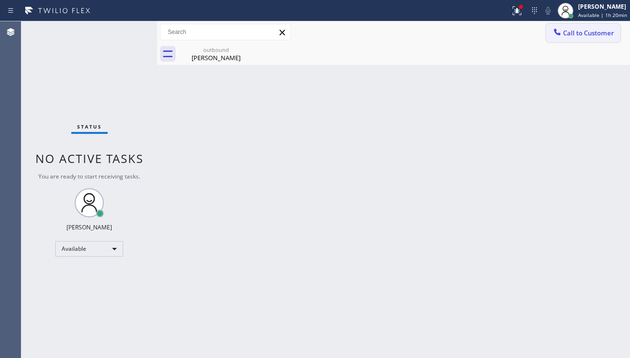
click at [558, 35] on icon at bounding box center [558, 32] width 10 height 10
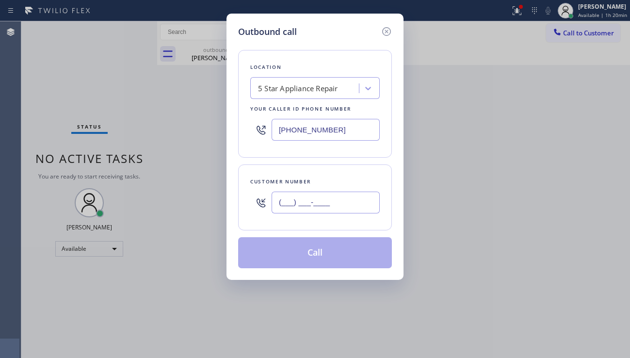
click at [274, 206] on input "(___) ___-____" at bounding box center [326, 203] width 108 height 22
paste input "213) 215-3255"
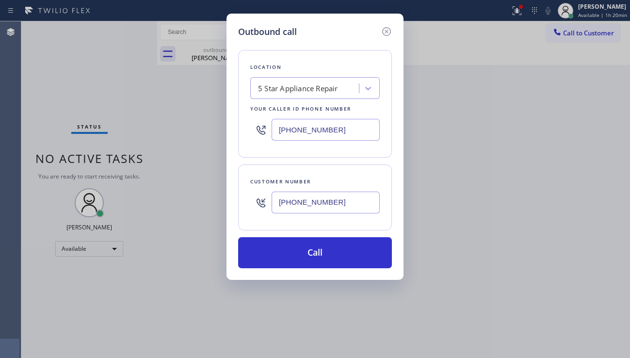
type input "[PHONE_NUMBER]"
click at [520, 253] on div "Outbound call Location 5 Star Appliance Repair Your caller id phone number [PHO…" at bounding box center [315, 179] width 630 height 358
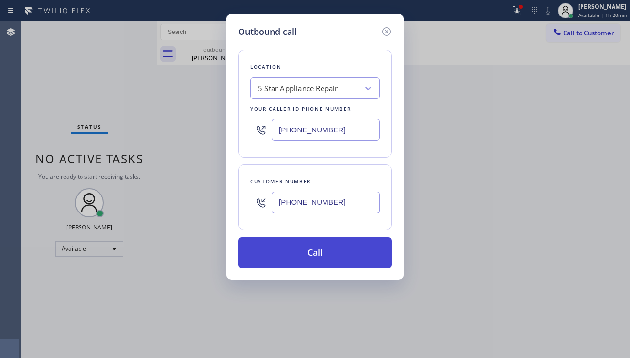
click at [329, 258] on button "Call" at bounding box center [315, 252] width 154 height 31
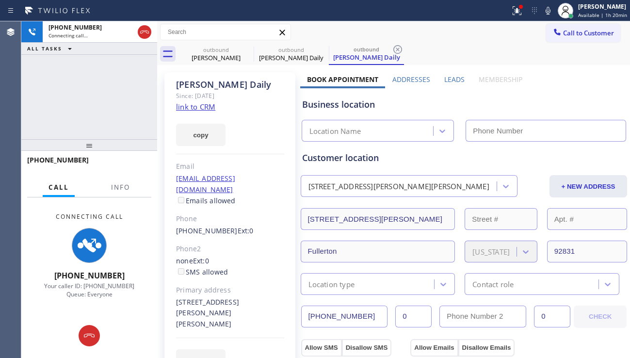
type input "[PHONE_NUMBER]"
click at [454, 80] on label "Leads" at bounding box center [454, 79] width 20 height 9
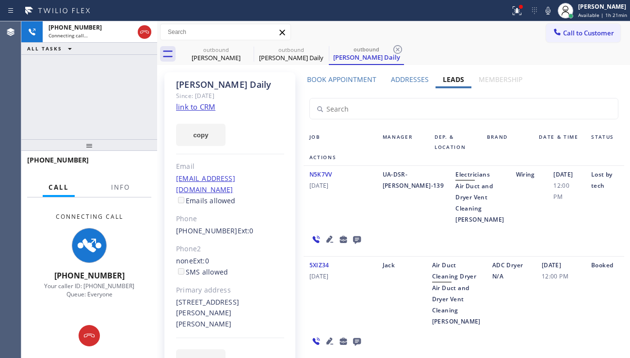
click at [327, 240] on icon at bounding box center [329, 239] width 7 height 7
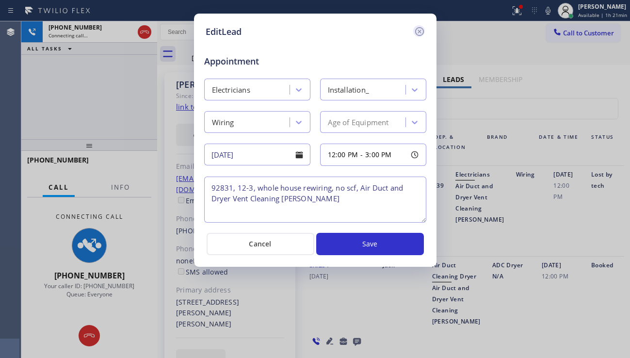
click at [417, 36] on icon at bounding box center [420, 32] width 12 height 12
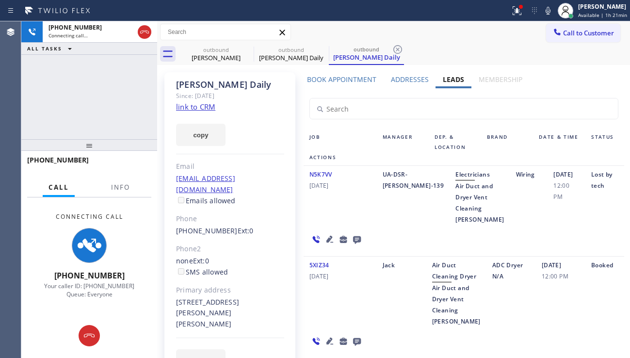
click at [336, 335] on icon at bounding box center [330, 341] width 12 height 12
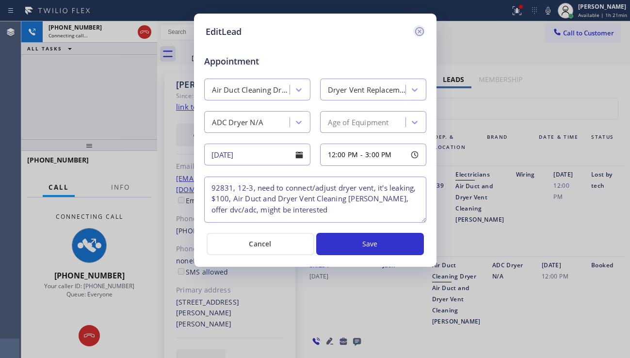
click at [420, 32] on icon at bounding box center [419, 31] width 9 height 9
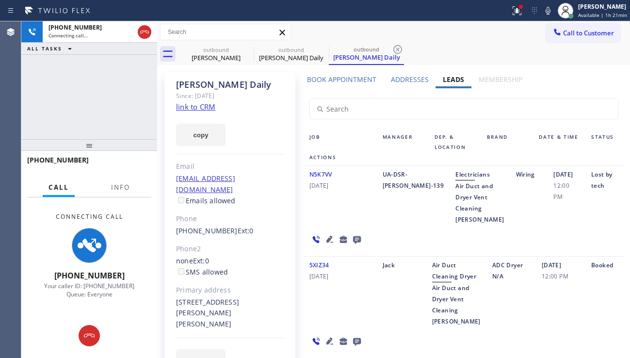
click at [328, 238] on icon at bounding box center [330, 239] width 12 height 12
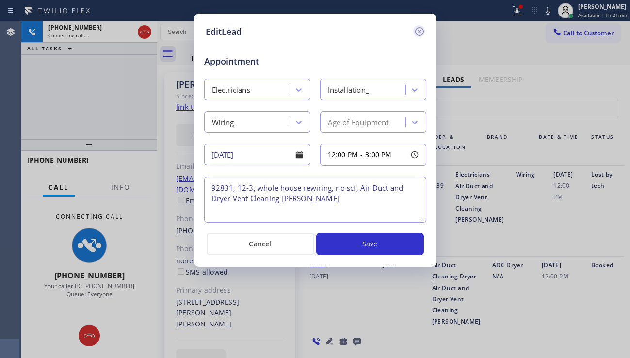
click at [414, 30] on icon at bounding box center [420, 32] width 12 height 12
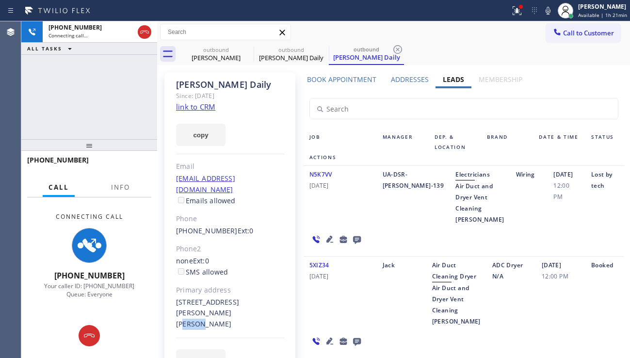
drag, startPoint x: 194, startPoint y: 302, endPoint x: 178, endPoint y: 303, distance: 16.5
click at [178, 303] on div "[STREET_ADDRESS][PERSON_NAME][PERSON_NAME]" at bounding box center [230, 313] width 108 height 33
copy div "92831"
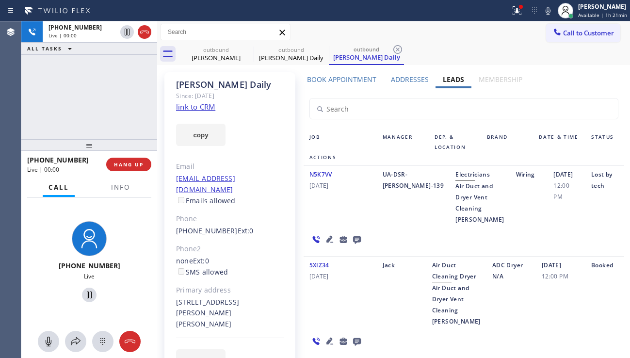
click at [548, 219] on div "[DATE] 12:00 PM" at bounding box center [567, 197] width 38 height 56
click at [129, 164] on span "HANG UP" at bounding box center [129, 164] width 30 height 7
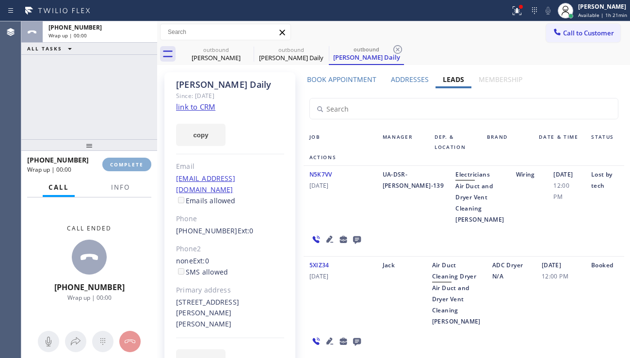
click at [129, 164] on span "COMPLETE" at bounding box center [126, 164] width 33 height 7
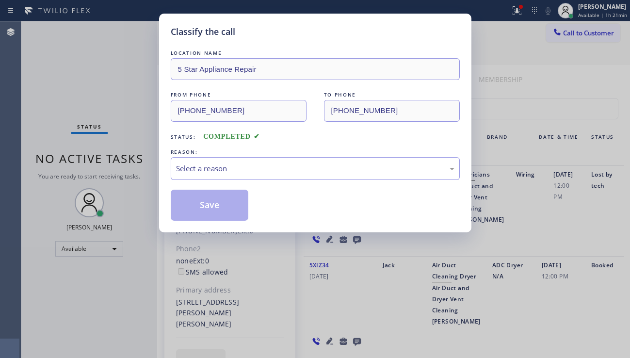
click at [253, 171] on div "Select a reason" at bounding box center [315, 168] width 279 height 11
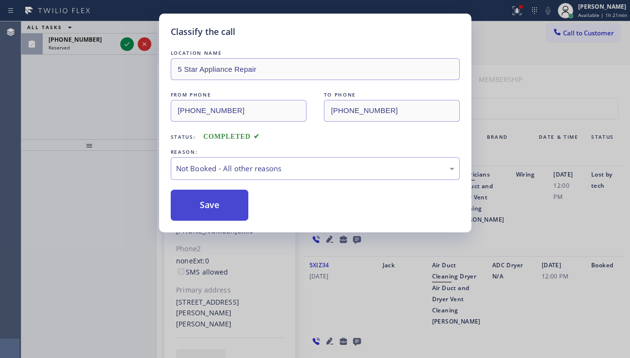
click at [207, 205] on button "Save" at bounding box center [210, 205] width 78 height 31
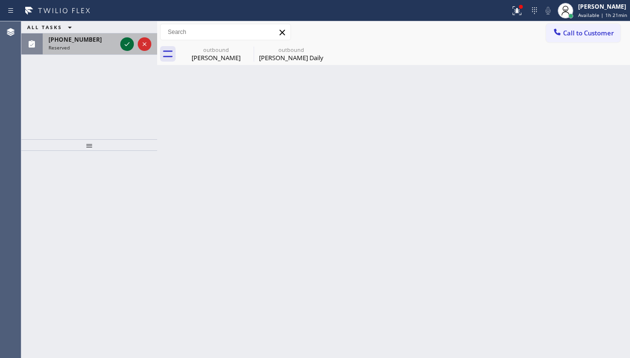
click at [123, 43] on icon at bounding box center [127, 44] width 12 height 12
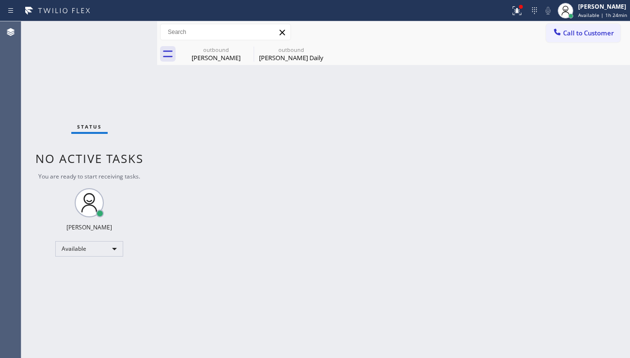
click at [548, 112] on div "Back to Dashboard Change Sender ID Customers Technicians Select a contact Outbo…" at bounding box center [393, 189] width 473 height 337
click at [590, 38] on button "Call to Customer" at bounding box center [583, 33] width 74 height 18
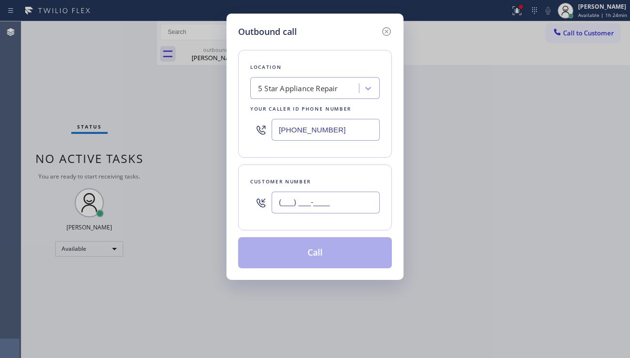
click at [285, 207] on input "(___) ___-____" at bounding box center [326, 203] width 108 height 22
paste input "818) 518-7365"
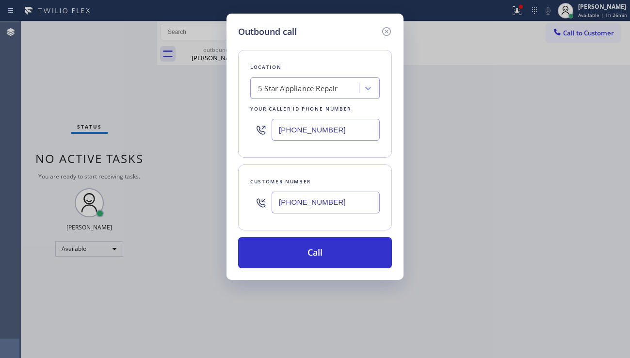
drag, startPoint x: 590, startPoint y: 131, endPoint x: 594, endPoint y: 92, distance: 38.5
click at [590, 128] on div "Outbound call Location 5 Star Appliance Repair Your caller id phone number [PHO…" at bounding box center [315, 179] width 630 height 358
drag, startPoint x: 336, startPoint y: 204, endPoint x: 263, endPoint y: 202, distance: 72.3
click at [263, 202] on div "[PHONE_NUMBER]" at bounding box center [315, 203] width 130 height 32
paste input "text"
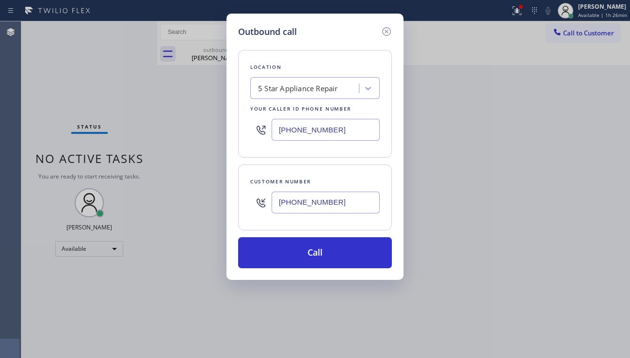
type input "[PHONE_NUMBER]"
drag, startPoint x: 542, startPoint y: 220, endPoint x: 467, endPoint y: 175, distance: 87.7
click at [542, 220] on div "Outbound call Location 5 Star Appliance Repair Your caller id phone number [PHO…" at bounding box center [315, 179] width 630 height 358
click at [280, 91] on div "5 Star Appliance Repair" at bounding box center [298, 88] width 80 height 11
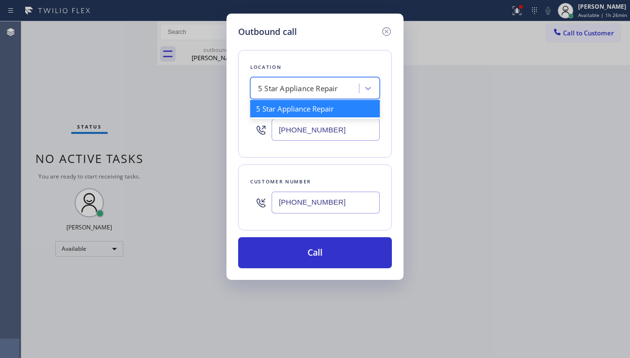
paste input "Malibu Appliance Repair"
type input "Malibu Appliance Repair"
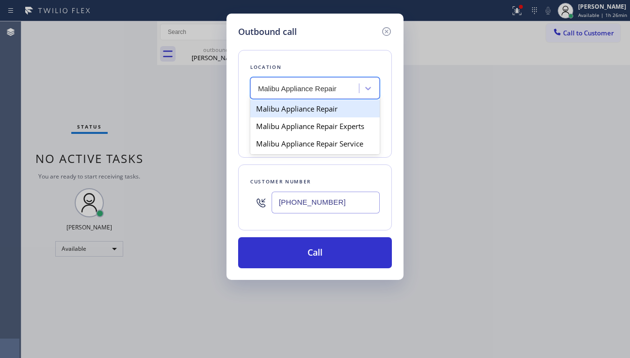
click at [295, 109] on div "Malibu Appliance Repair" at bounding box center [315, 108] width 130 height 17
type input "[PHONE_NUMBER]"
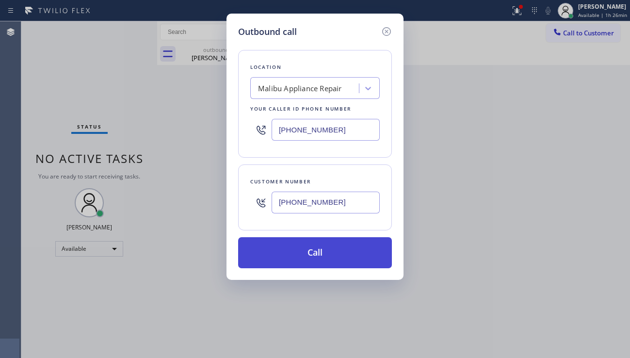
click at [330, 245] on button "Call" at bounding box center [315, 252] width 154 height 31
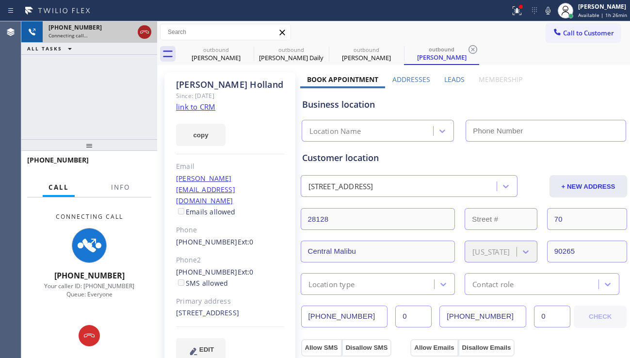
click at [143, 32] on icon at bounding box center [145, 32] width 12 height 12
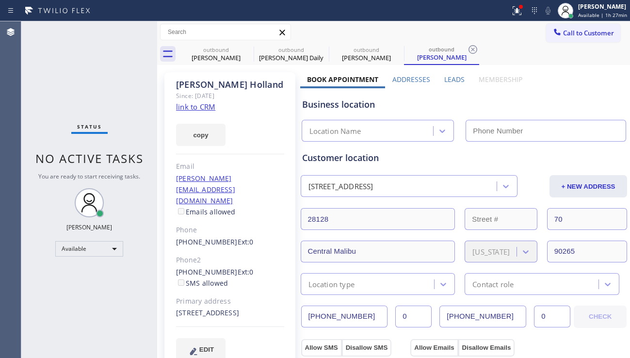
click at [448, 80] on label "Leads" at bounding box center [454, 79] width 20 height 9
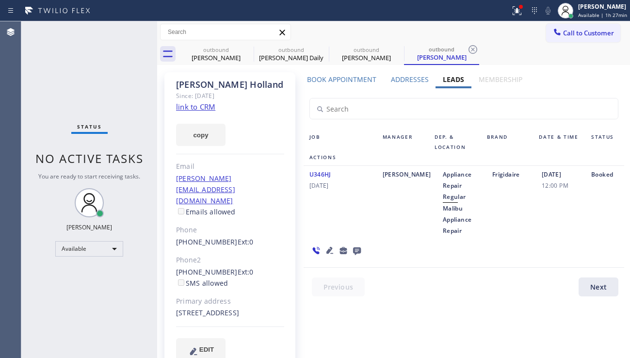
click at [353, 249] on icon at bounding box center [357, 251] width 12 height 12
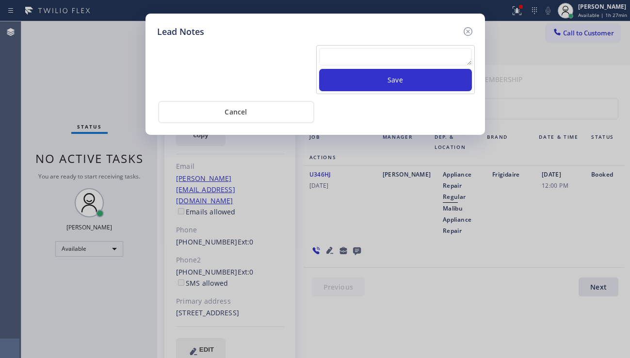
click at [346, 54] on textarea at bounding box center [395, 56] width 153 height 17
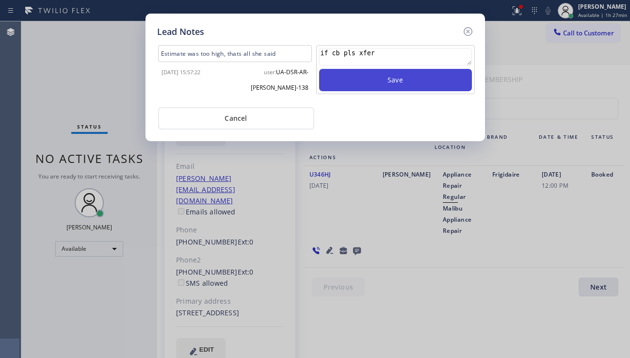
type textarea "if cb pls xfer"
click at [359, 72] on button "Save" at bounding box center [395, 80] width 153 height 22
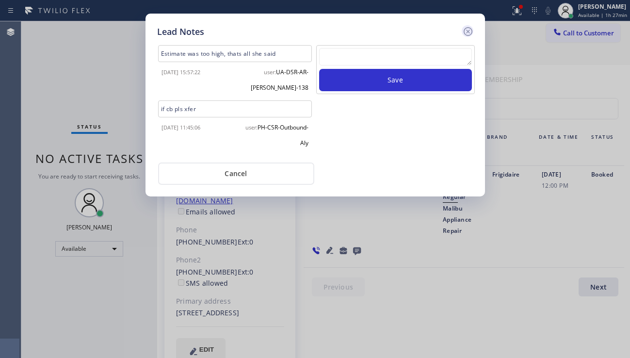
click at [468, 33] on icon at bounding box center [468, 32] width 12 height 12
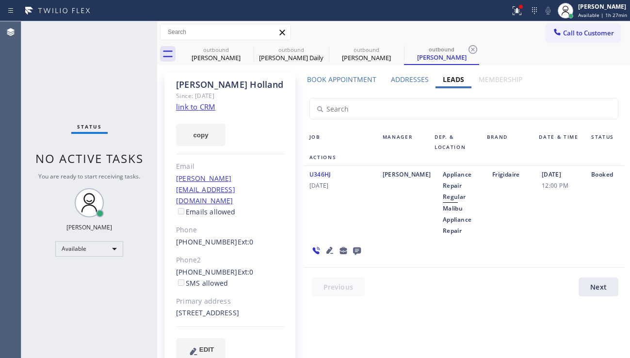
click at [326, 250] on icon at bounding box center [330, 251] width 12 height 12
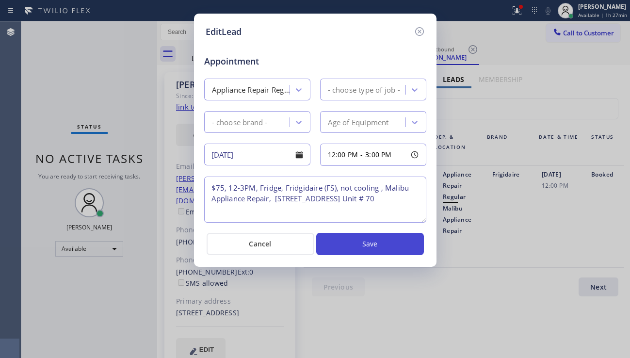
type textarea "$75, 12-3PM, Fridge, Fridgidaire (FS), not cooling , Malibu Appliance Repair, […"
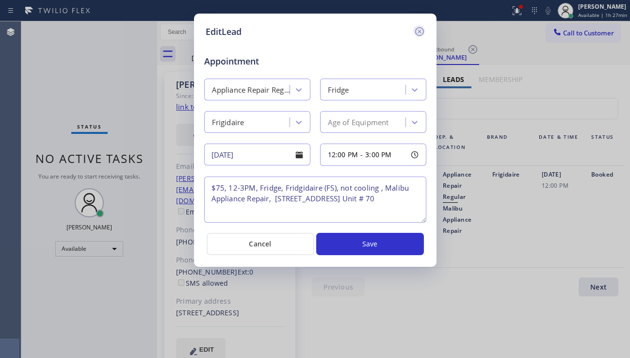
click at [417, 29] on icon at bounding box center [419, 31] width 9 height 9
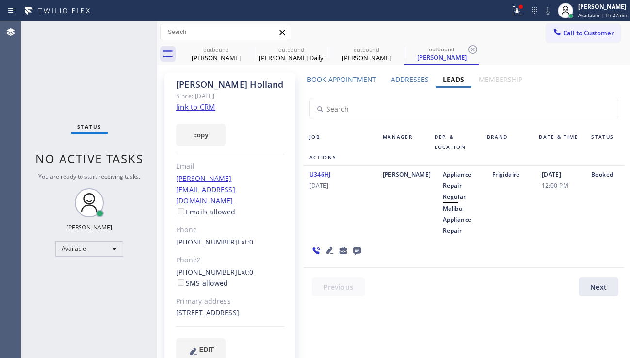
drag, startPoint x: 534, startPoint y: 215, endPoint x: 527, endPoint y: 217, distance: 7.1
click at [536, 215] on div "[DATE] 12:00 PM" at bounding box center [560, 202] width 49 height 67
drag, startPoint x: 177, startPoint y: 292, endPoint x: 187, endPoint y: 300, distance: 13.1
click at [187, 308] on div "[STREET_ADDRESS]" at bounding box center [230, 313] width 108 height 11
click at [419, 81] on label "Addresses" at bounding box center [410, 79] width 38 height 9
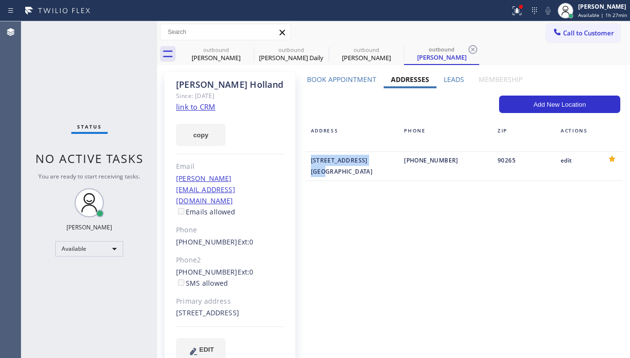
drag, startPoint x: 306, startPoint y: 163, endPoint x: 352, endPoint y: 171, distance: 47.2
click at [352, 171] on div "[STREET_ADDRESS]" at bounding box center [352, 166] width 94 height 23
copy div "[STREET_ADDRESS]"
click at [51, 220] on div "Status No active tasks You are ready to start receiving tasks. [PERSON_NAME] Av…" at bounding box center [89, 189] width 136 height 337
drag, startPoint x: 279, startPoint y: 291, endPoint x: 260, endPoint y: 292, distance: 19.0
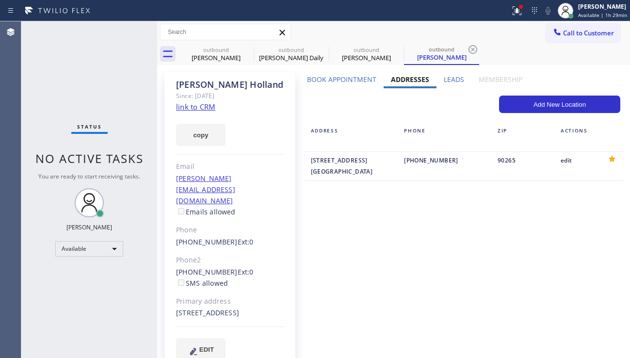
click at [260, 308] on div "[STREET_ADDRESS]" at bounding box center [230, 313] width 108 height 11
copy div "90265"
drag, startPoint x: 539, startPoint y: 227, endPoint x: 504, endPoint y: 207, distance: 40.0
click at [538, 227] on div "Book Appointment Addresses Leads Membership Business location [GEOGRAPHIC_DATA]…" at bounding box center [464, 226] width 328 height 302
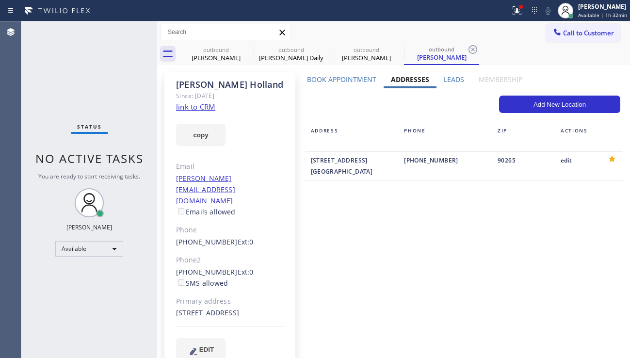
click at [449, 76] on label "Leads" at bounding box center [454, 79] width 20 height 9
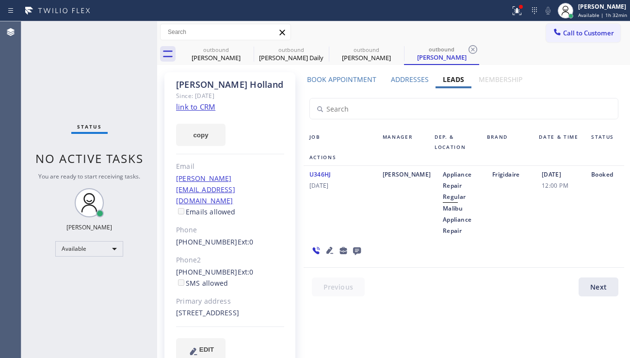
click at [329, 252] on icon at bounding box center [330, 251] width 12 height 12
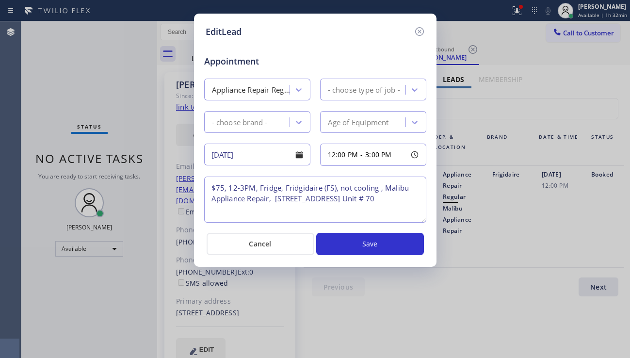
type textarea "$75, 12-3PM, Fridge, Fridgidaire (FS), not cooling , Malibu Appliance Repair, […"
click at [418, 31] on icon at bounding box center [420, 32] width 12 height 12
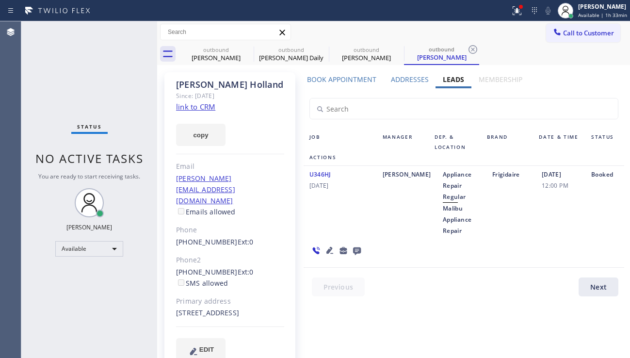
click at [544, 255] on div "U346HJ [DATE] [PERSON_NAME] Repair Regular Malibu Appliance Repair Frigidaire […" at bounding box center [464, 217] width 321 height 102
click at [555, 233] on div "[DATE] 12:00 PM" at bounding box center [560, 202] width 49 height 67
click at [38, 134] on div "Status No active tasks You are ready to start receiving tasks. [PERSON_NAME] Av…" at bounding box center [89, 189] width 136 height 337
click at [93, 251] on div "Available" at bounding box center [89, 249] width 68 height 16
click at [90, 296] on li "Break" at bounding box center [89, 299] width 66 height 12
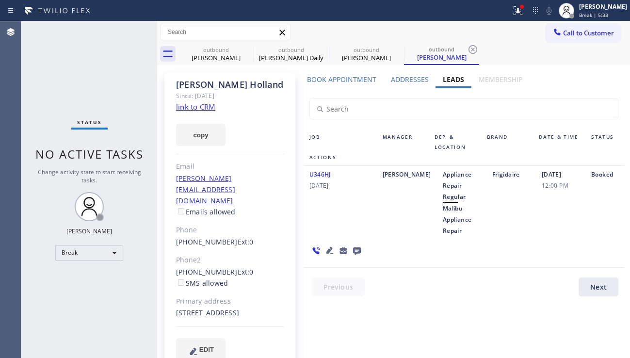
click at [304, 222] on div "U346HJ [DATE]" at bounding box center [340, 202] width 73 height 67
drag, startPoint x: 279, startPoint y: 294, endPoint x: 260, endPoint y: 291, distance: 18.6
click at [260, 308] on div "[STREET_ADDRESS]" at bounding box center [230, 313] width 108 height 11
copy div "90265"
click at [44, 124] on div "Status No active tasks Change activity state to start receiving tasks. [PERSON_…" at bounding box center [89, 189] width 136 height 337
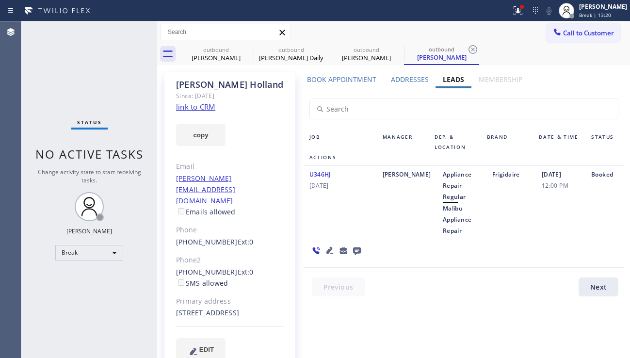
click at [46, 192] on div "Status No active tasks Change activity state to start receiving tasks. [PERSON_…" at bounding box center [89, 189] width 136 height 337
drag, startPoint x: 177, startPoint y: 292, endPoint x: 190, endPoint y: 299, distance: 15.2
click at [190, 308] on div "[STREET_ADDRESS]" at bounding box center [230, 313] width 108 height 11
copy div "[STREET_ADDRESS]"
click at [189, 109] on link "link to CRM" at bounding box center [195, 107] width 39 height 10
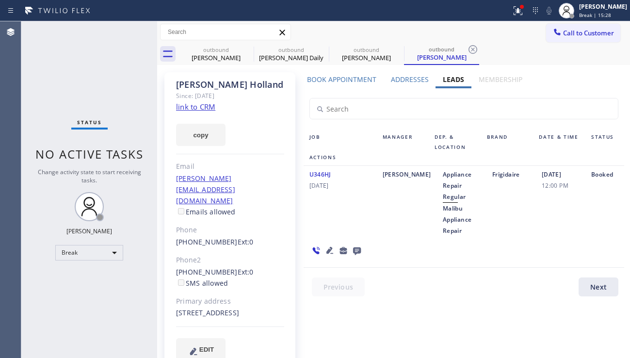
click at [554, 204] on div "[DATE] 12:00 PM" at bounding box center [560, 202] width 49 height 67
click at [136, 83] on div "Status No active tasks Change activity state to start receiving tasks. [PERSON_…" at bounding box center [89, 189] width 136 height 337
click at [391, 337] on div "Book Appointment Addresses Leads Membership Business location [GEOGRAPHIC_DATA]…" at bounding box center [464, 226] width 328 height 302
